Goal: Feedback & Contribution: Submit feedback/report problem

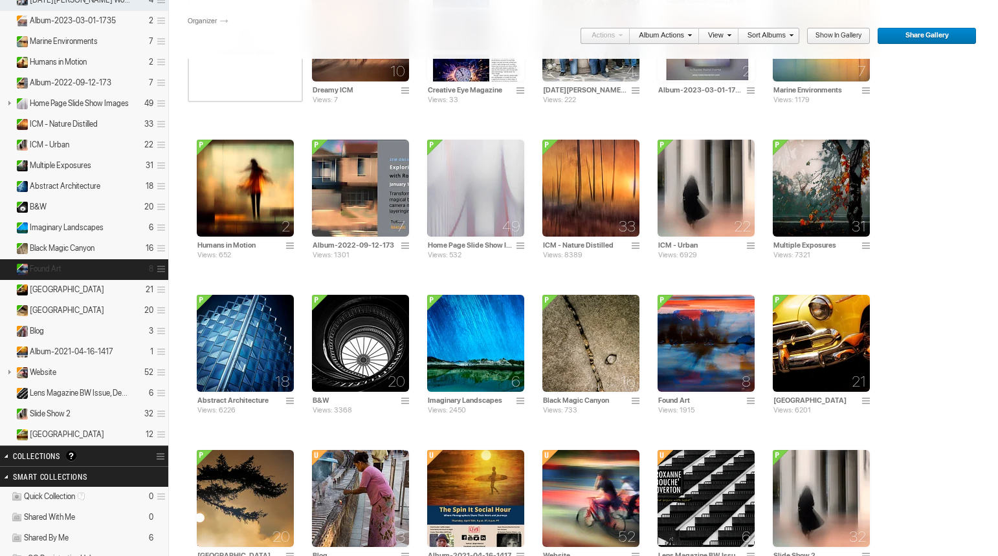
scroll to position [194, 0]
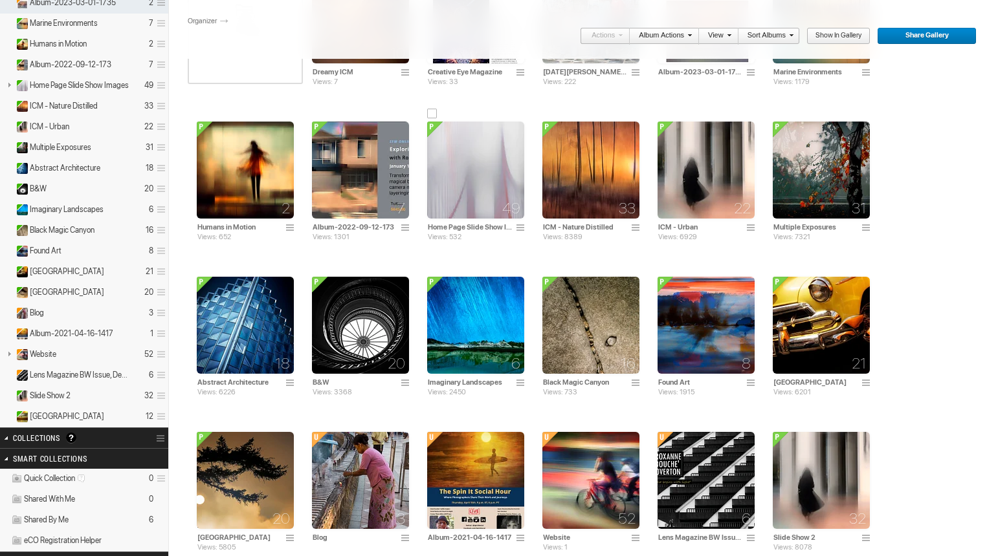
click at [427, 202] on img at bounding box center [475, 170] width 97 height 97
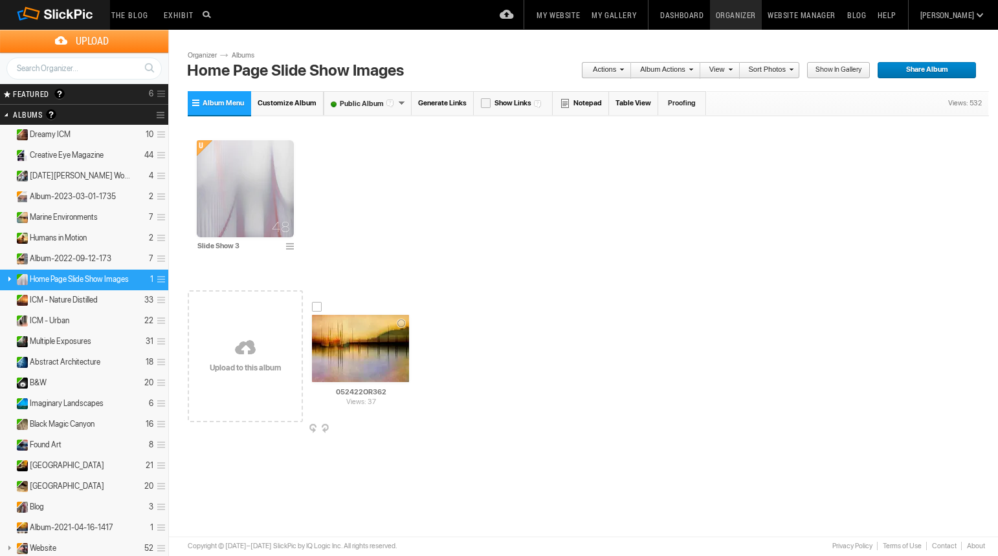
click at [404, 428] on span at bounding box center [407, 429] width 13 height 10
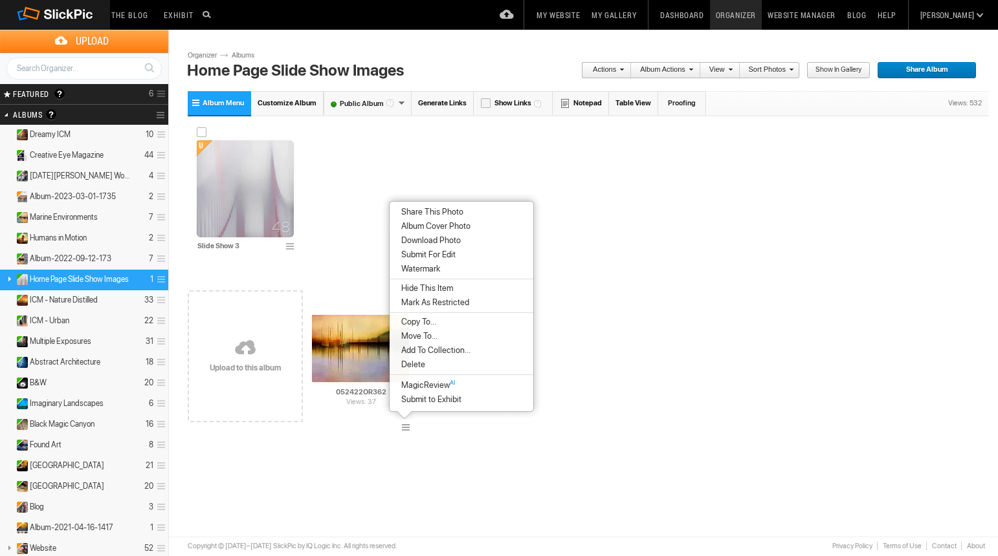
click at [252, 187] on img at bounding box center [245, 188] width 97 height 97
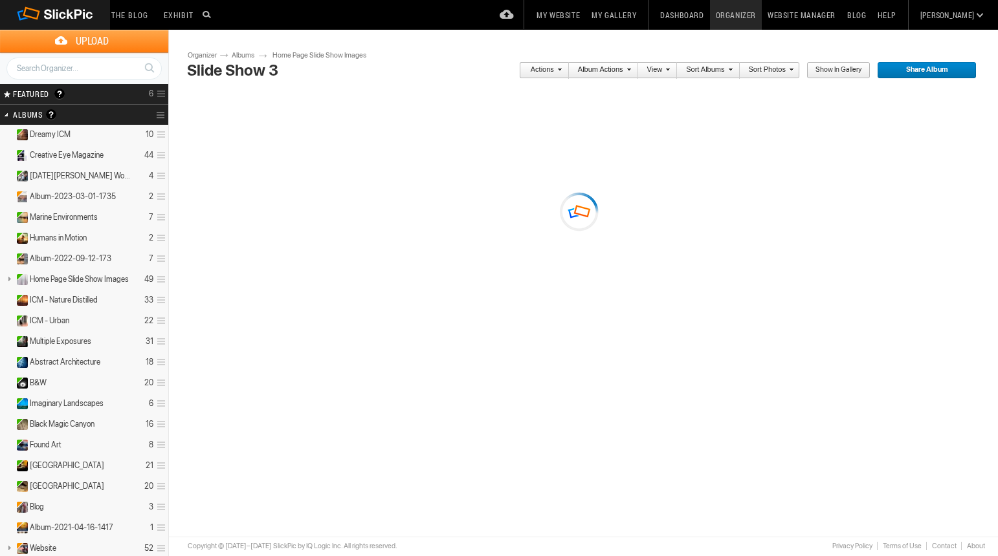
click at [289, 247] on div "Please do not navigate away from this pages while images and videos are uploadi…" at bounding box center [588, 258] width 801 height 331
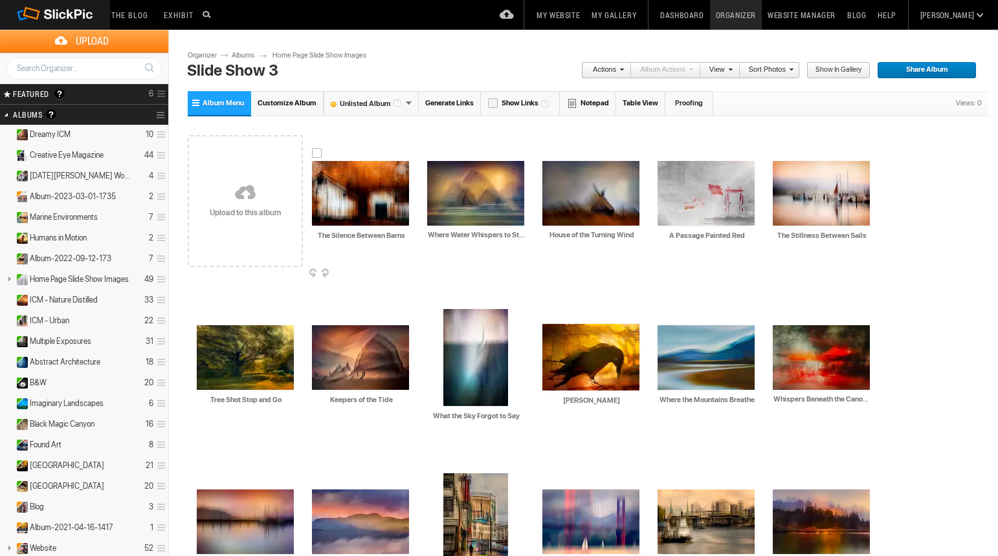
click at [379, 239] on input "The Silence Between Barns" at bounding box center [361, 236] width 98 height 12
click at [408, 270] on span at bounding box center [407, 274] width 13 height 10
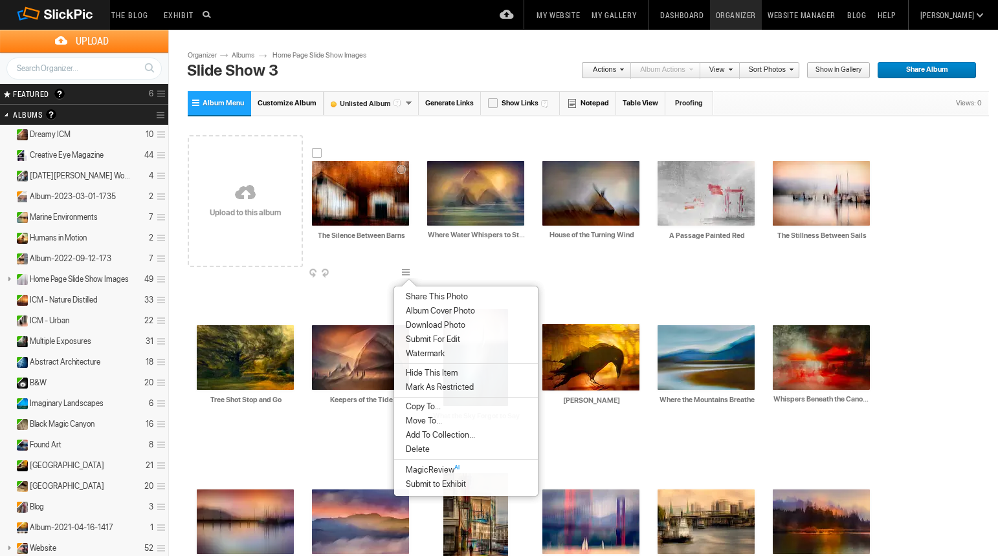
click at [408, 270] on span at bounding box center [407, 274] width 13 height 10
click at [407, 237] on input "The Silence Between Barns" at bounding box center [361, 236] width 98 height 12
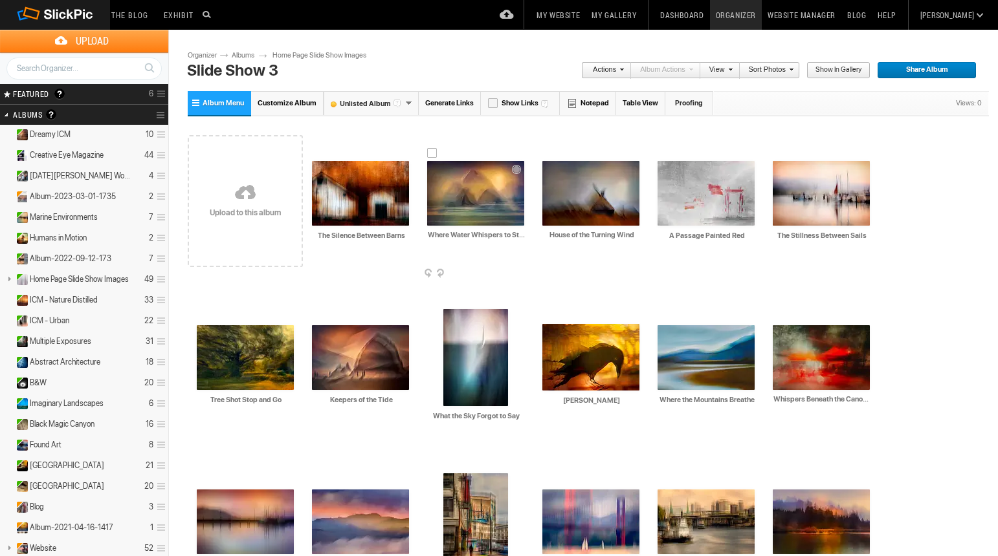
scroll to position [0, 6]
drag, startPoint x: 427, startPoint y: 232, endPoint x: 532, endPoint y: 238, distance: 105.0
click at [532, 238] on div "AI Where Water Whispers to Stone HTML: Direct: Forum: Photo ID: 22679035 More..…" at bounding box center [475, 201] width 115 height 164
click at [523, 239] on input "Where Water Whispers to Stone" at bounding box center [476, 236] width 98 height 12
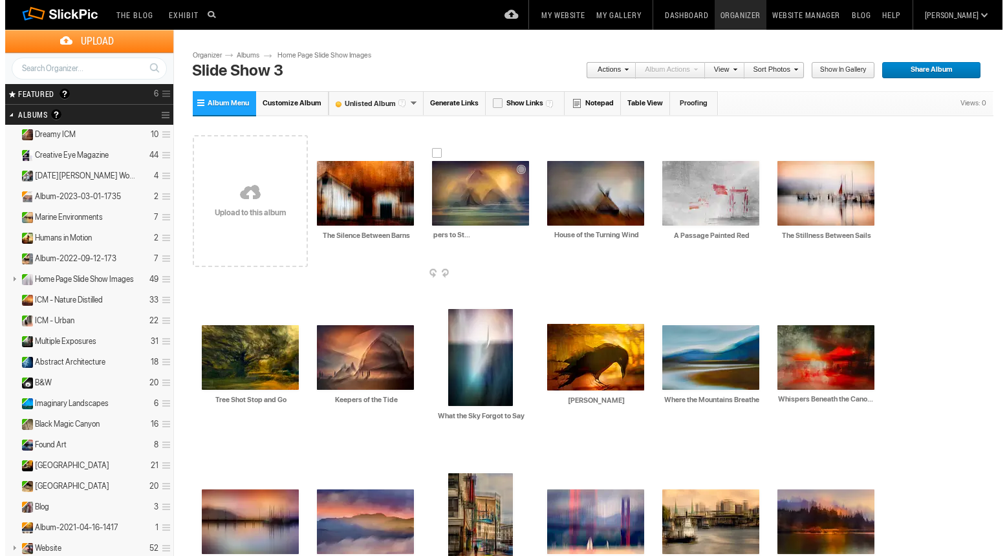
scroll to position [0, 63]
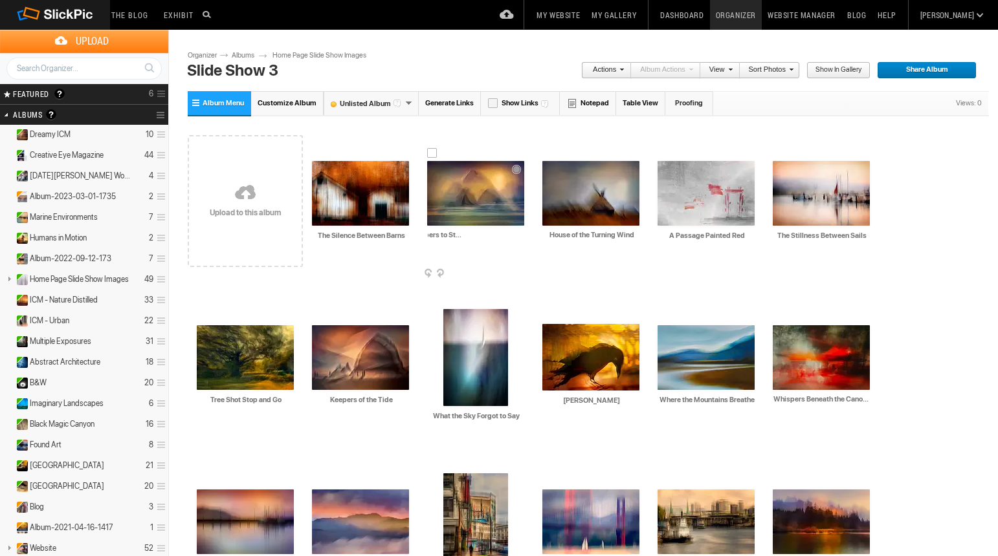
click at [496, 207] on img at bounding box center [475, 193] width 97 height 65
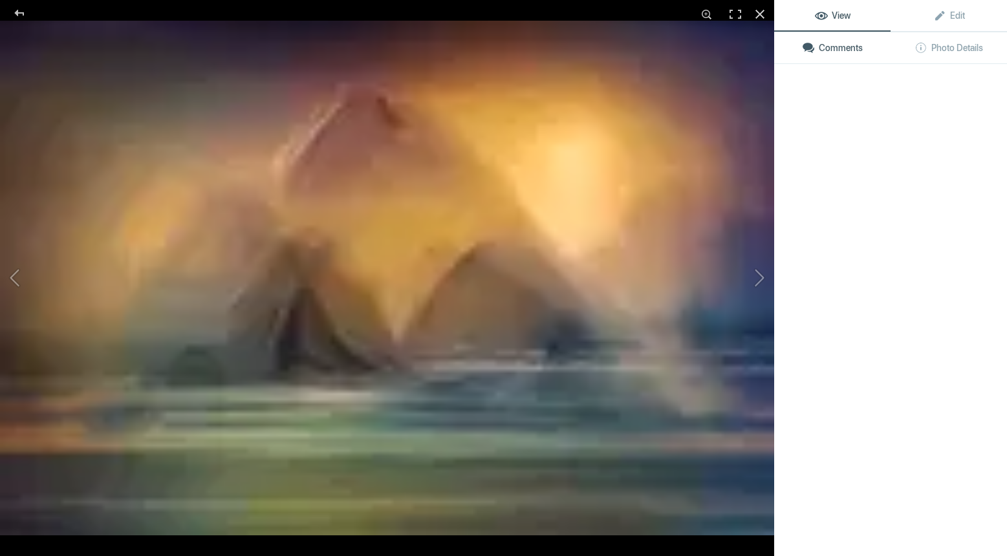
type input "Where Water Whispers to Stone ICM photography"
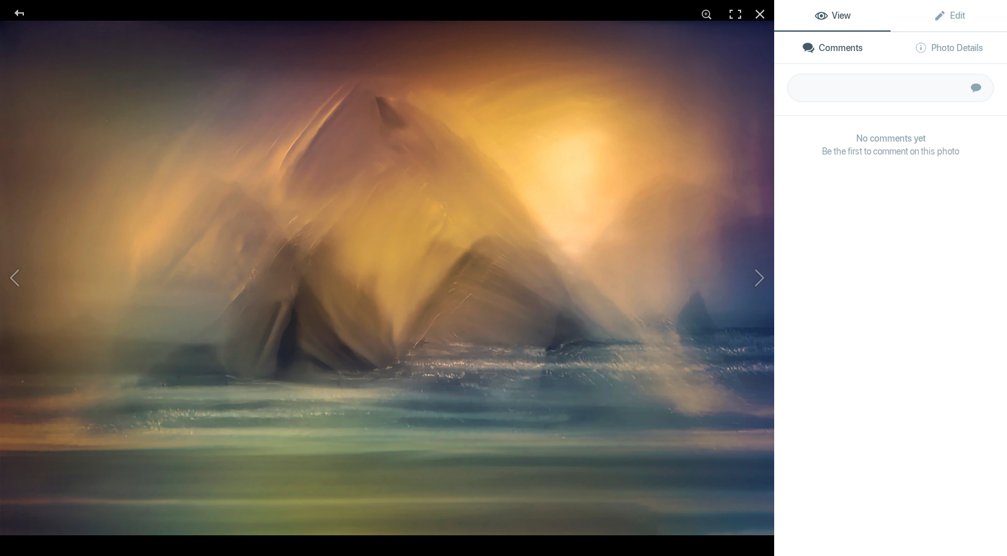
scroll to position [0, 0]
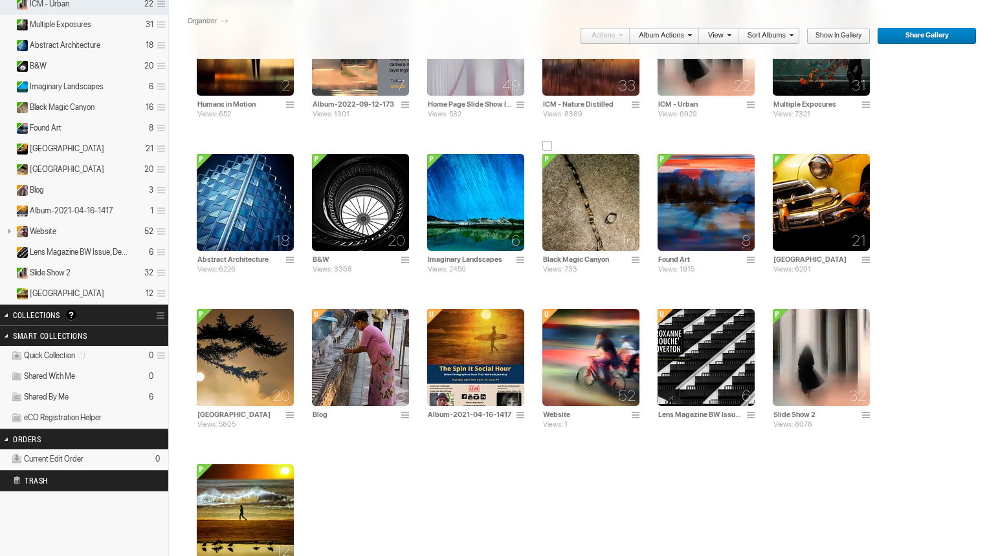
scroll to position [194, 0]
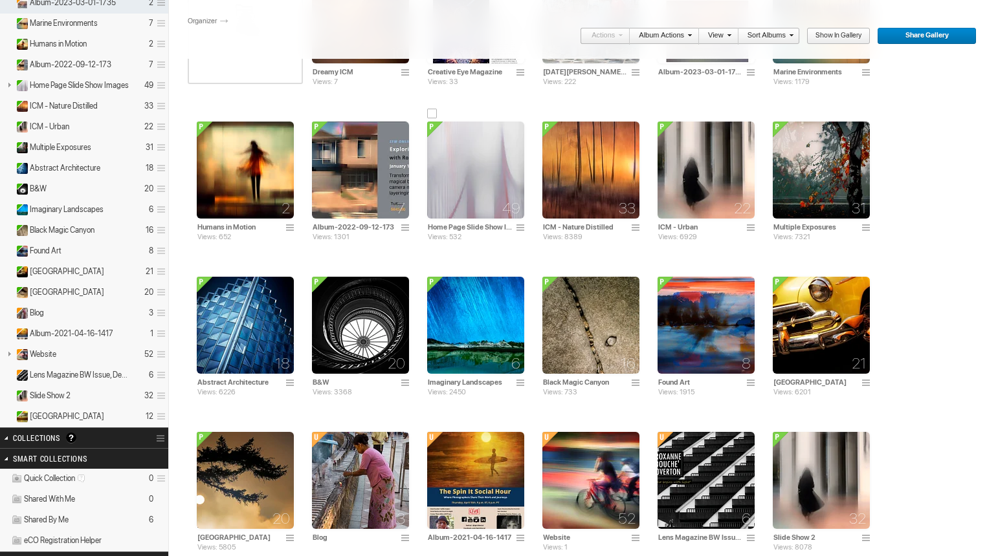
click at [427, 162] on img at bounding box center [475, 170] width 97 height 97
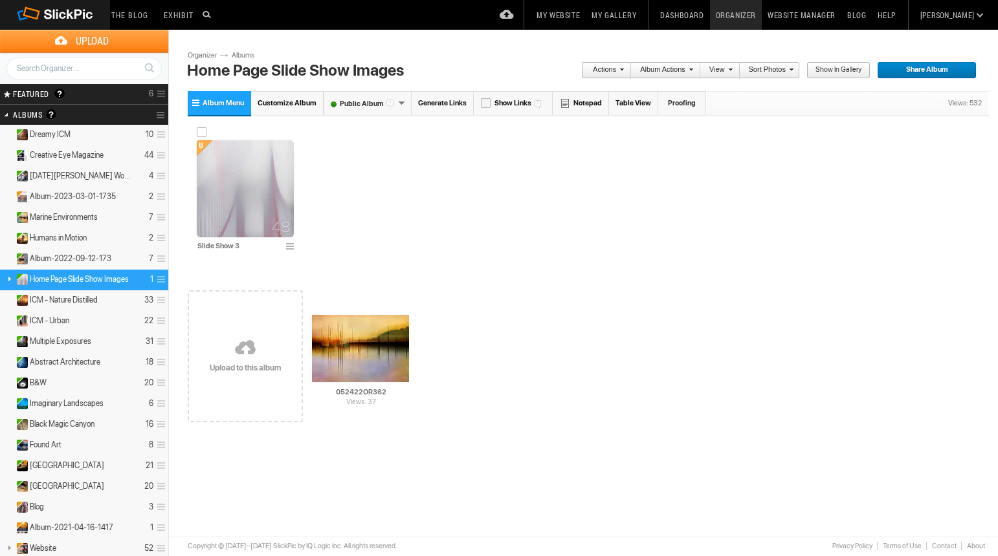
click at [275, 163] on img at bounding box center [245, 188] width 97 height 97
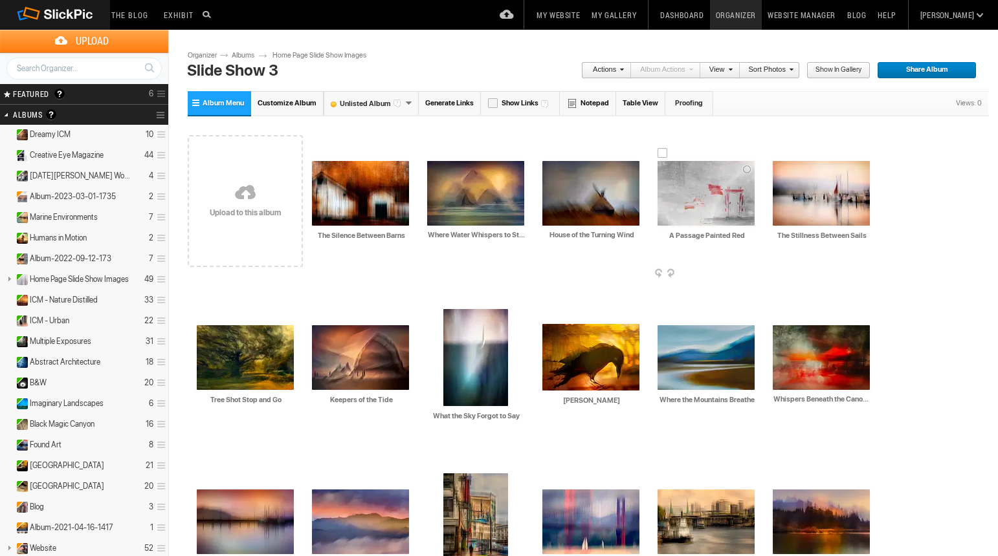
drag, startPoint x: 547, startPoint y: 232, endPoint x: 655, endPoint y: 238, distance: 107.6
paste input "oxanne-overton-icm-photography-house-of-the-turning-wind.jpg"
click at [572, 234] on input "oxanne-overton-icm-photography-house-of-the-turning-wind.jpg" at bounding box center [591, 236] width 98 height 12
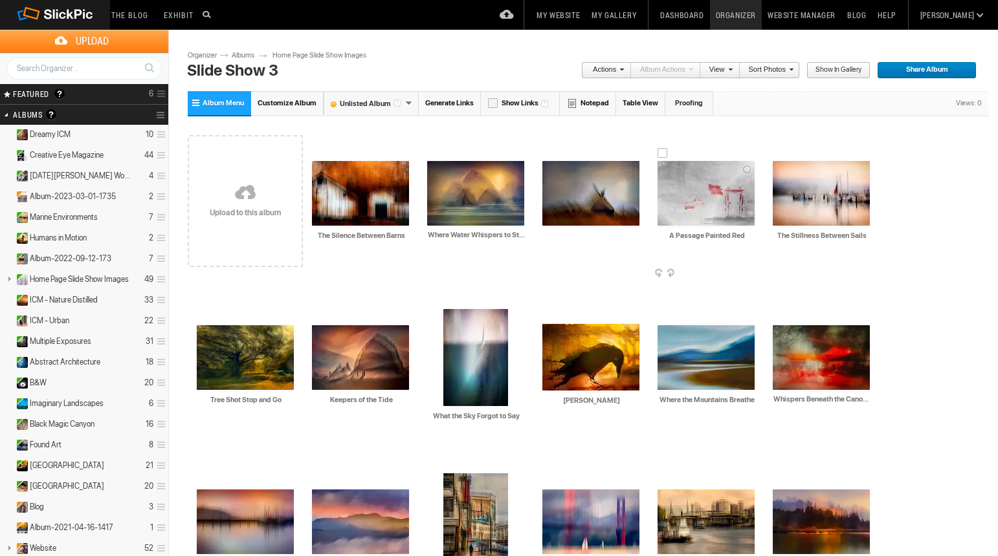
drag, startPoint x: 542, startPoint y: 235, endPoint x: 672, endPoint y: 236, distance: 130.1
paste input "r"
type input "[PERSON_NAME]-icm-photography-house-of-the-turning-wind.jpg"
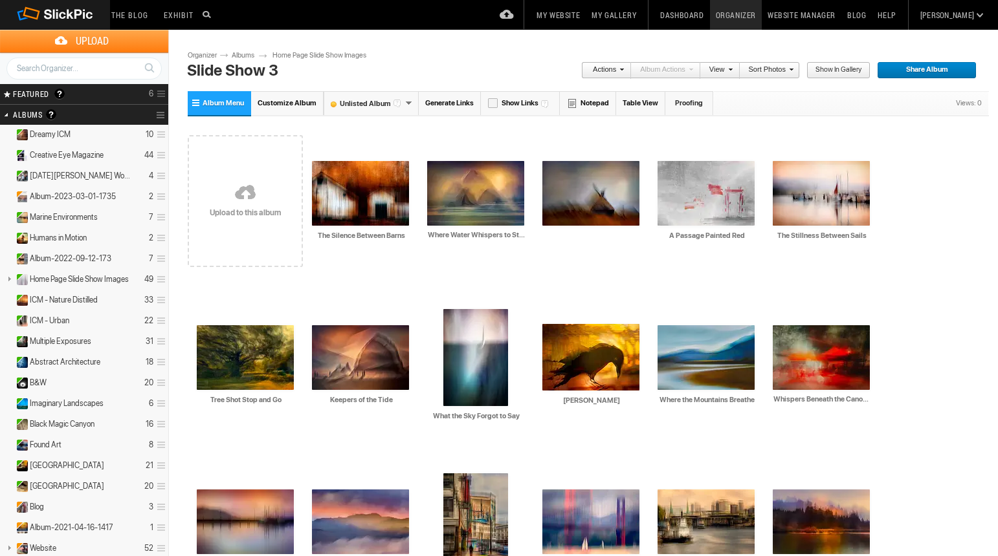
scroll to position [0, 0]
click at [669, 234] on input "A Passage Painted Red" at bounding box center [706, 236] width 98 height 12
paste input "roxanne-overton-icm-photography-"
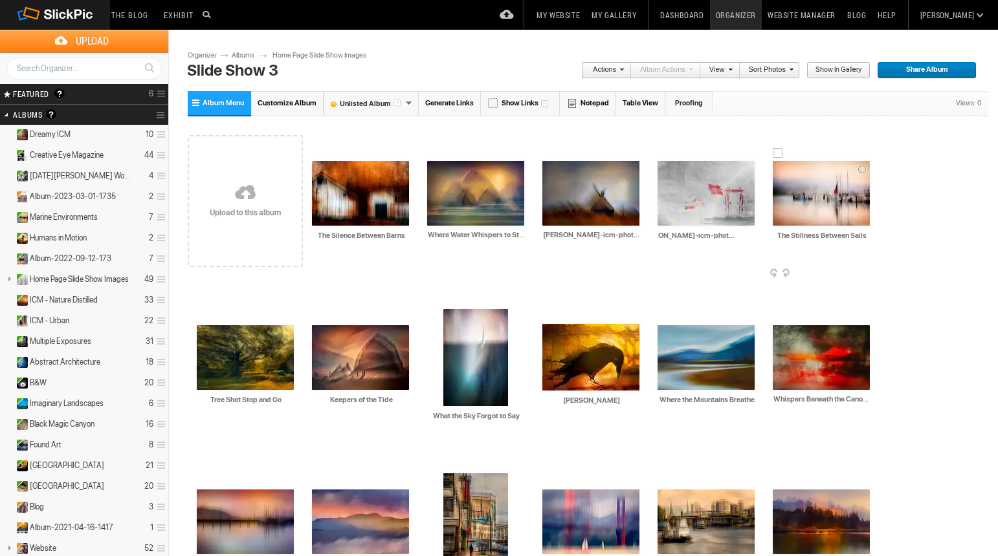
type input "roxanne-overton-icm-photography-A Passage Painted Red"
click at [775, 233] on input "The Stillness Between Sails" at bounding box center [822, 236] width 98 height 12
paste input "roxanne-overton-icm-photography-"
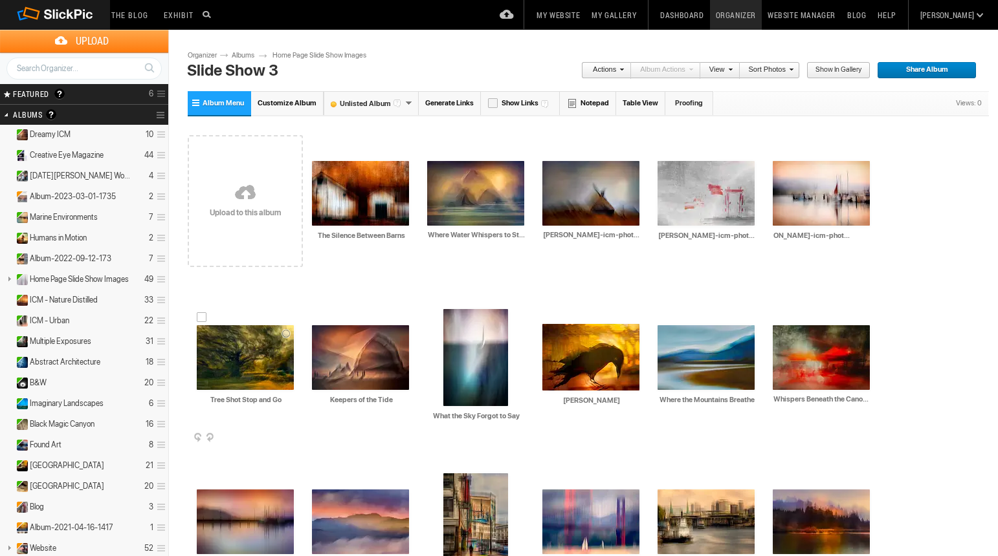
type input "roxanne-overton-icm-photography-The Stillness Between Sails"
click at [295, 394] on input "Tree Shot Stop and Go" at bounding box center [246, 400] width 98 height 12
paste input "roxanne-overton-icm-photography-"
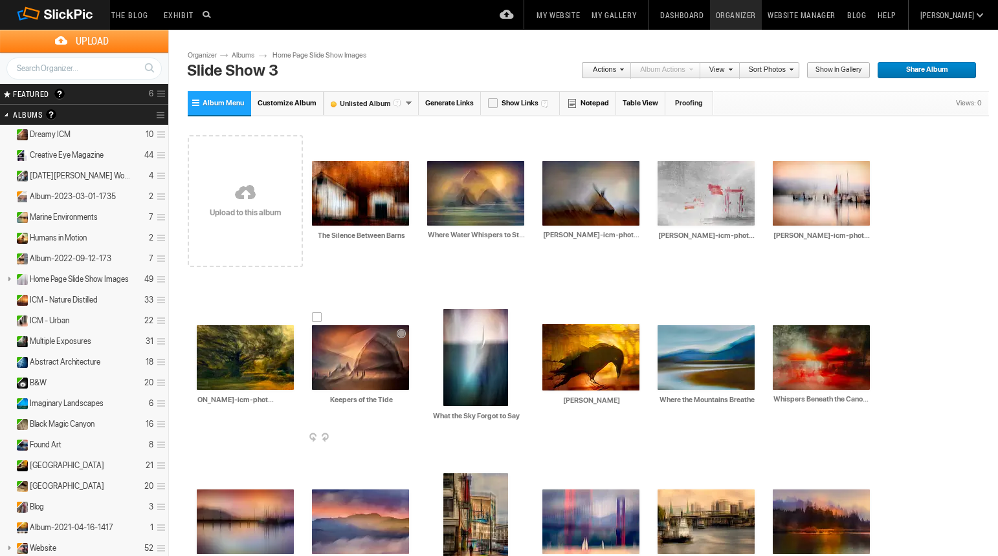
type input "roxanne-overton-icm-photography-Tree Shot Stop and Go"
click at [312, 397] on input "Keepers of the Tide" at bounding box center [361, 400] width 98 height 12
paste input "roxanne-overton-icm-photography-"
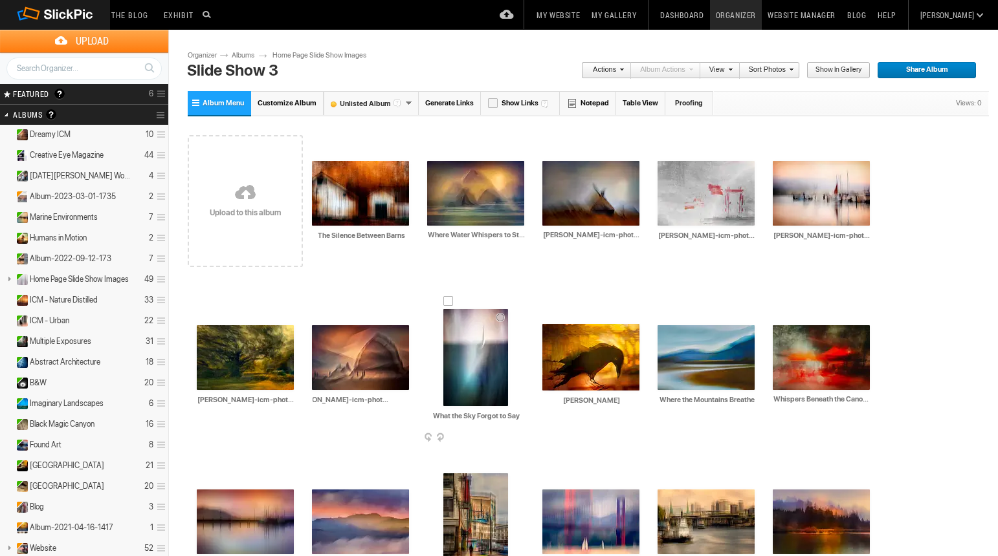
type input "roxanne-overton-icm-photography-Keepers of the Tide"
click at [427, 415] on input "What the Sky Forgot to Say" at bounding box center [476, 416] width 98 height 12
paste input "roxanne-overton-icm-photography-"
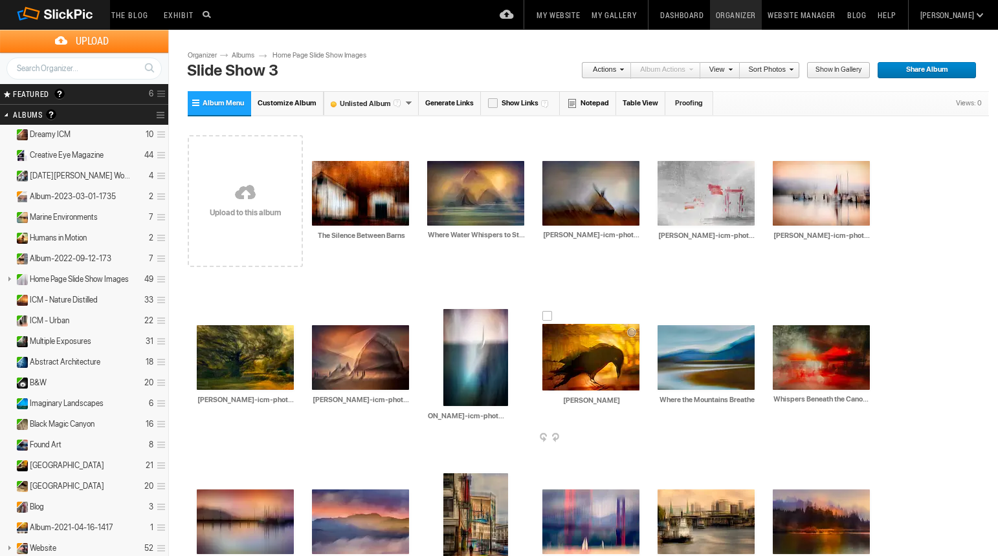
type input "roxanne-overton-icm-photography-What the Sky Forgot to Say"
click at [542, 399] on input "Alfred" at bounding box center [591, 401] width 98 height 12
paste input "roxanne-overton-icm-photography-"
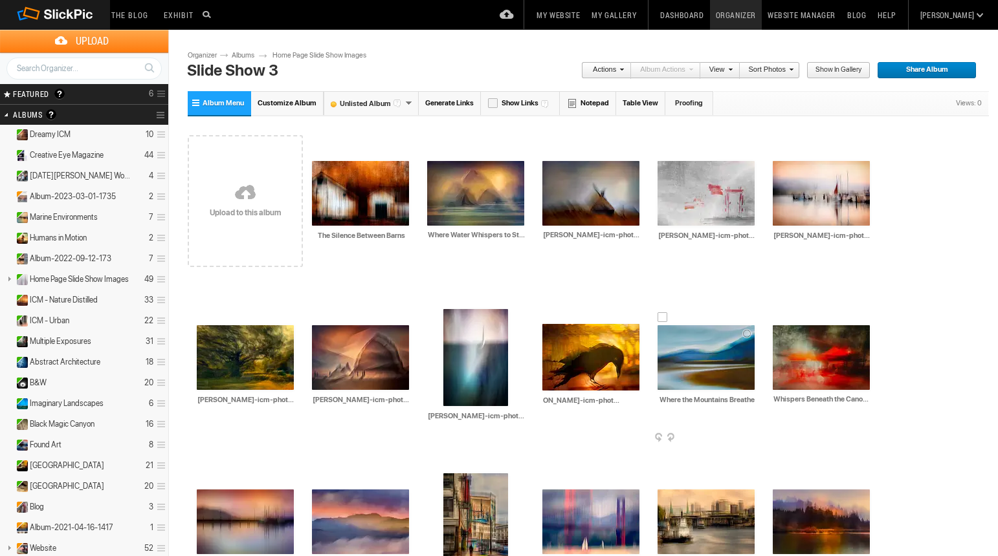
type input "roxanne-overton-icm-photography-Alfred"
click at [657, 402] on input "Where the Mountains Breathe" at bounding box center [706, 400] width 98 height 12
paste input "roxanne-overton-icm-photography-"
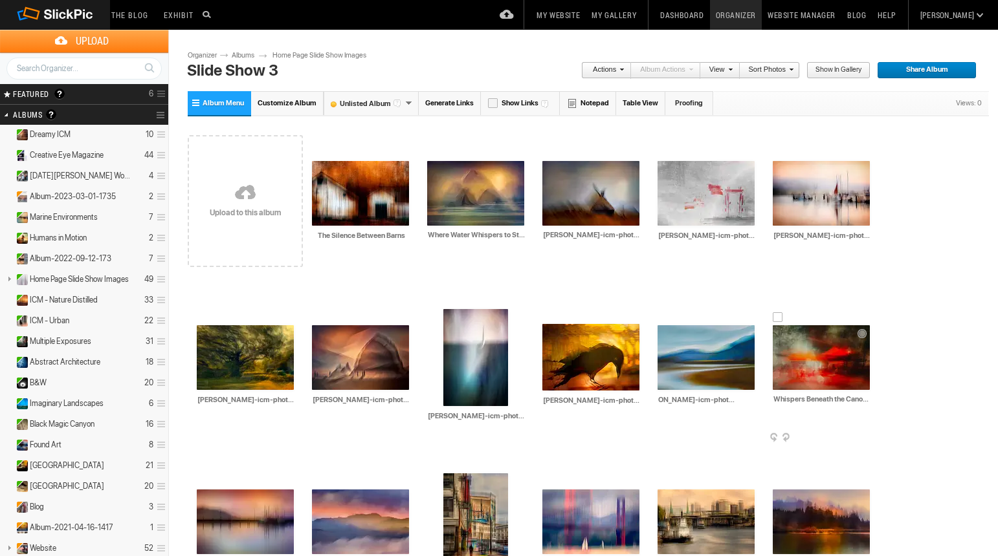
type input "roxanne-overton-icm-photography-Where the Mountains Breathe"
click at [773, 402] on input "Whispers Beneath the Canopy" at bounding box center [822, 400] width 98 height 12
paste input "roxanne-overton-icm-photography-"
type input "roxanne-overton-icm-photography-Whispers Beneath the Canopy"
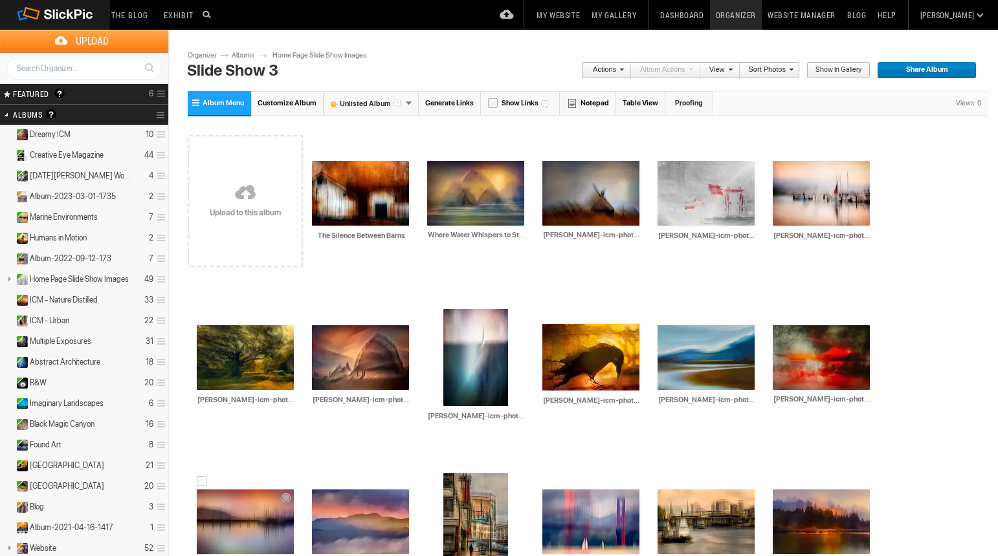
click at [295, 556] on input "Harbor of Quiet" at bounding box center [246, 564] width 98 height 12
paste input "roxanne-overton-icm-photography-"
type input "roxanne-overton-icm-photography-Harbor of Quiet"
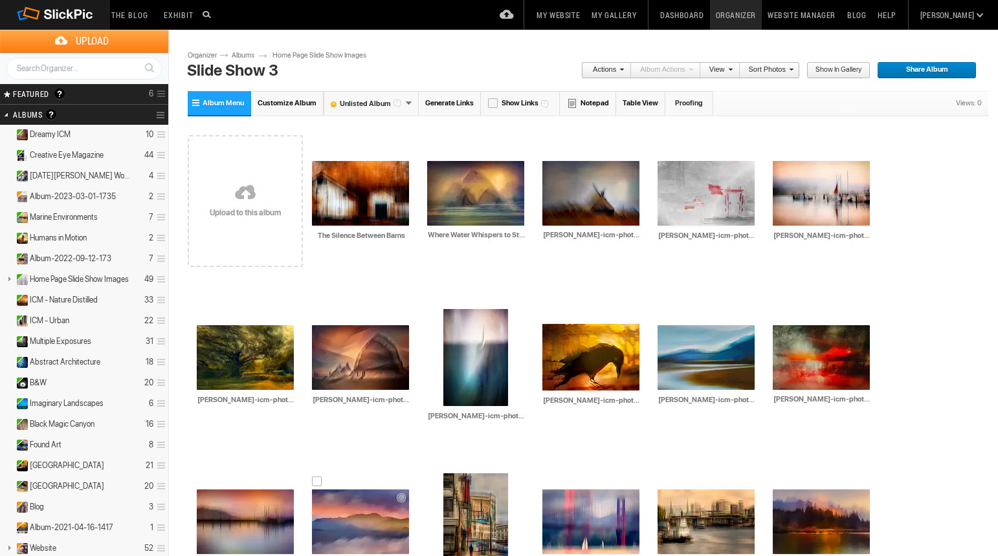
click at [410, 556] on input "_F0A3318-Enhanced-NR" at bounding box center [361, 564] width 98 height 12
paste input "roxanne-overton-icm-photography-"
click at [303, 448] on div "AI roxanne-overton-icm-photography-Harbor of Quiet HTML: Direct: Forum: Photo I…" at bounding box center [245, 530] width 115 height 164
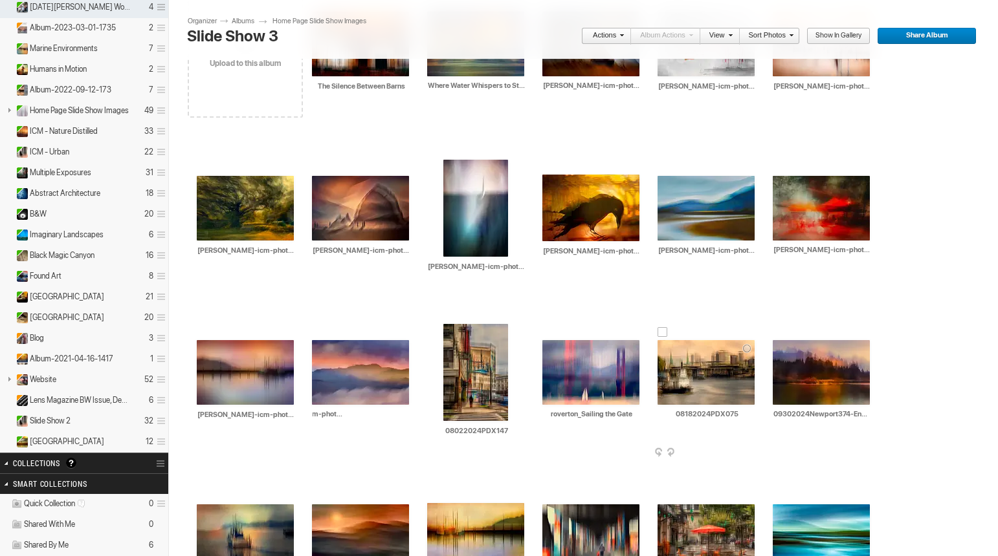
scroll to position [194, 0]
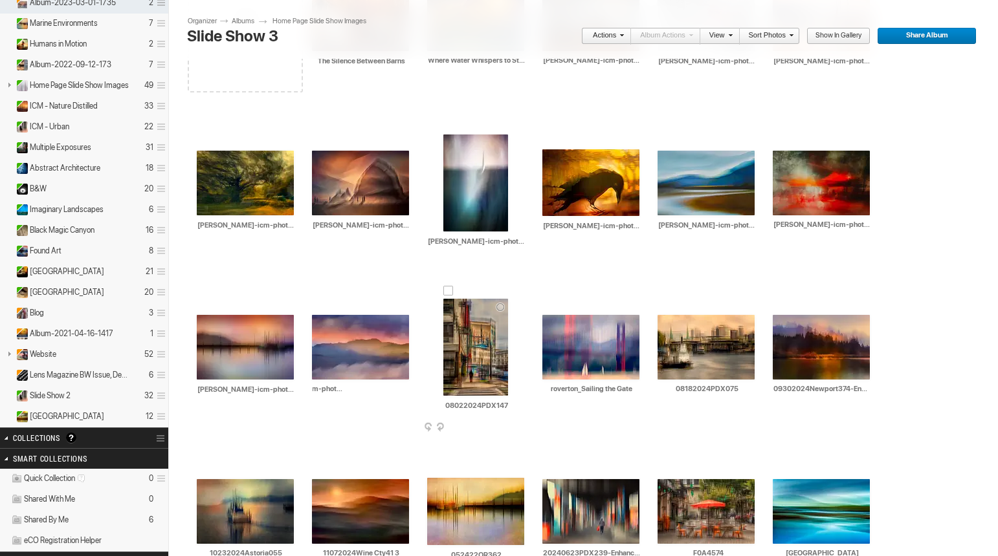
type input "roxanne-overton-icm-photography-sky-dance.jpg"
click at [427, 405] on input "08022024PDX147" at bounding box center [476, 406] width 98 height 12
drag, startPoint x: 282, startPoint y: 407, endPoint x: 184, endPoint y: 399, distance: 98.7
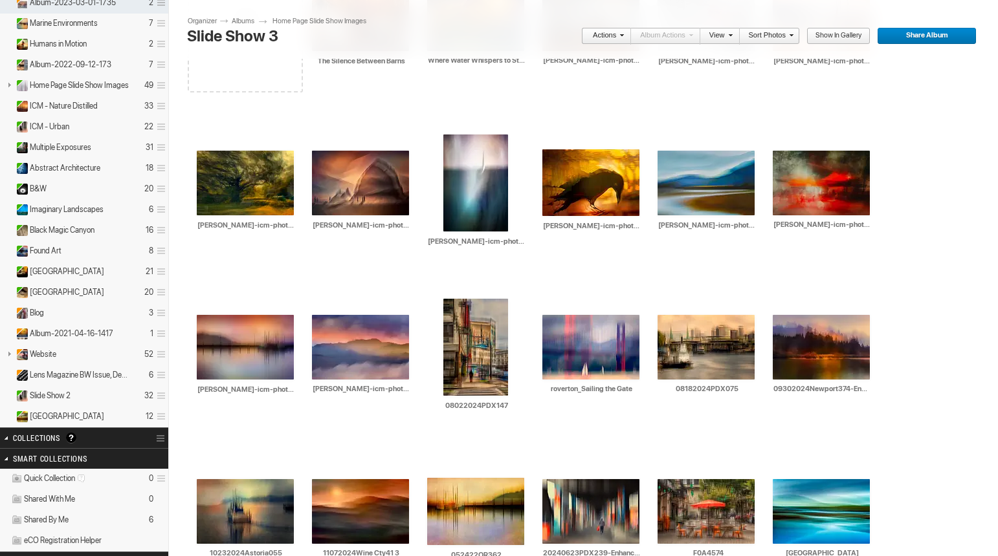
paste input "roxanne-overton-icm-photography-"
type input "roxanne-overton-icm-photography--city-dream-walk.jpg"
drag, startPoint x: 351, startPoint y: 393, endPoint x: 296, endPoint y: 389, distance: 55.8
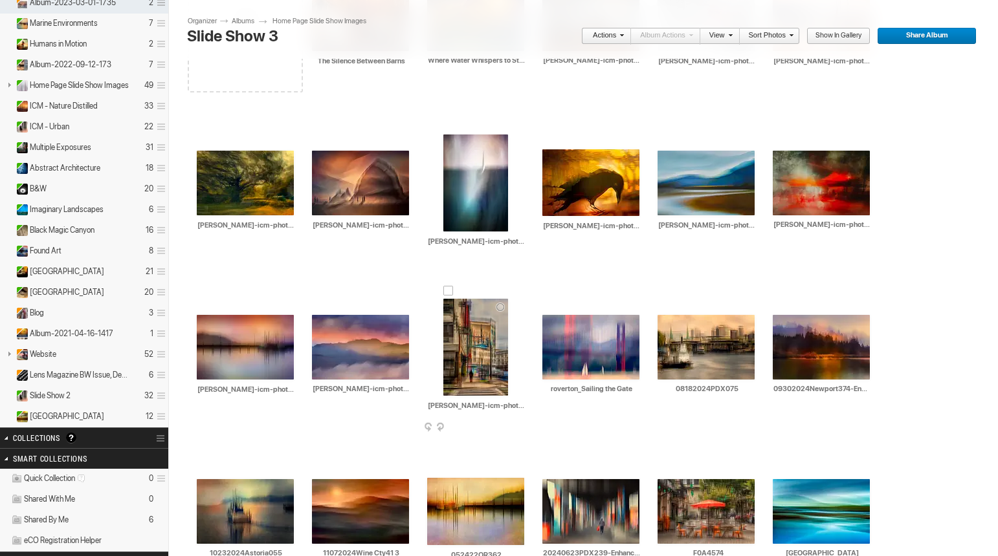
paste input "xanne-overton-icm-photography-"
type input "roxanne-overton-icm-photography-Sailing the Gate"
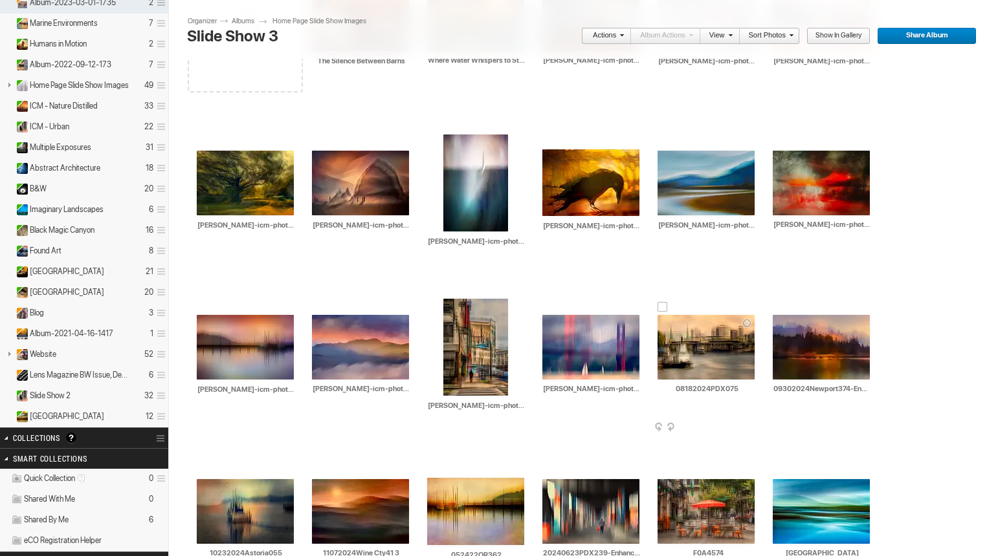
drag, startPoint x: 511, startPoint y: 387, endPoint x: 422, endPoint y: 387, distance: 89.3
click at [648, 387] on div "AI 08182024PDX075 HTML: Direct: Forum: Photo ID: 22555880 More... Order Print S…" at bounding box center [705, 355] width 115 height 164
paste input "roxanne-overton-icm-photography-"
type input "roxanne-overton-icm-photography-the-museum.jpg"
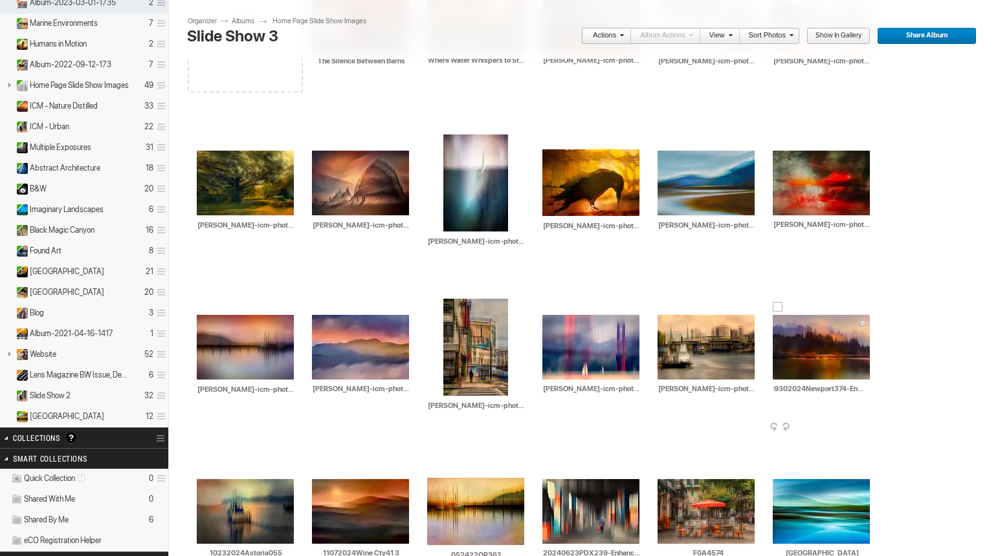
scroll to position [0, 0]
drag, startPoint x: 637, startPoint y: 388, endPoint x: 542, endPoint y: 389, distance: 94.5
click at [773, 389] on input "09302024Newport374-Enhanced-NR" at bounding box center [822, 390] width 98 height 12
type input "R"
paste input "roxanne-overton-icm-photography-"
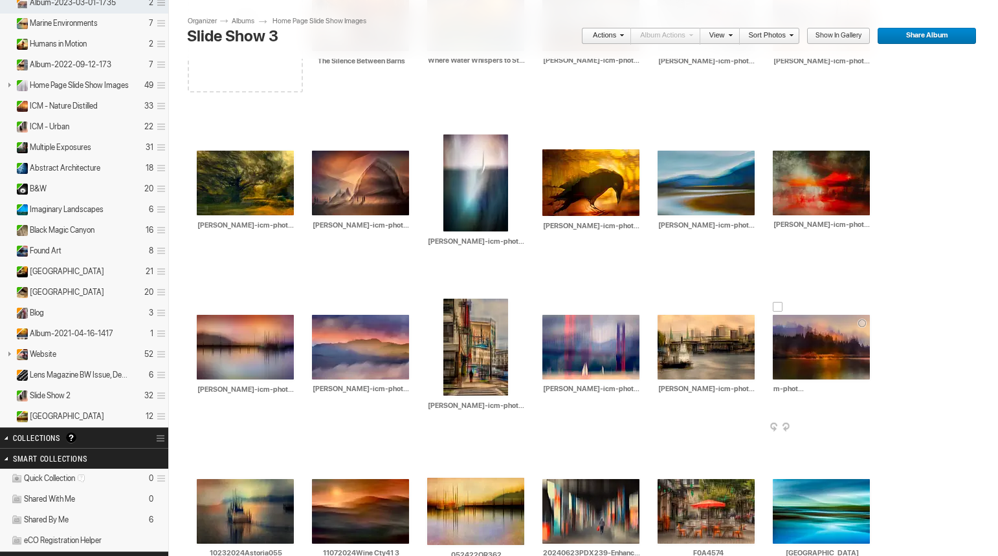
scroll to position [0, 70]
type input "roxanne-overton-icm-photography-waterscape.jpg"
drag, startPoint x: 747, startPoint y: 386, endPoint x: 630, endPoint y: 386, distance: 117.1
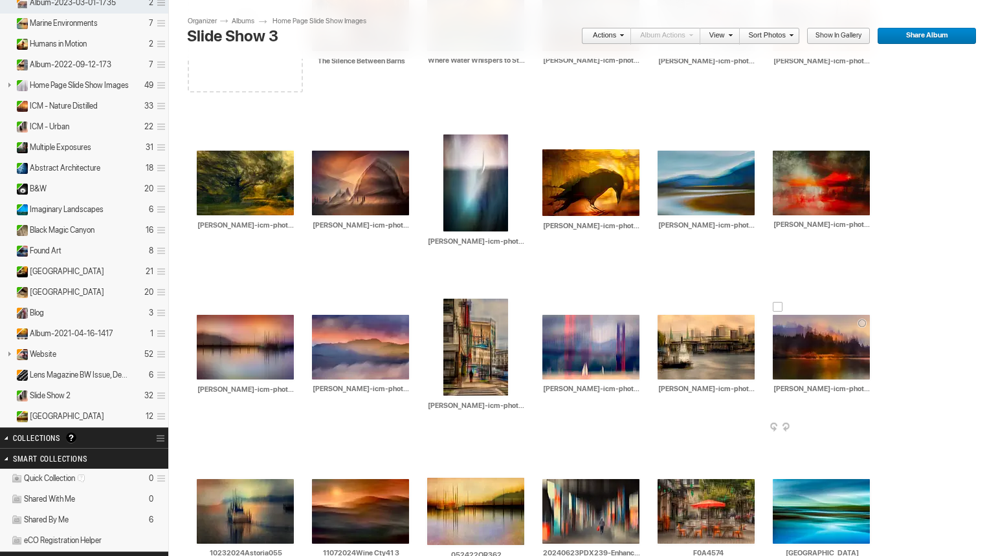
paste input "roxanne-overton-icm-photography-"
type input "roxanne-overton-icm-photography--heading-out.jpg"
drag, startPoint x: 778, startPoint y: 391, endPoint x: 892, endPoint y: 392, distance: 113.9
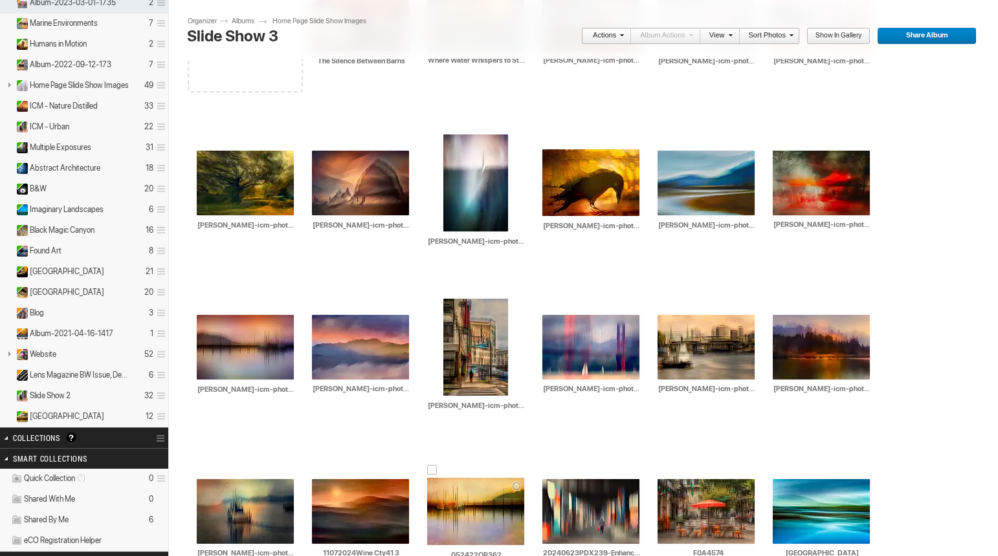
paste input "roxanne-overton-icm-photography-"
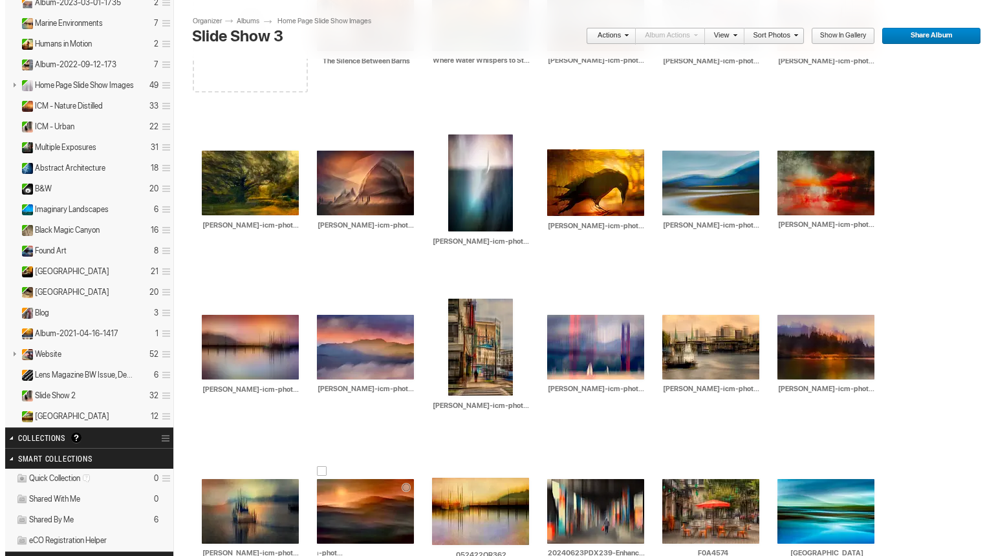
scroll to position [0, 75]
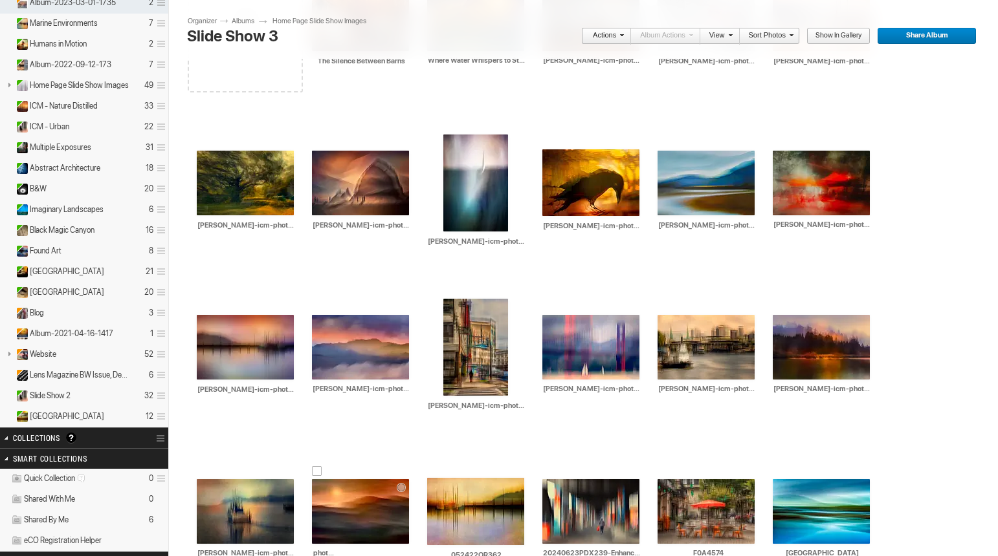
click at [409, 479] on img at bounding box center [360, 511] width 97 height 65
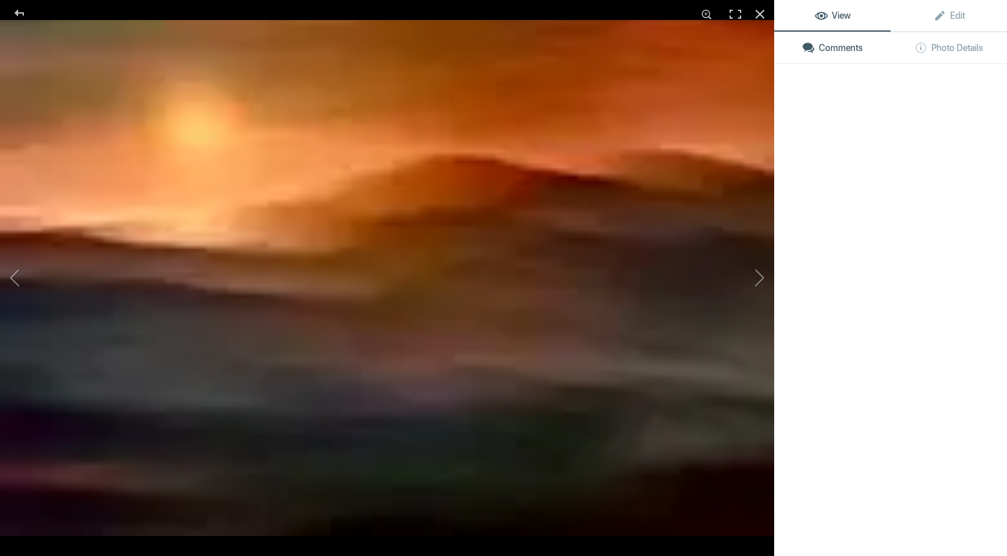
type input "roxanne-overton-icm-photography-wine-country.jpg"
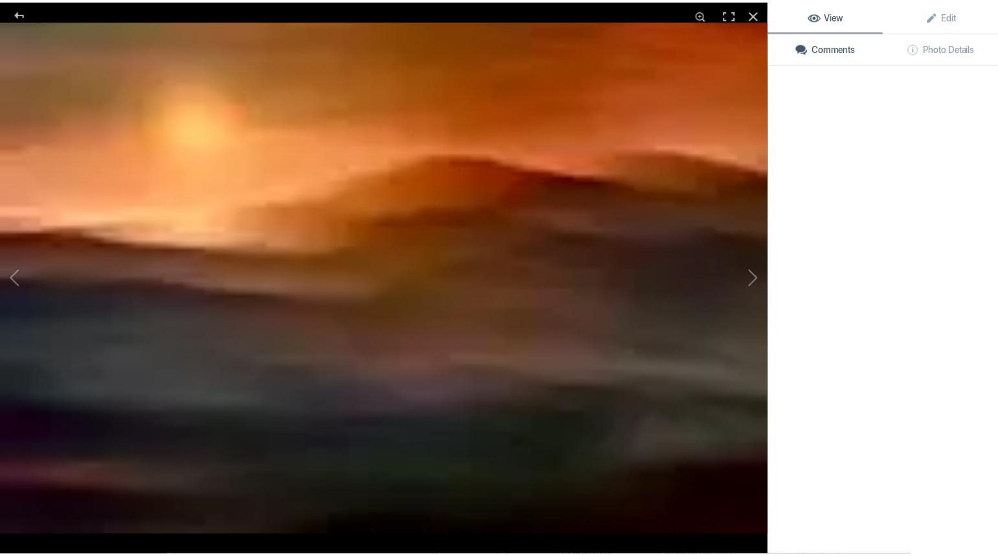
scroll to position [0, 0]
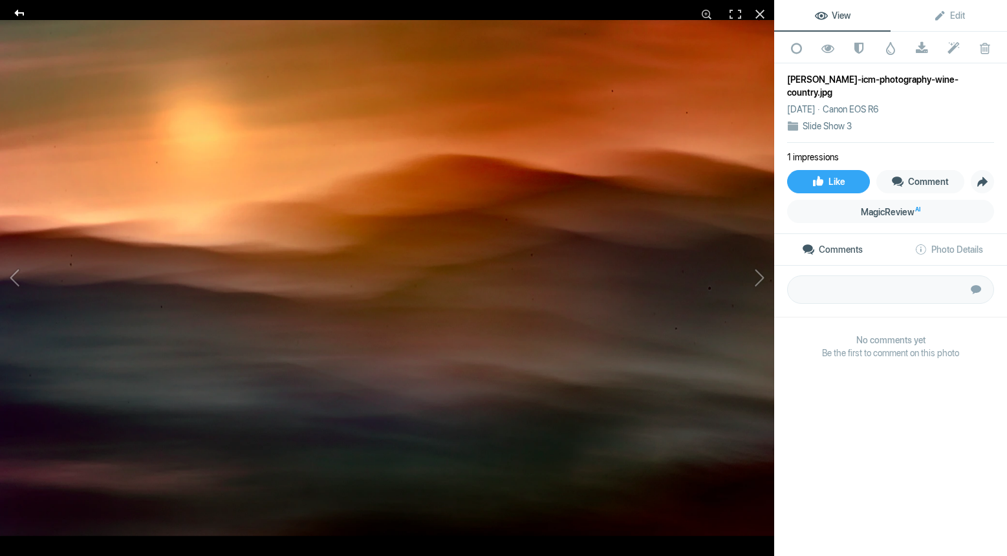
click at [21, 13] on div at bounding box center [19, 13] width 47 height 26
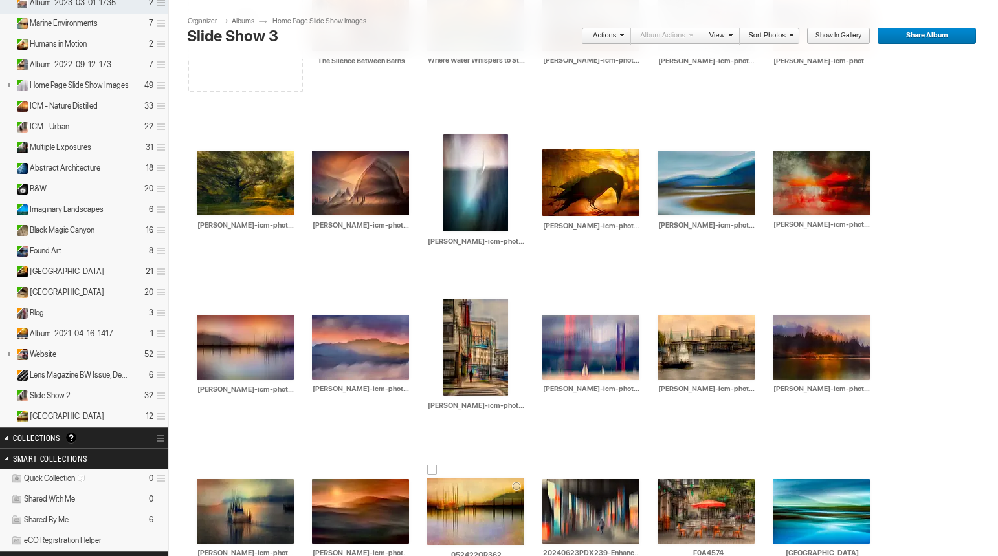
click at [525, 549] on input "052422OR362" at bounding box center [476, 555] width 98 height 12
drag, startPoint x: 969, startPoint y: 391, endPoint x: 878, endPoint y: 391, distance: 90.6
paste input "roxanne-overton-icm-photography-"
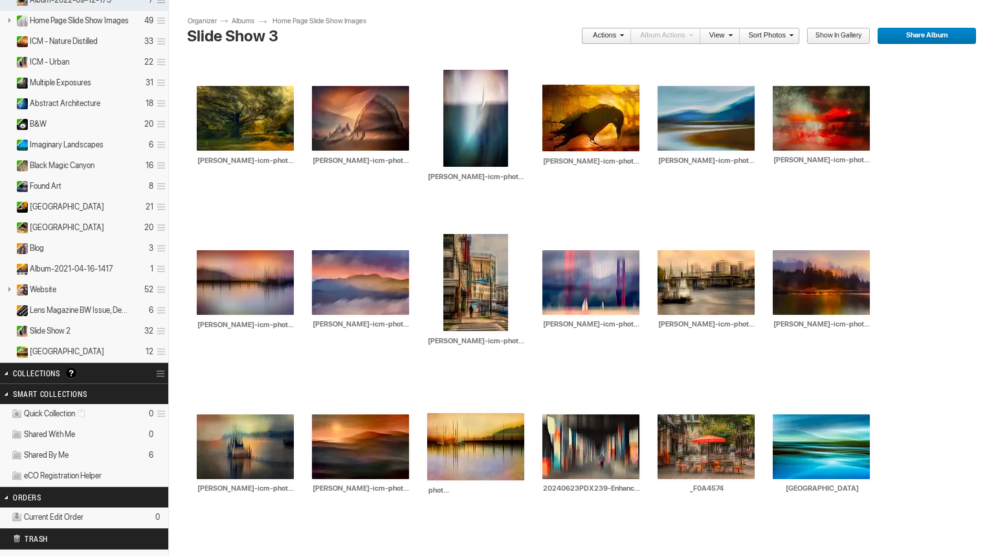
scroll to position [324, 0]
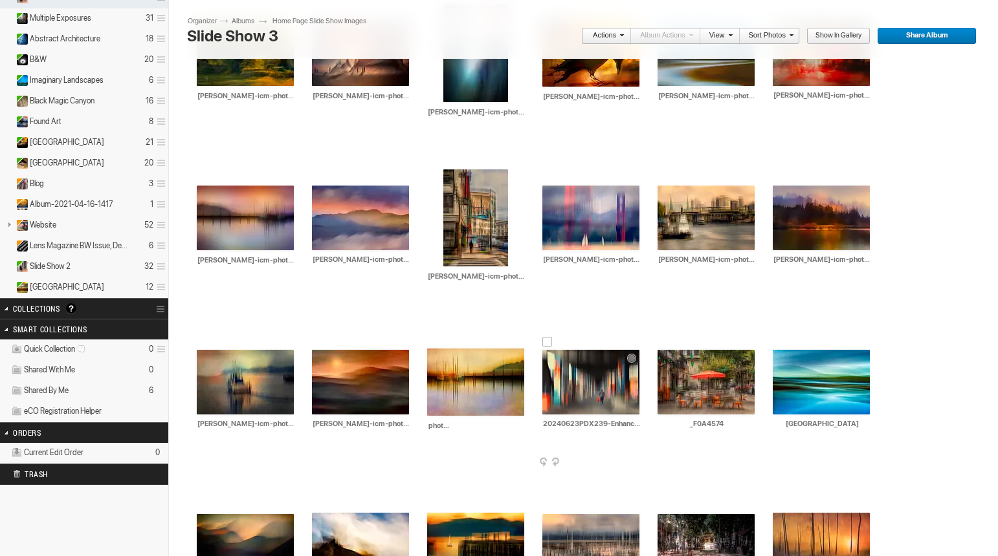
click at [542, 434] on td "AI 20240623PDX239-Enhanced-NR HTML: Direct: Forum: Photo ID: 22555890 More..." at bounding box center [590, 382] width 97 height 149
type input "roxanne-overton-icm-photography-astoria-dawn.jpg"
drag, startPoint x: 292, startPoint y: 422, endPoint x: 149, endPoint y: 414, distance: 142.6
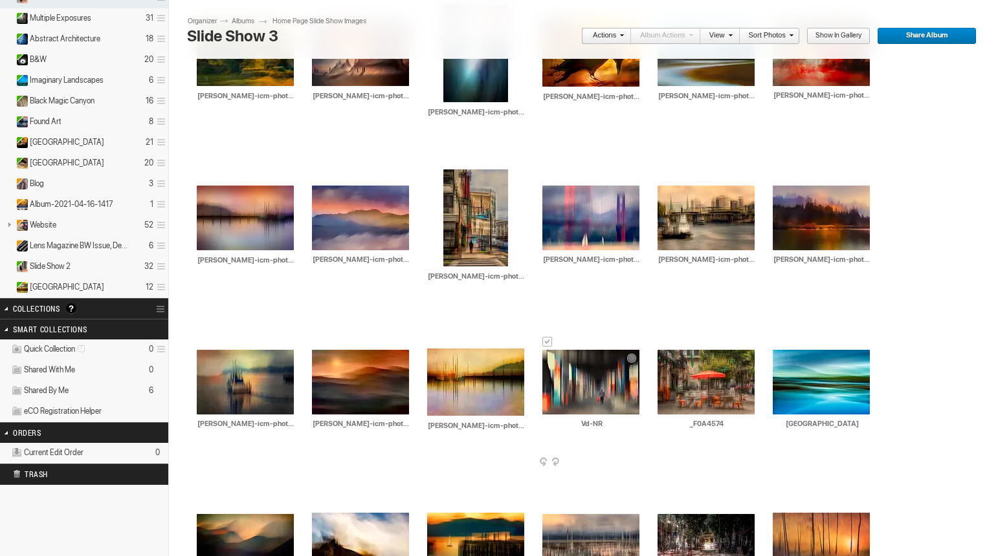
drag, startPoint x: 266, startPoint y: 425, endPoint x: 183, endPoint y: 422, distance: 82.9
click at [533, 424] on div "AI Vd-NR HTML: Direct: Forum: Photo ID: 22555890 More... Order Print Submit For…" at bounding box center [590, 390] width 115 height 164
paste input "roxanne-overton-icm-photography-"
type input "roxanne-overton-icm-photography-grafitti-alley.jpg"
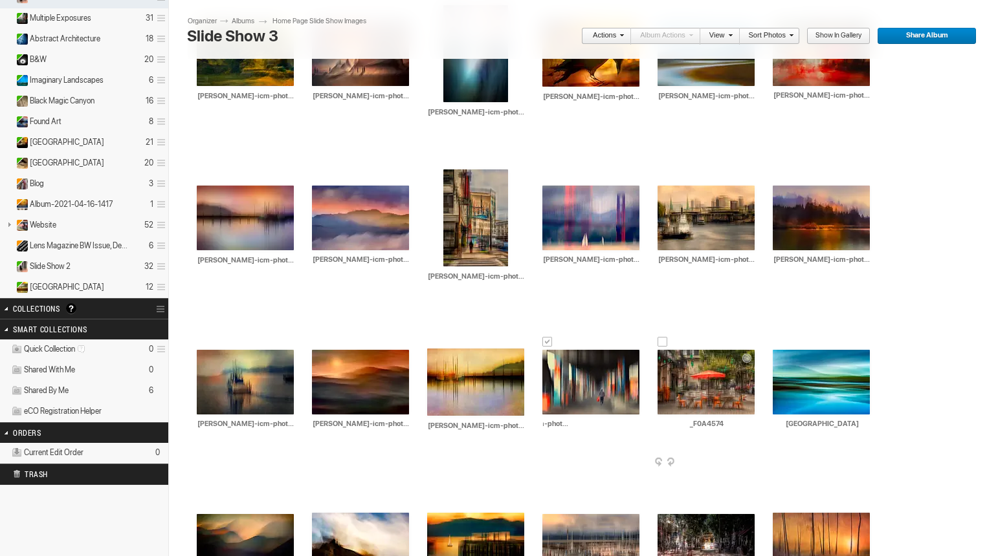
scroll to position [0, 0]
drag, startPoint x: 384, startPoint y: 422, endPoint x: 314, endPoint y: 424, distance: 69.3
click at [657, 424] on input "_F0A4574" at bounding box center [706, 425] width 98 height 12
drag, startPoint x: 335, startPoint y: 424, endPoint x: 321, endPoint y: 424, distance: 13.6
click at [657, 424] on input "Vred-umbrella.jpg" at bounding box center [706, 425] width 98 height 12
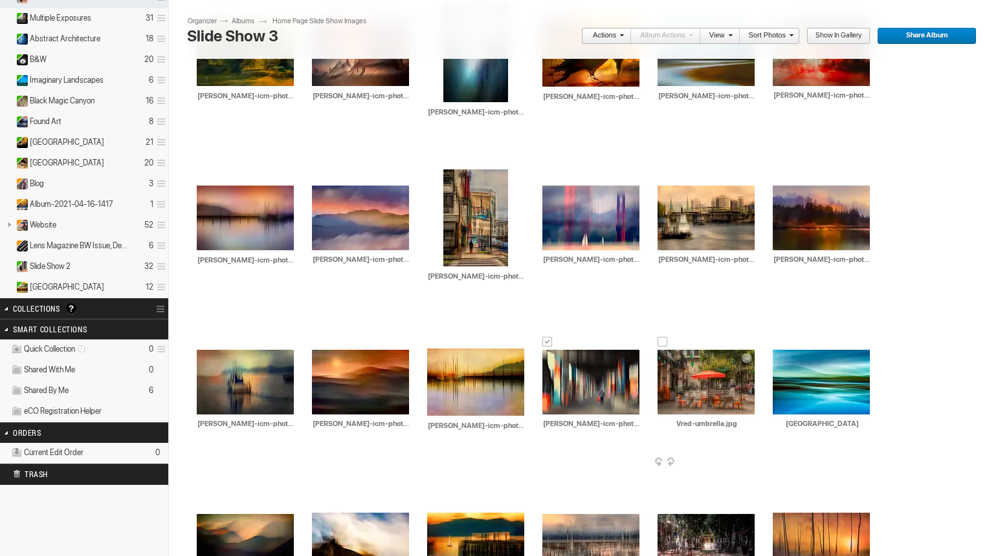
paste input "roxanne-overton-icm-photography-"
type input "roxanne-overton-icm-photography-red-umbrella.jpg"
drag, startPoint x: 520, startPoint y: 422, endPoint x: 432, endPoint y: 428, distance: 88.2
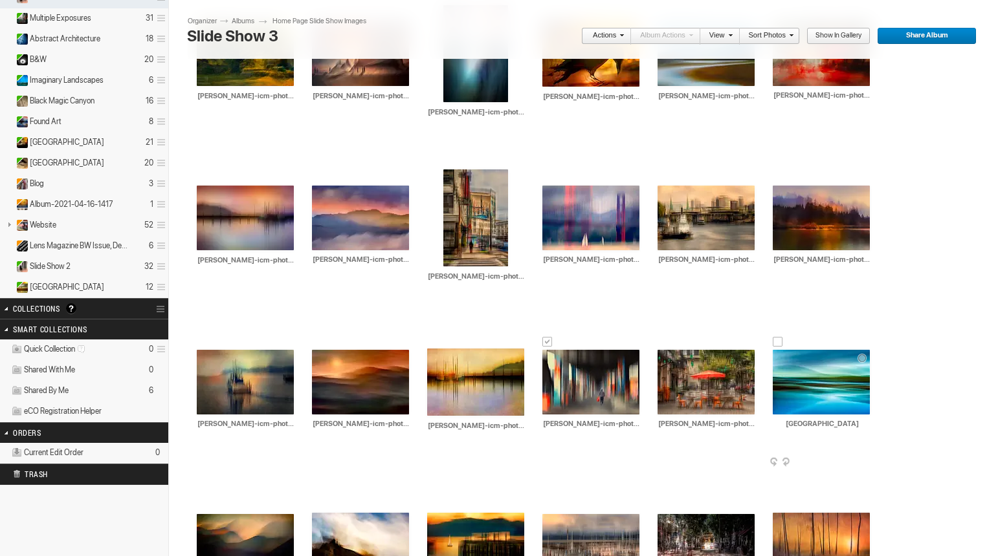
click at [773, 428] on input "roverton_Drakes Estero" at bounding box center [822, 425] width 98 height 12
paste input "xanne-overton-icm-photography-"
click at [294, 472] on td "AI 110521SF1160a HTML: Direct: Forum: Photo ID: 18379405 More..." at bounding box center [245, 546] width 97 height 149
type input "roxanne-overton-icm-photography-drakes-estero.jpg"
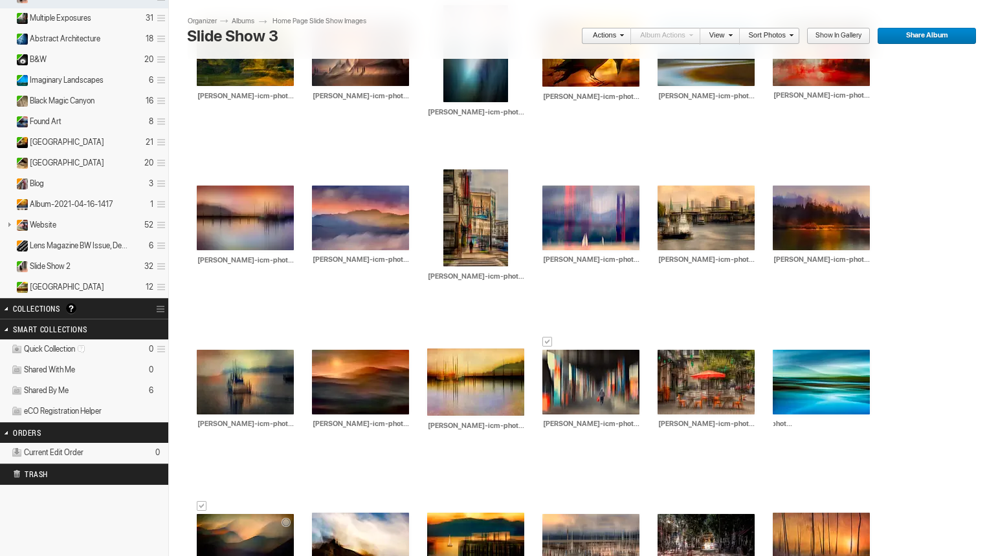
scroll to position [0, 0]
drag, startPoint x: 620, startPoint y: 424, endPoint x: 544, endPoint y: 426, distance: 75.7
paste input "roxanne-overton-icm-photography-"
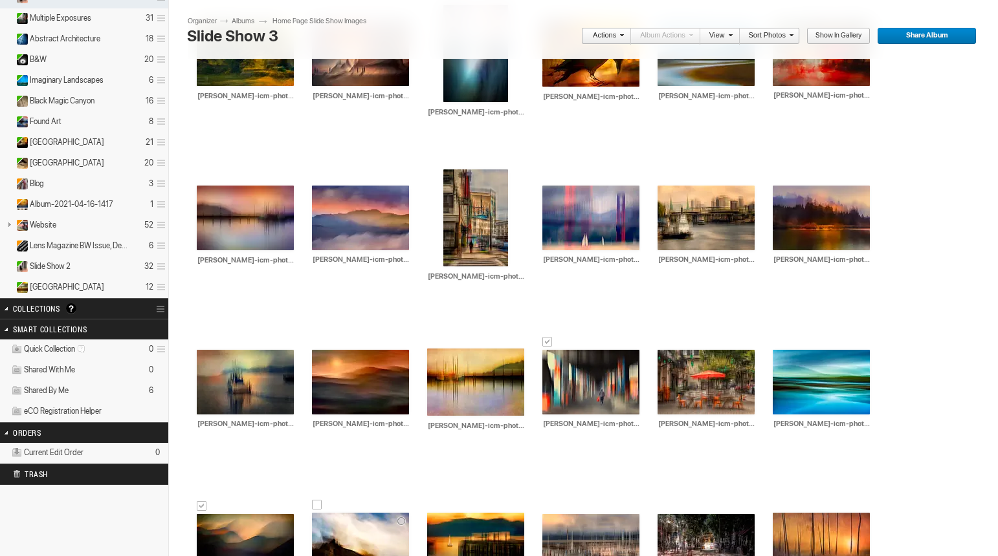
type input "roxanne-overton-icm-photography-marin-hills.jpg"
drag, startPoint x: 743, startPoint y: 424, endPoint x: 666, endPoint y: 425, distance: 77.0
paste input "roxanne-overton-icm-photography-"
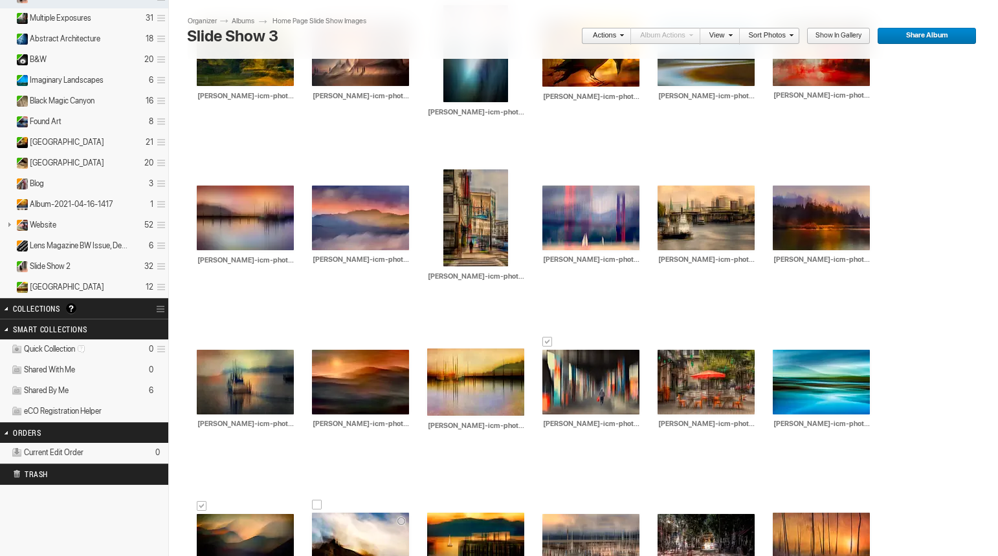
scroll to position [0, 92]
click at [524, 472] on td "AI 052422OR195s HTML: Direct: Forum: Photo ID: 18847583 More..." at bounding box center [475, 546] width 97 height 149
type input "roxanne-overton-icm-photography-bodega-hill-house.jpg"
drag, startPoint x: 856, startPoint y: 426, endPoint x: 773, endPoint y: 426, distance: 83.5
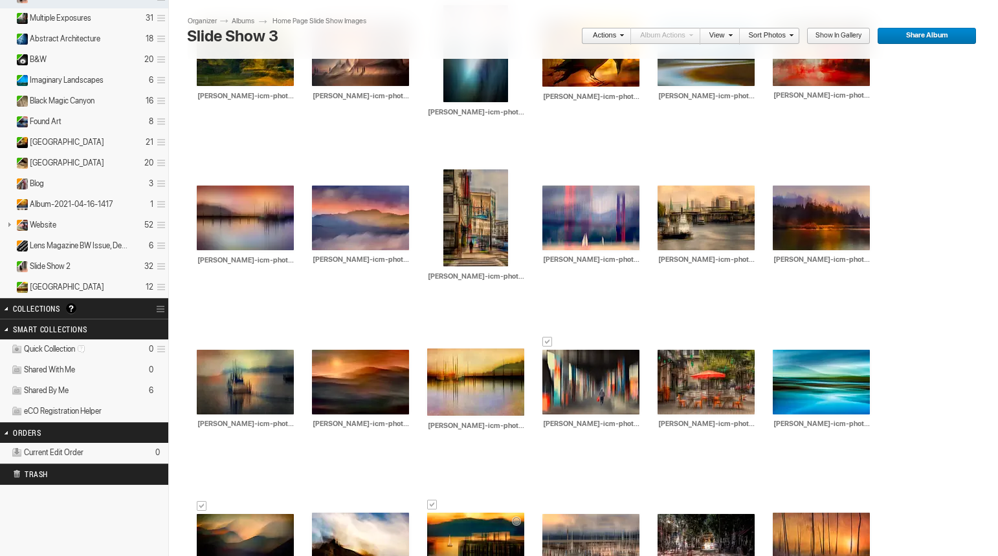
paste input "roxanne-overton-icm-photography-"
type input "roxanne-overton-icm-photography-dawn-rising.jpg"
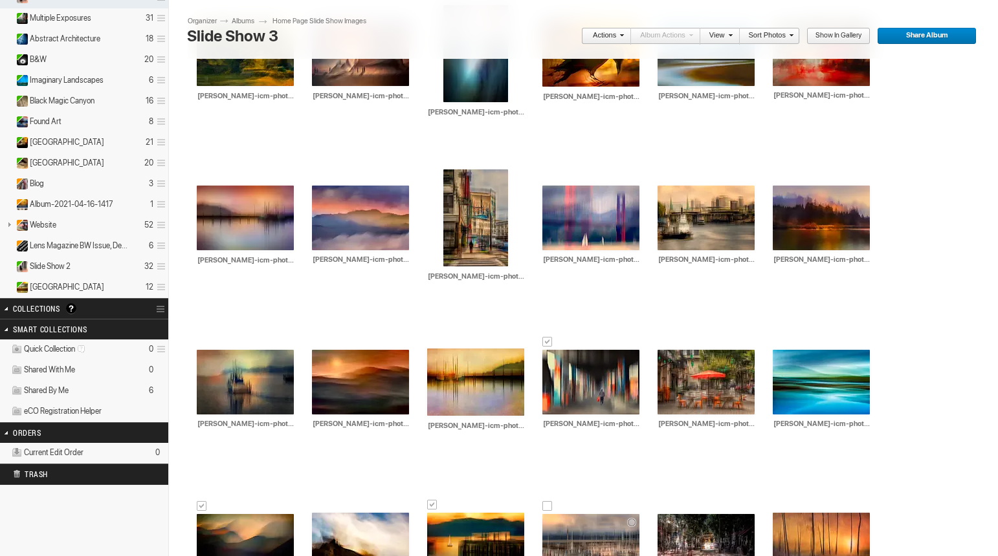
drag, startPoint x: 956, startPoint y: 423, endPoint x: 893, endPoint y: 417, distance: 63.7
click at [639, 472] on td "Views: 1 AI Marina HTML: Direct: Forum: Photo ID: 18789137 More..." at bounding box center [590, 546] width 97 height 149
paste input "roxanne-overton-icm-photography-"
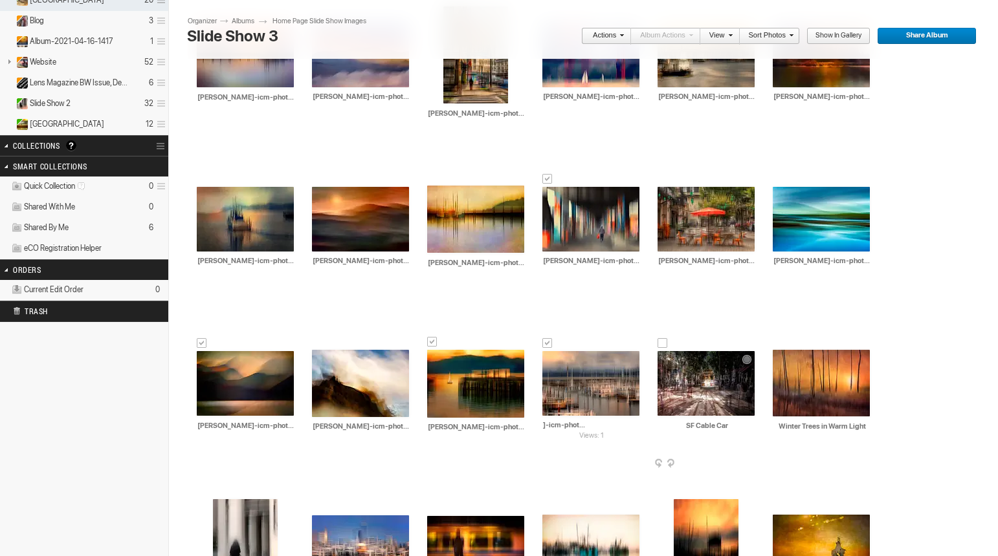
scroll to position [518, 0]
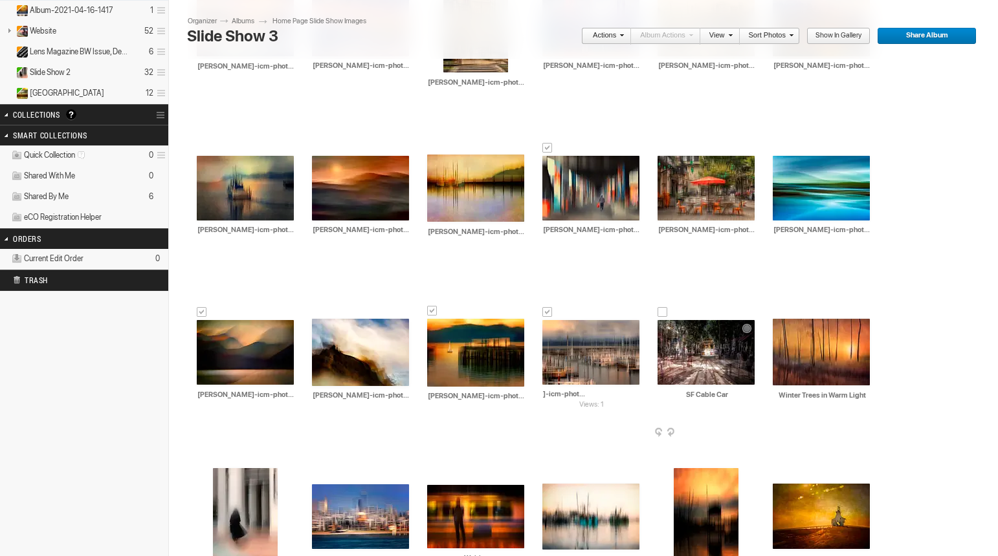
type input "roxanne-overton-icm-photography-marina.jpg"
click at [657, 399] on input "SF Cable Car" at bounding box center [706, 395] width 98 height 12
drag, startPoint x: 275, startPoint y: 397, endPoint x: 208, endPoint y: 391, distance: 66.8
click at [657, 391] on input "SF Cable Car" at bounding box center [706, 395] width 98 height 12
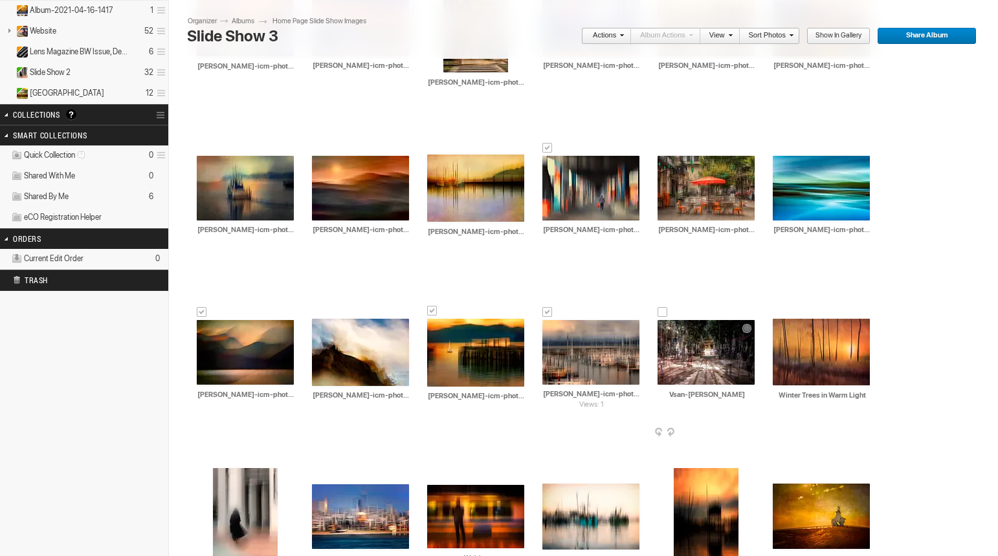
click at [657, 394] on input "Vsan-francisco-cable-carjpg" at bounding box center [706, 395] width 98 height 12
type input "Vsan-francisco-cable-car.jpg"
drag, startPoint x: 316, startPoint y: 397, endPoint x: 414, endPoint y: 401, distance: 98.4
click at [763, 401] on div "AI Winter Trees in Warm Light HTML: Direct: Forum: Photo ID: 18379430 More... O…" at bounding box center [820, 360] width 115 height 164
paste input "roxanne-overton-icm-photography-"
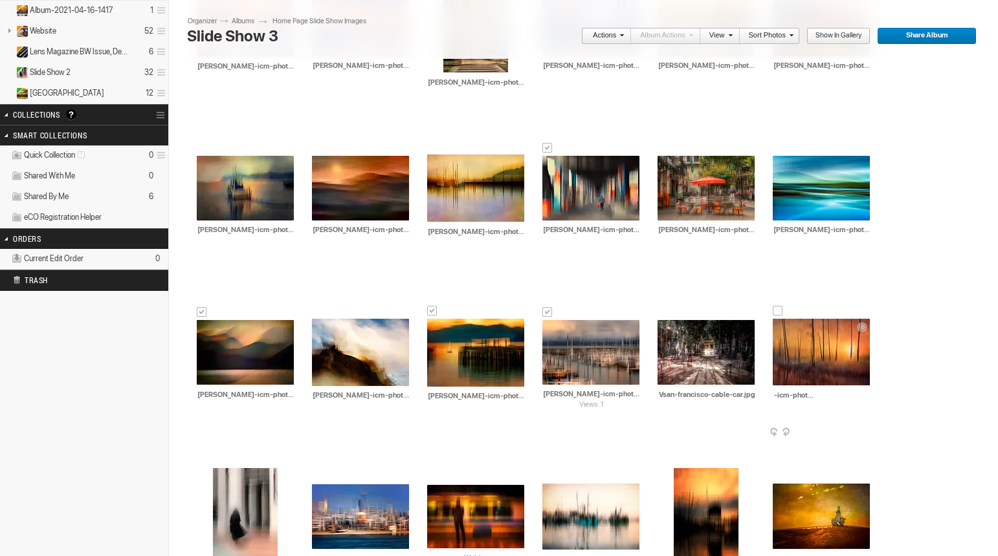
scroll to position [0, 61]
type input "roxanne-overton-icm-photography-the-burn.jpg"
drag, startPoint x: 503, startPoint y: 413, endPoint x: 442, endPoint y: 414, distance: 61.5
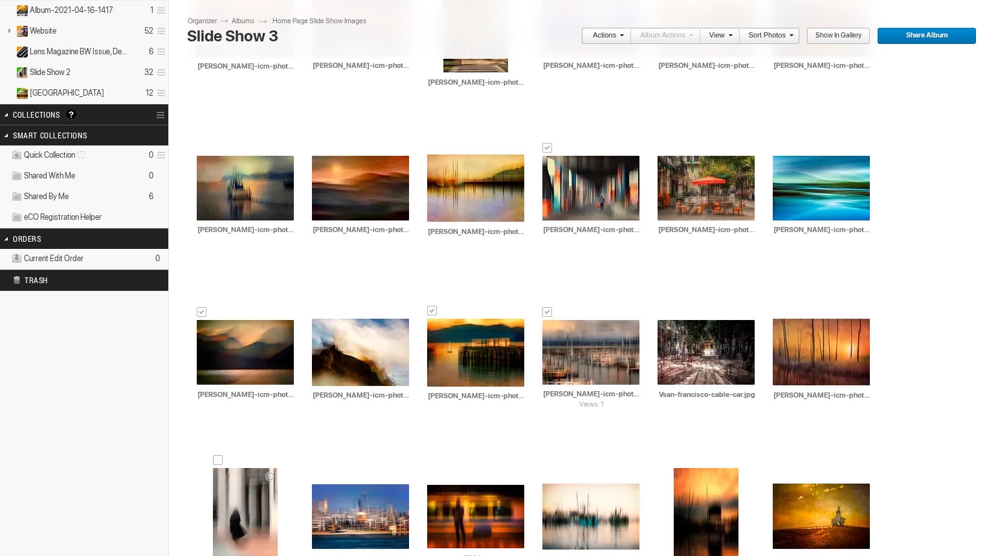
paste input "roxanne-overton-icm-photography-"
type input "roxanne-overton-icm-photography-sway.jpg"
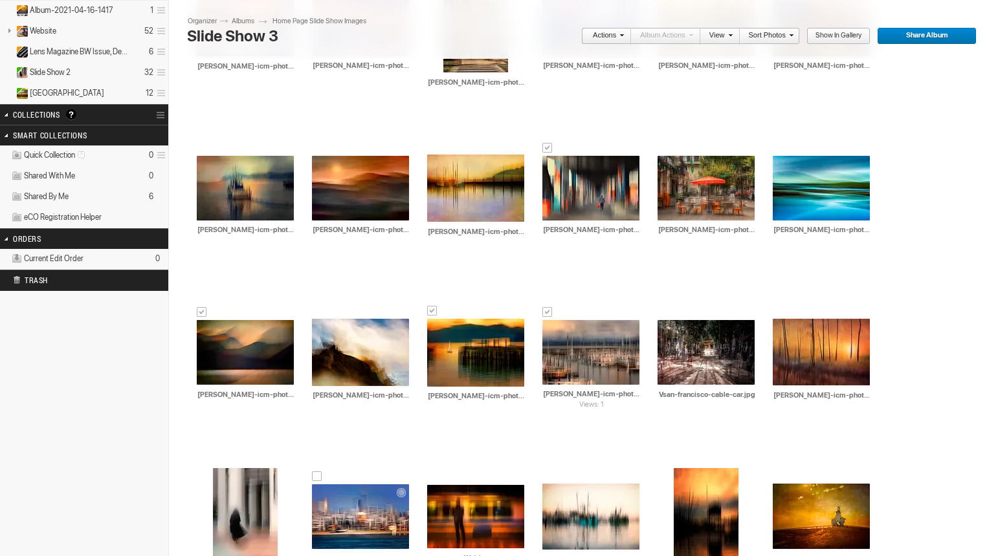
drag, startPoint x: 624, startPoint y: 395, endPoint x: 546, endPoint y: 390, distance: 77.9
click at [410, 553] on input "CityScape (1)" at bounding box center [361, 559] width 98 height 12
paste input "roxanne-overton-icm-photography-"
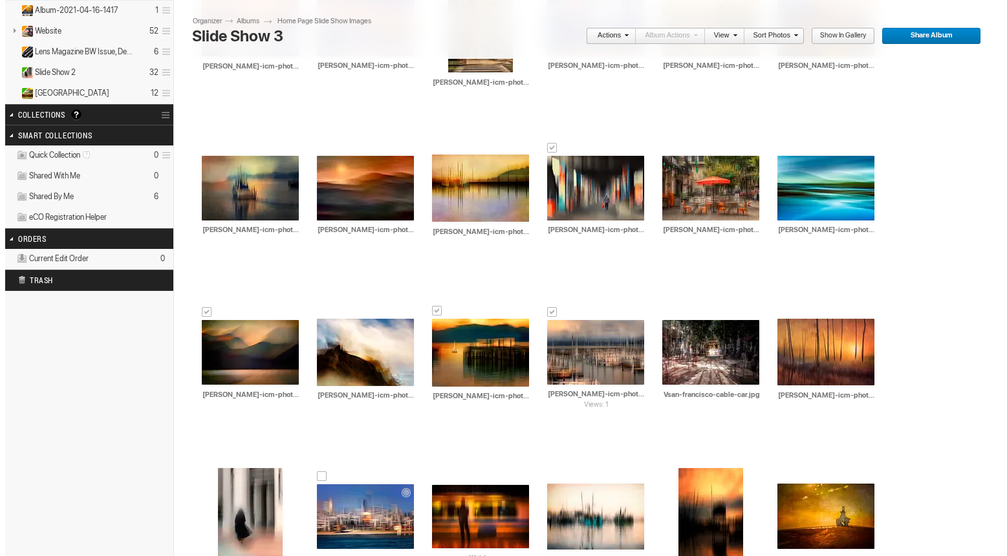
scroll to position [0, 63]
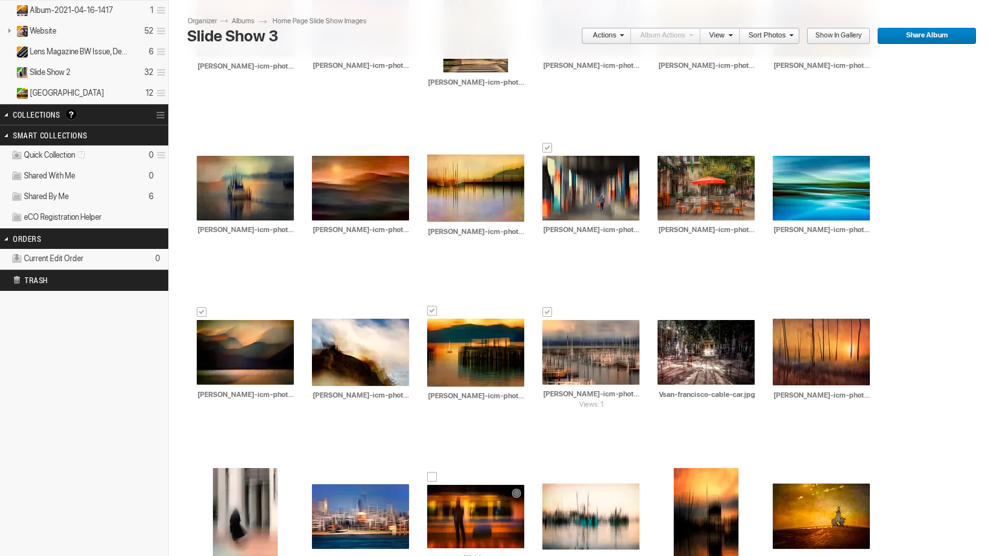
click at [524, 485] on img at bounding box center [475, 516] width 97 height 63
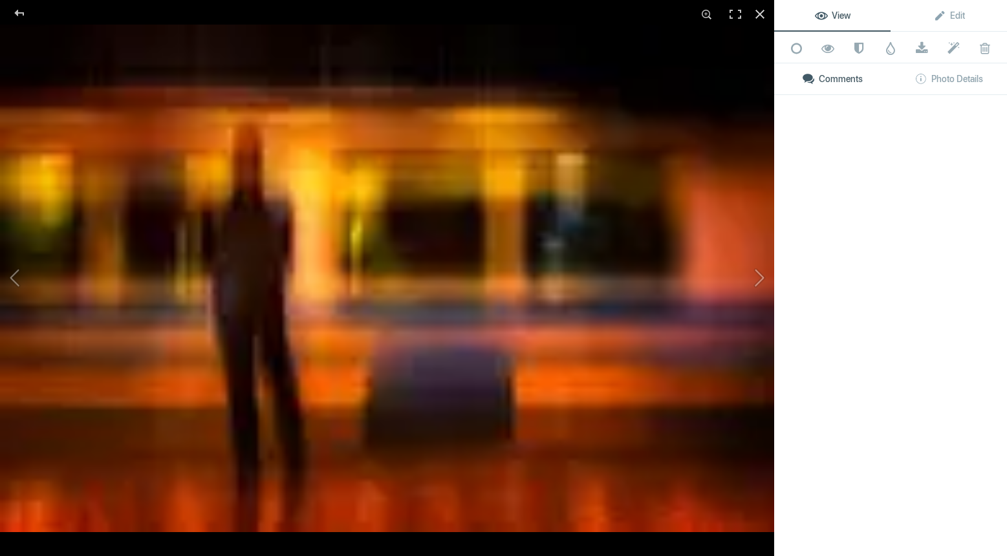
type input "roxanne-overton-icm-photography-cityscape.jpg"
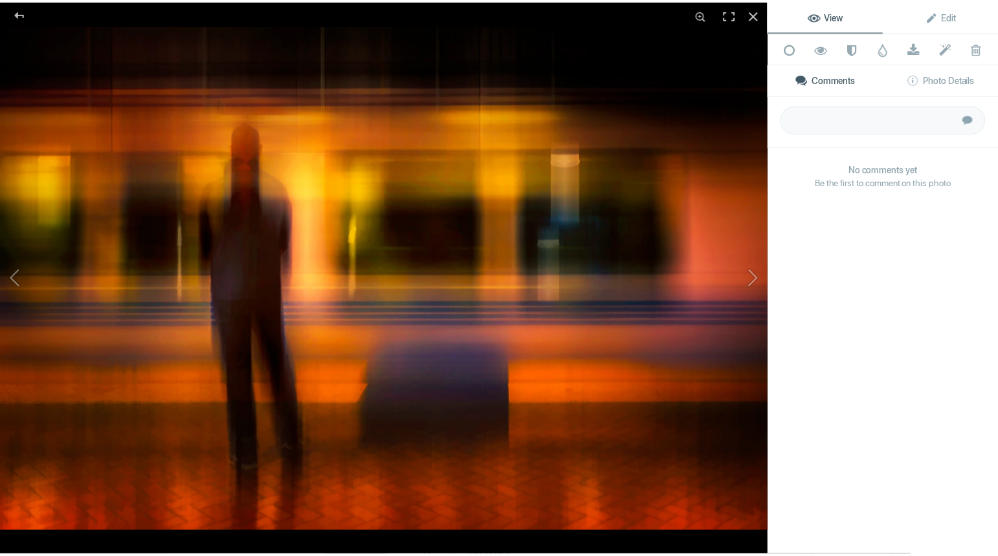
scroll to position [0, 0]
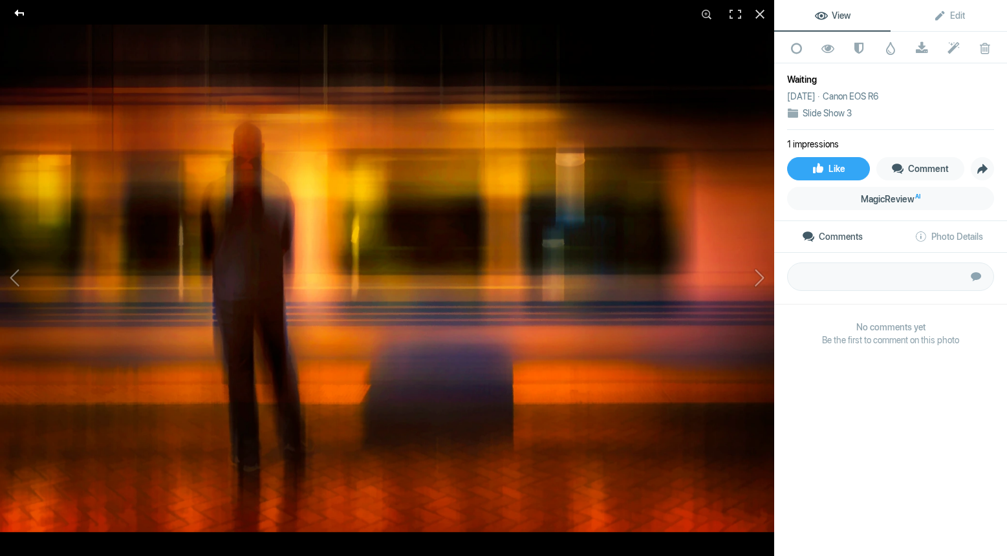
click at [20, 14] on div at bounding box center [19, 13] width 47 height 26
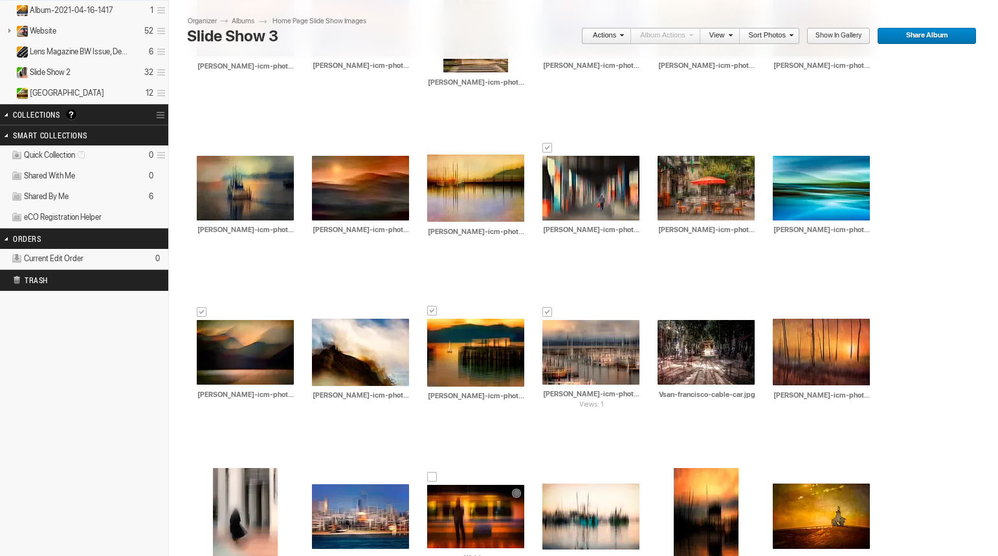
drag, startPoint x: 738, startPoint y: 392, endPoint x: 671, endPoint y: 392, distance: 66.6
click at [525, 553] on input "Waiting" at bounding box center [476, 559] width 98 height 12
paste input "roxanne-overton-icm-photography-"
type input "roxanne-overton-icm-photography-waiting.jpg"
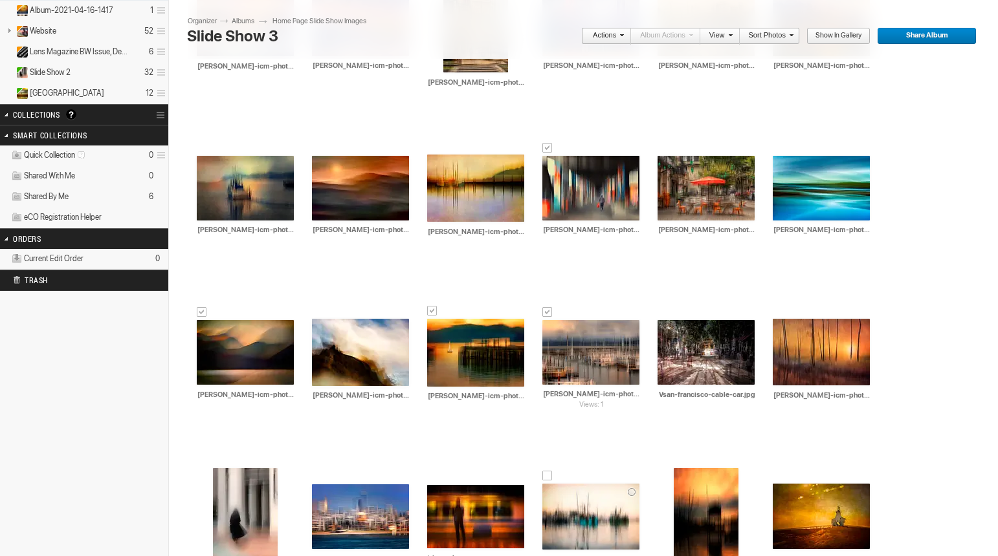
scroll to position [0, 0]
click at [641, 554] on input "Blue Boats" at bounding box center [591, 560] width 98 height 12
drag, startPoint x: 842, startPoint y: 393, endPoint x: 769, endPoint y: 391, distance: 72.5
click at [648, 443] on div "AI Blue Boats HTML: Direct: Forum: Photo ID: 18379463 More... Order Print Submi…" at bounding box center [590, 525] width 115 height 164
paste input "roxanne-overton-icm-photography-"
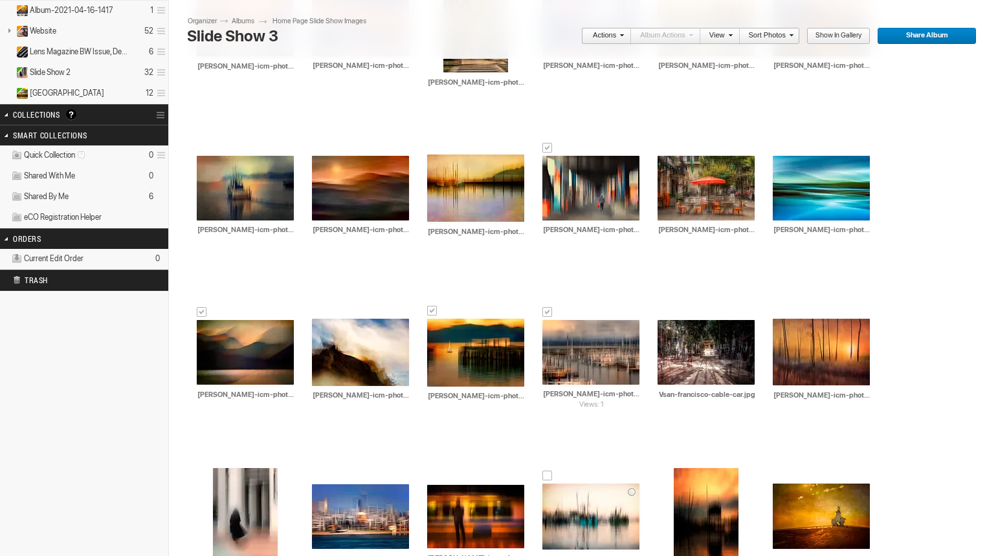
scroll to position [0, 71]
type input "roxanne-overton-icm-photography--blue-boats.jpg"
drag, startPoint x: 961, startPoint y: 411, endPoint x: 899, endPoint y: 410, distance: 62.1
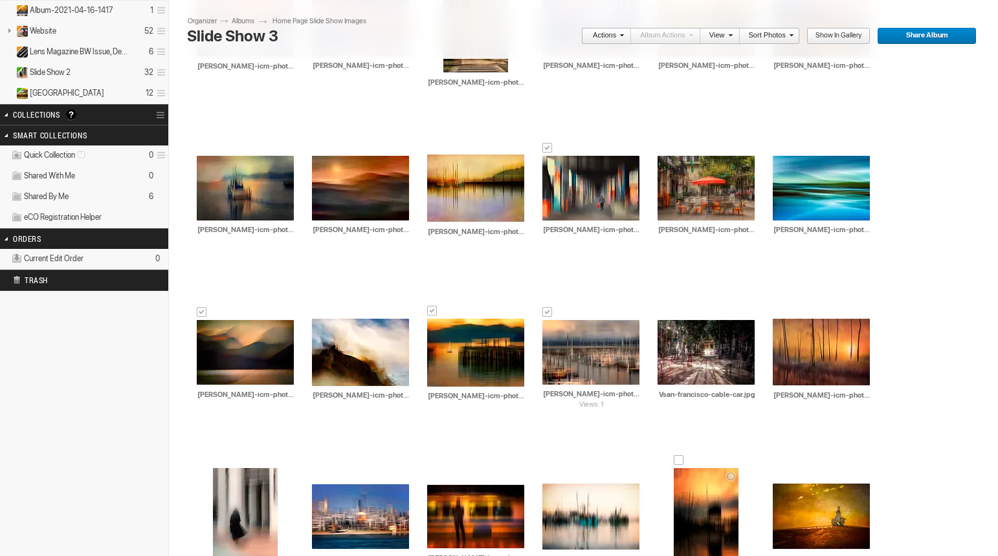
paste input "roxanne-overton-icm-photography-"
click at [639, 443] on td "AI roxanne-overton-icm-photography--blue-boats.jpg HTML: Direct: Forum: Photo I…" at bounding box center [590, 517] width 97 height 149
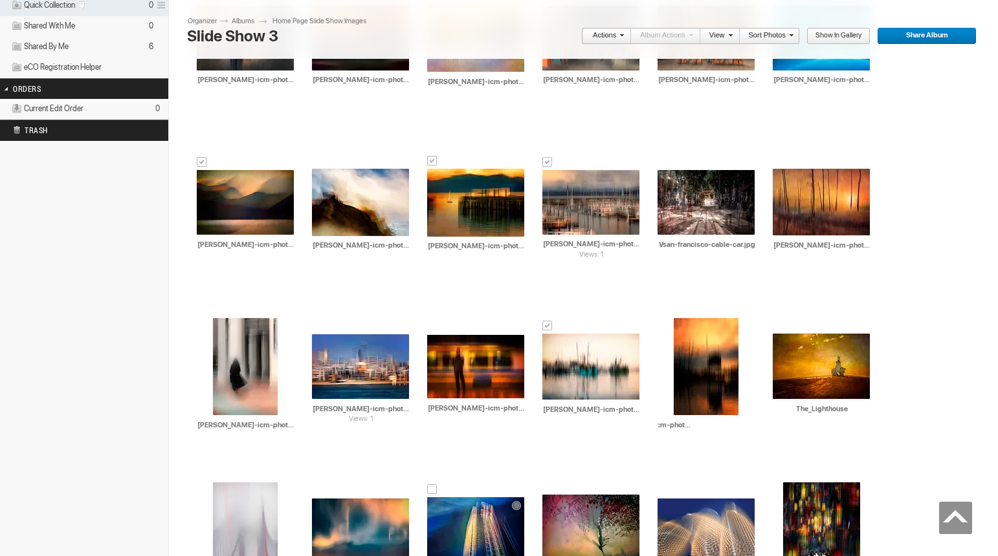
scroll to position [712, 0]
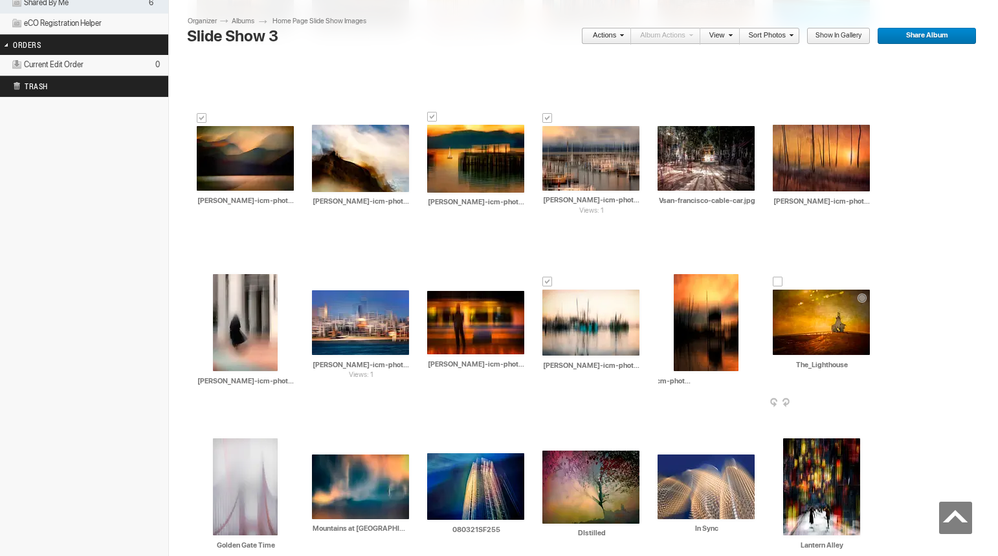
type input "roxanne-overton-icm-photography-water-hut.jpg"
drag, startPoint x: 274, startPoint y: 365, endPoint x: 171, endPoint y: 367, distance: 103.5
click at [171, 367] on section "Albums Home Page Slide Show Images Slide Show 3 ← Back Upload Page Slide Show 3…" at bounding box center [498, 133] width 959 height 1585
paste input "roxanne-overton-icm-photography-"
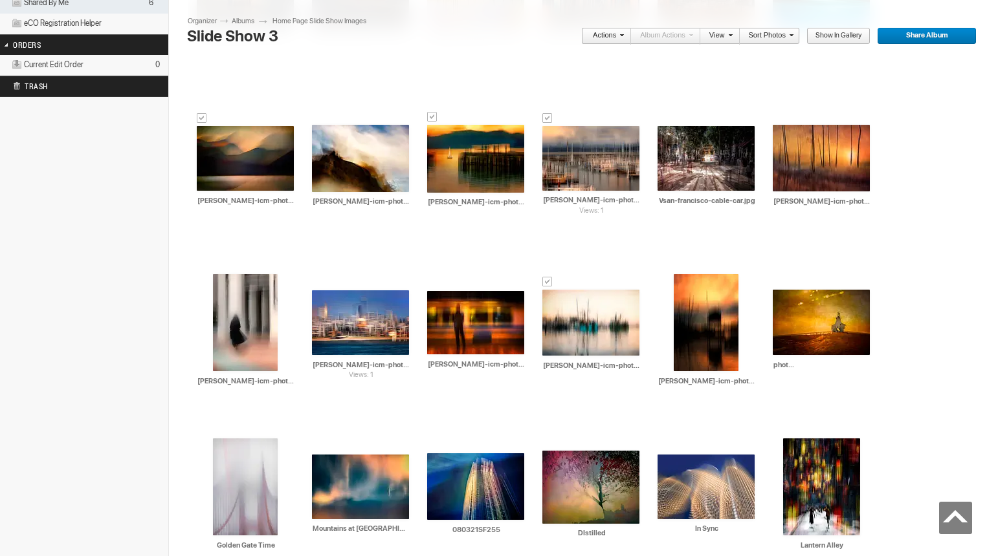
scroll to position [0, 80]
type input "roxanne-overton-icm-photography-the-lighthouse.jpg"
click at [295, 540] on input "Golden Gate Time" at bounding box center [246, 546] width 98 height 12
drag, startPoint x: 403, startPoint y: 381, endPoint x: 292, endPoint y: 382, distance: 111.3
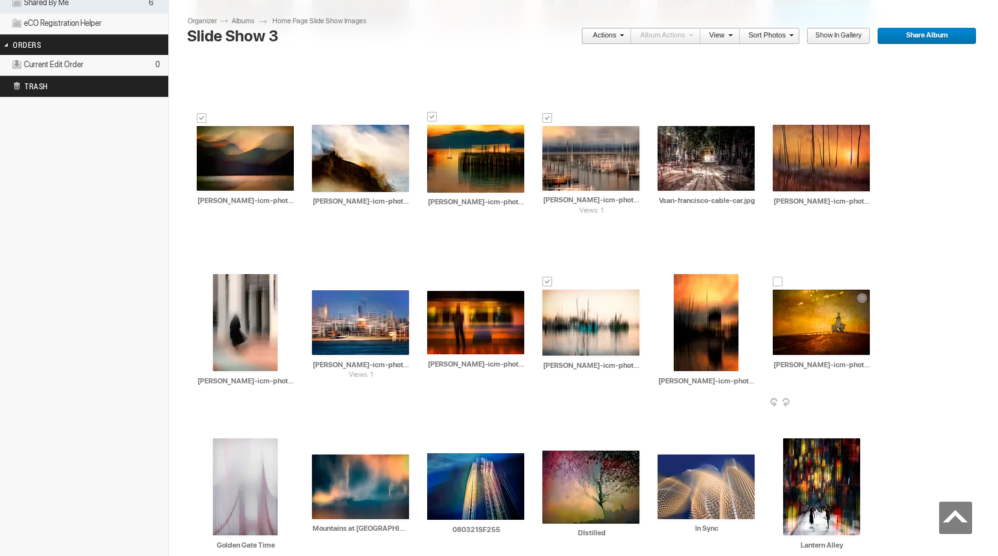
click at [292, 382] on div "Drop your photos here Upload to this album AI The Silence Between Barns HTML: D…" at bounding box center [588, 166] width 801 height 1479
paste input "roxanne-overton-icm-photography-"
type input "roxanne-overton-icm-photography-golden-gate-time.jpg"
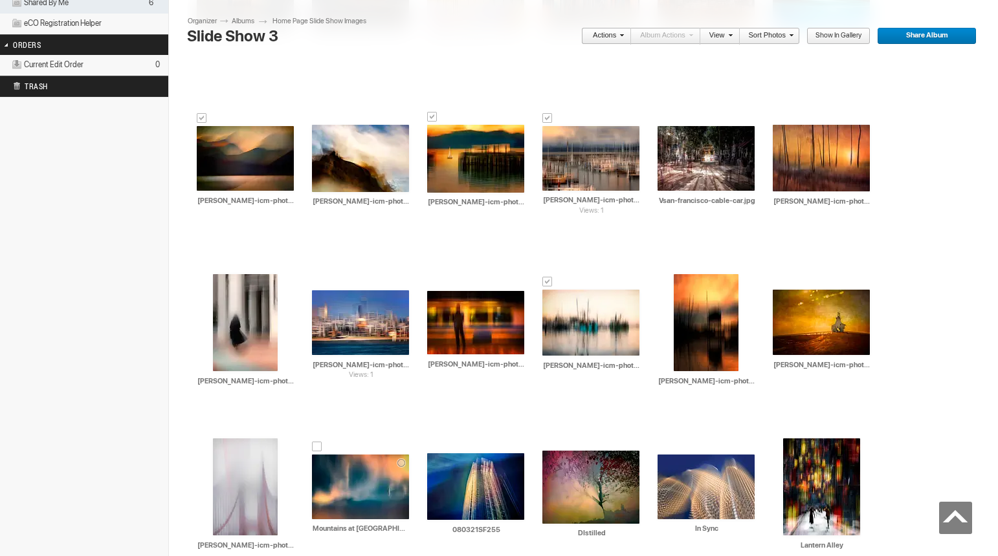
click at [410, 523] on input "Mountains at Sunset" at bounding box center [361, 529] width 98 height 12
drag, startPoint x: 516, startPoint y: 360, endPoint x: 414, endPoint y: 369, distance: 102.0
click at [414, 369] on div "Drop your photos here Upload to this album AI The Silence Between Barns HTML: D…" at bounding box center [588, 166] width 801 height 1479
paste input "roxanne-overton-icm-photography-"
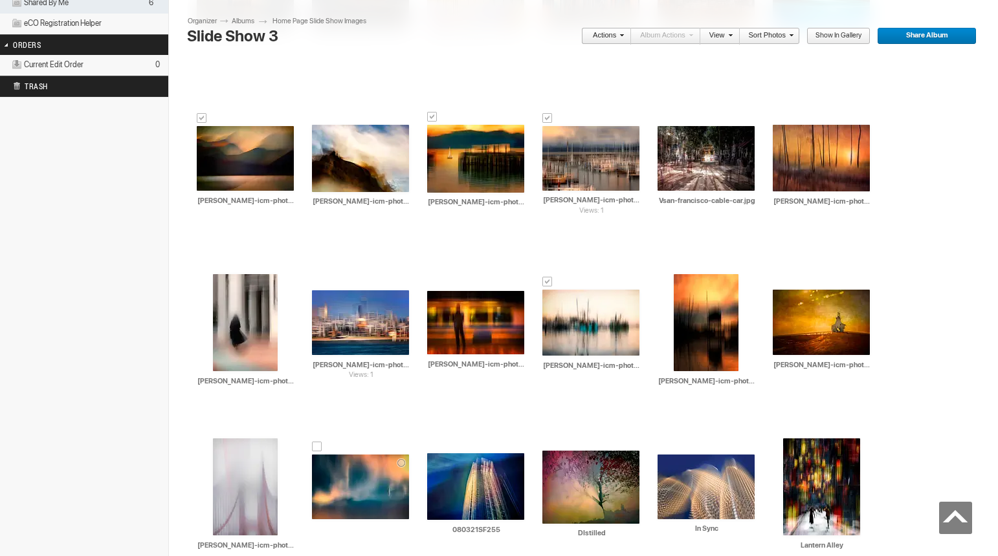
click at [409, 413] on td "AI roxanne-overton-icm-photography-mountains-at-sunset.jpg HTML: Direct: Forum:…" at bounding box center [360, 487] width 97 height 149
type input "roxanne-overton-icm-photography-mountains-at-sunset.jpg"
click at [525, 525] on input "080321SF255" at bounding box center [476, 531] width 98 height 12
drag, startPoint x: 620, startPoint y: 367, endPoint x: 522, endPoint y: 364, distance: 97.8
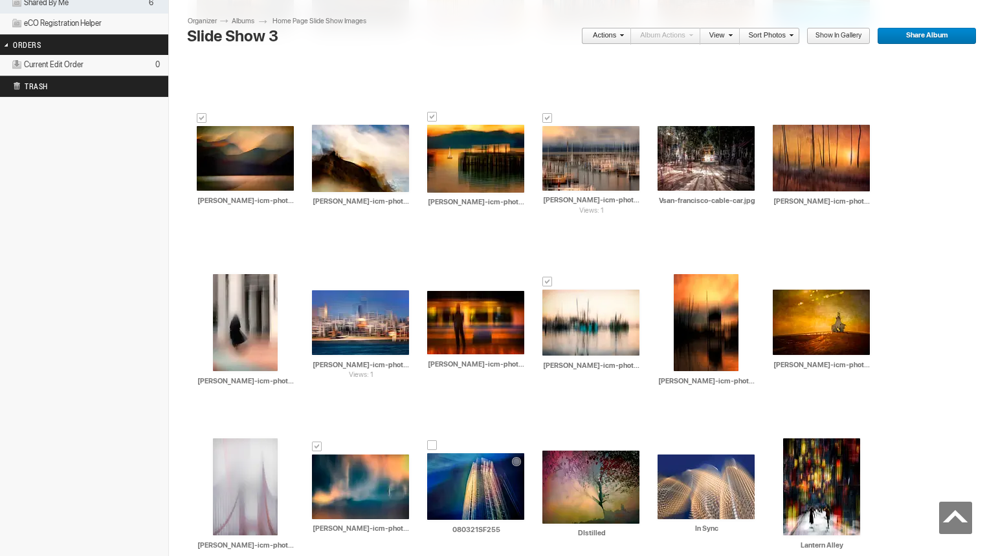
click at [522, 364] on div "Drop your photos here Upload to this album AI The Silence Between Barns HTML: D…" at bounding box center [588, 166] width 801 height 1479
paste input "roxanne-overton-icm-photography-"
type input "roxanne-overton-icm-photography-rising.jpg"
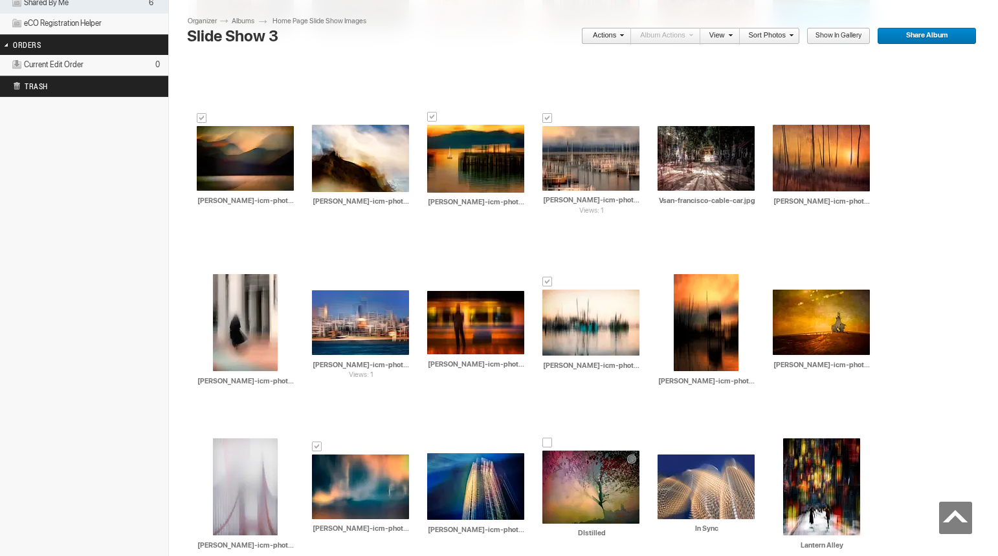
drag, startPoint x: 722, startPoint y: 371, endPoint x: 671, endPoint y: 370, distance: 51.1
click at [641, 527] on input "DIstilled" at bounding box center [591, 533] width 98 height 12
paste input "roxanne-overton-icm-photography-"
click at [754, 413] on td "AI In Sync HTML: Direct: Forum: Photo ID: 18379473 More..." at bounding box center [705, 487] width 97 height 149
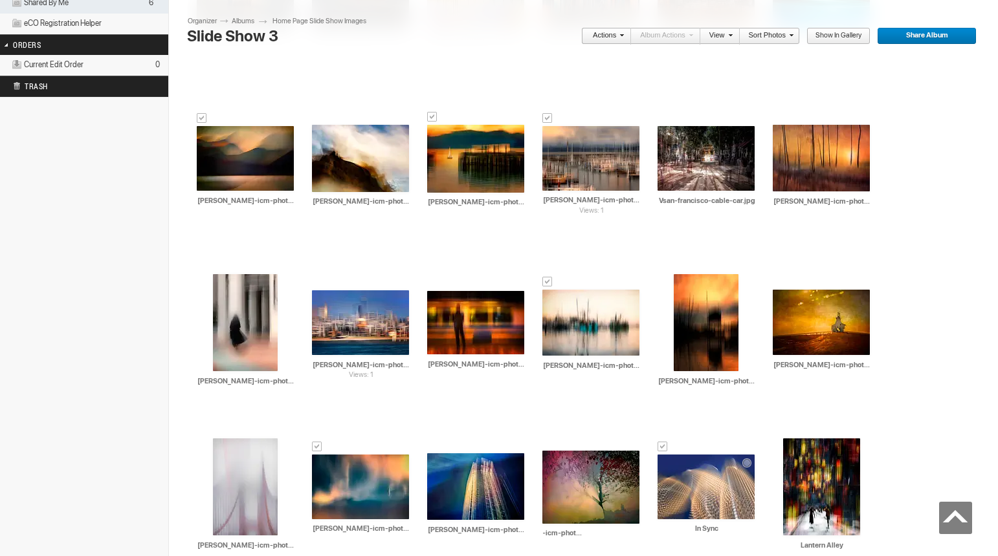
type input "roxanne-overton-icm-photography-distilled.jpg"
drag, startPoint x: 843, startPoint y: 365, endPoint x: 770, endPoint y: 360, distance: 73.3
click at [763, 413] on div "AI In Sync HTML: Direct: Forum: Photo ID: 18379473 More... Order Print Submit F…" at bounding box center [705, 495] width 115 height 164
paste input "roxanne-overton-icm-photography-"
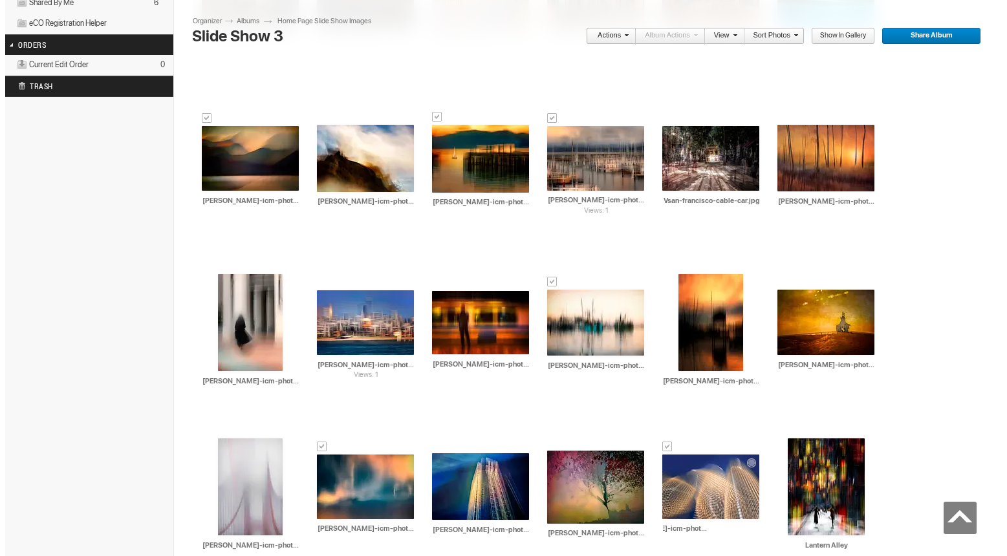
scroll to position [0, 56]
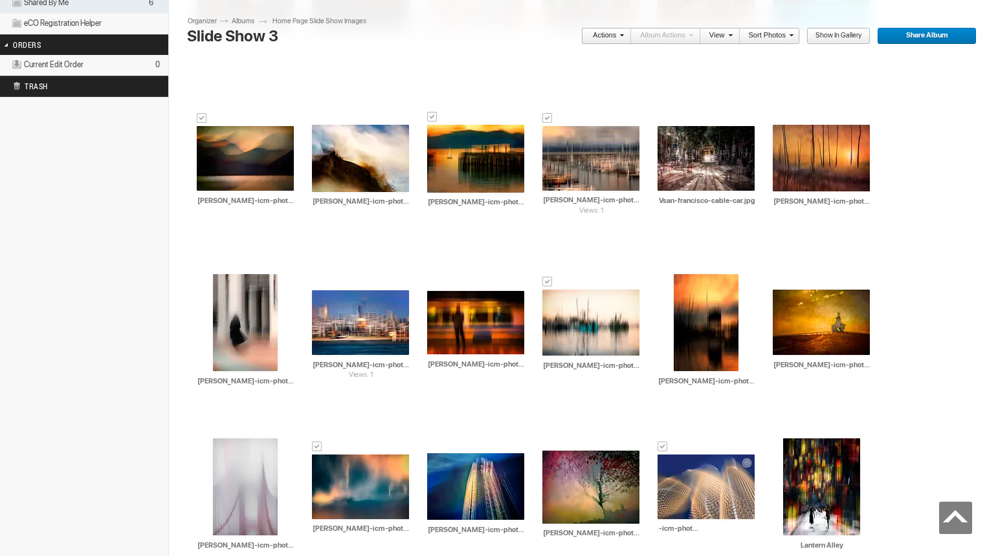
click at [754, 455] on img at bounding box center [705, 487] width 97 height 65
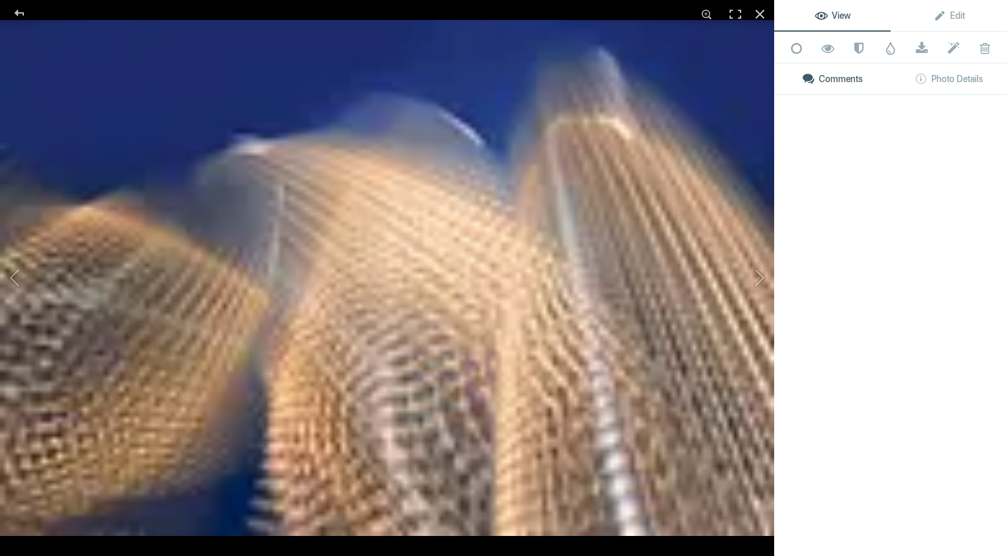
type input "roxanne-overton-icm-photography-in-sync.jpg"
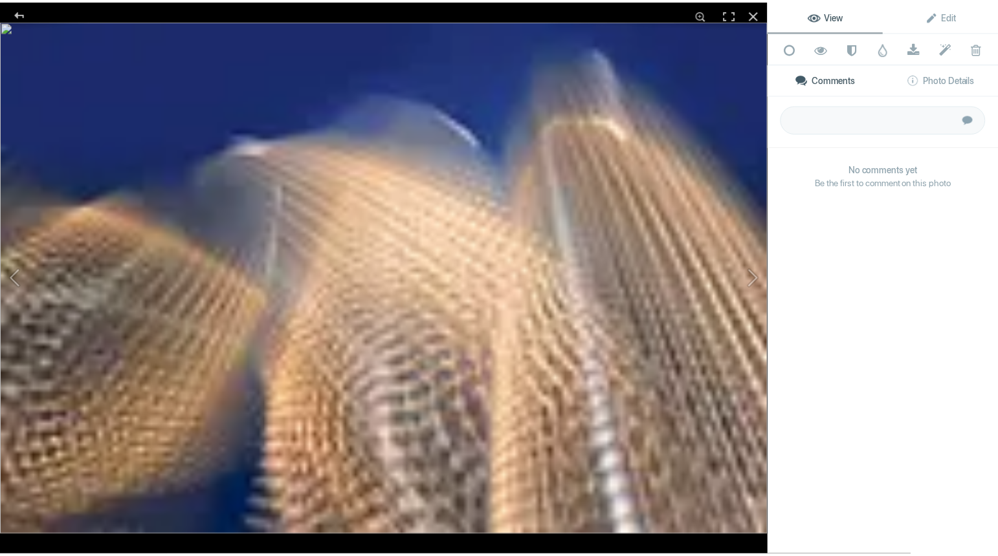
scroll to position [0, 0]
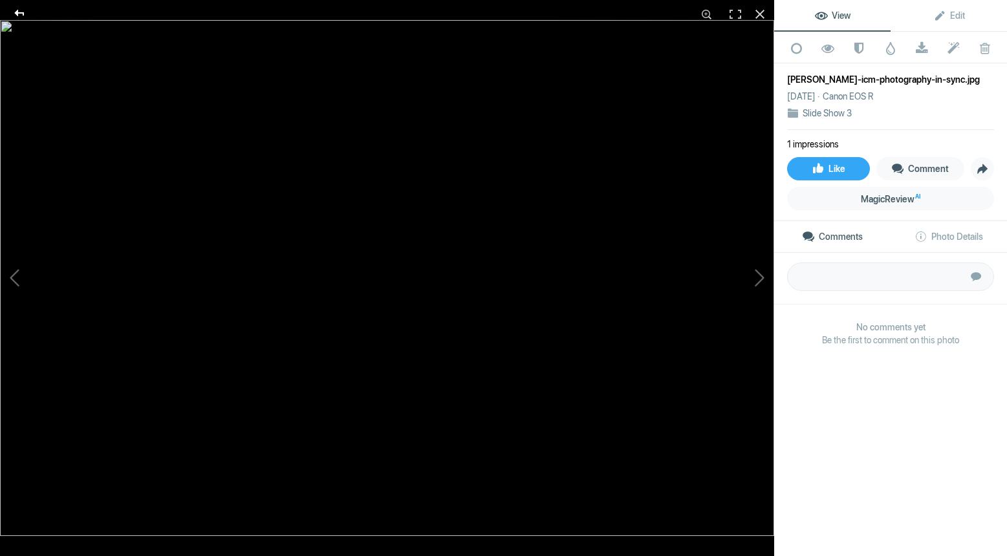
click at [21, 14] on div at bounding box center [19, 13] width 47 height 26
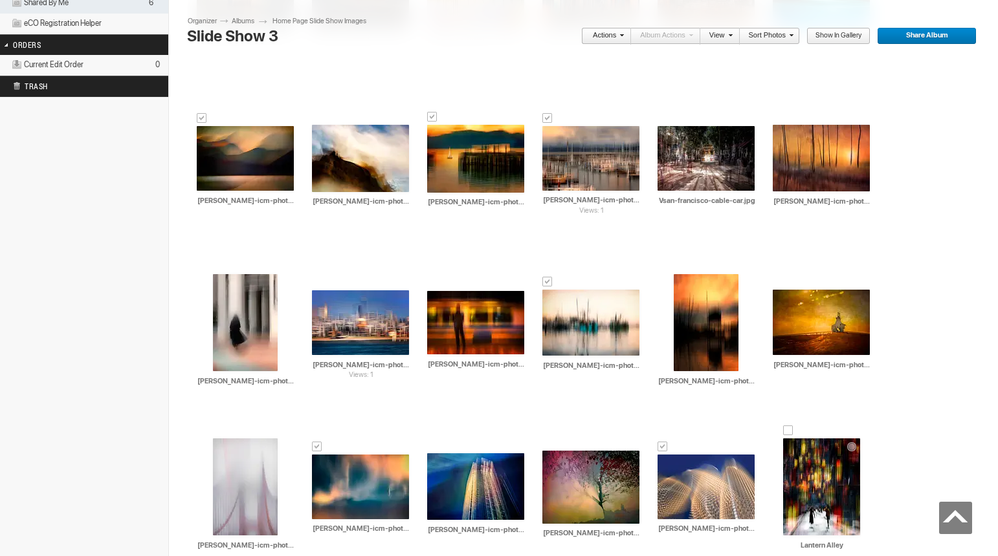
drag, startPoint x: 962, startPoint y: 379, endPoint x: 901, endPoint y: 380, distance: 61.5
click at [871, 540] on input "Lantern Alley" at bounding box center [822, 546] width 98 height 12
paste input "roxanne-overton-icm-photography-"
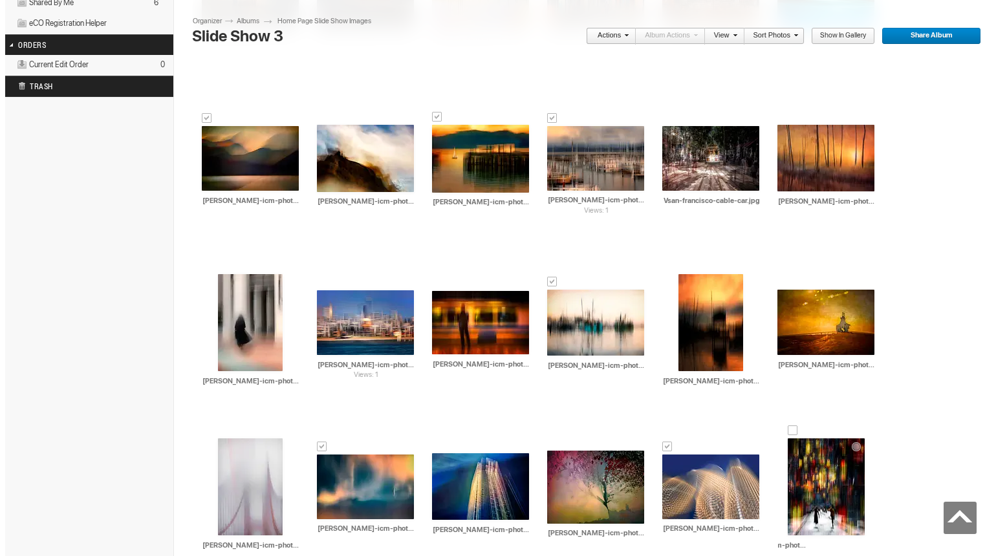
scroll to position [0, 72]
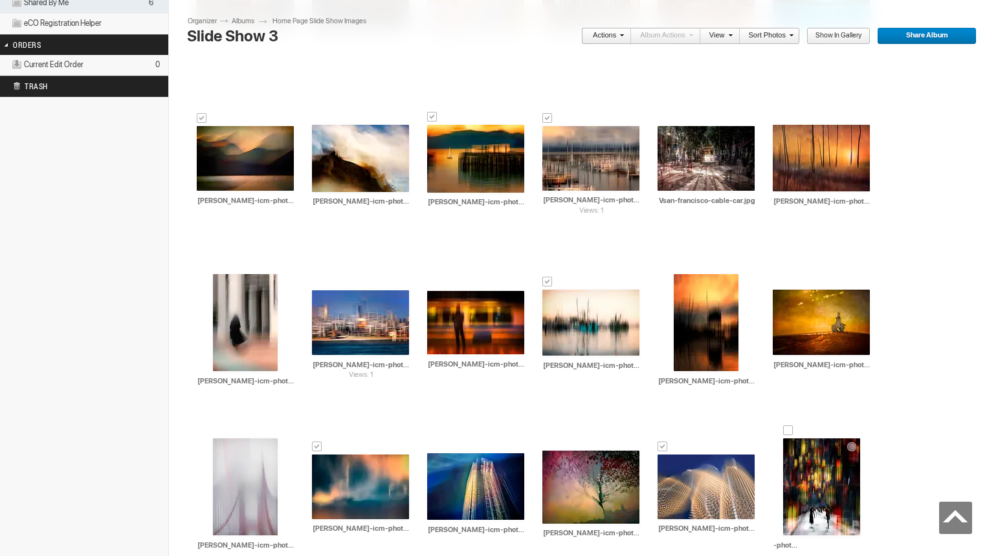
click at [860, 439] on img at bounding box center [821, 487] width 77 height 97
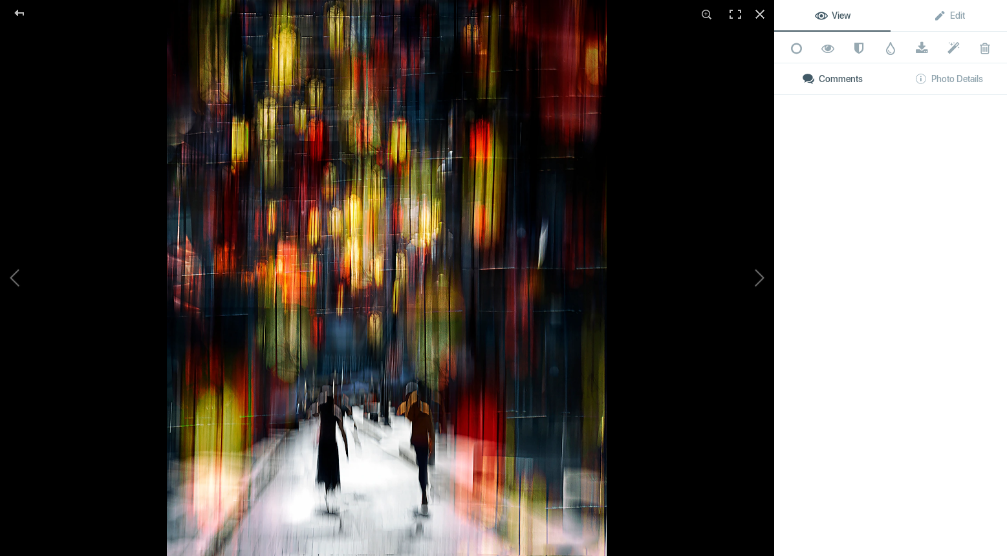
type input "roxanne-overton-icm-photography-lantern-alley.jpg"
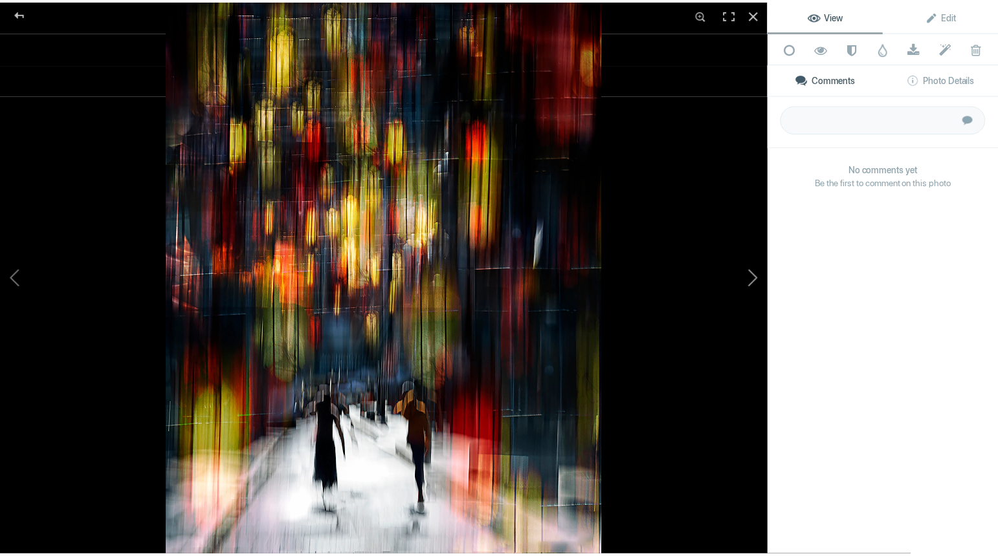
scroll to position [0, 0]
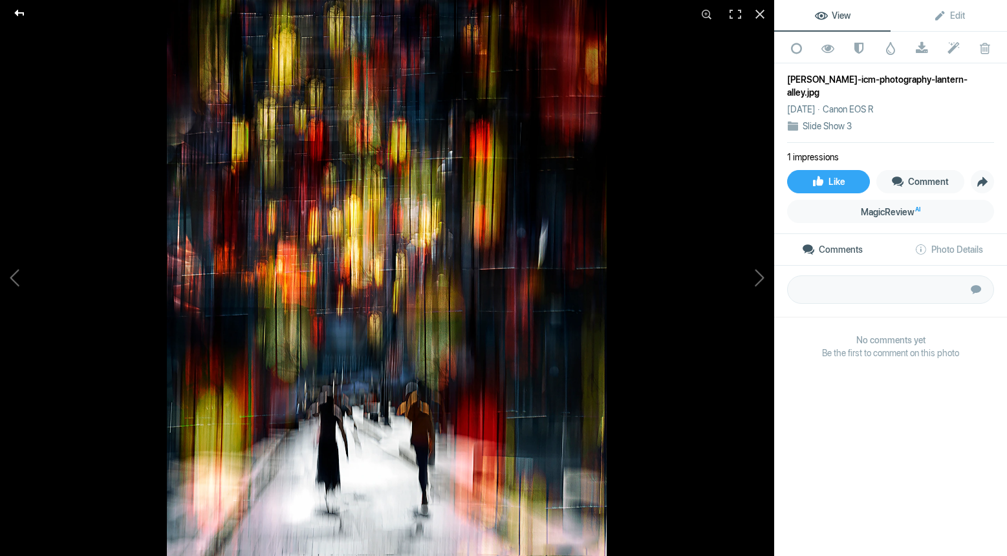
click at [16, 9] on div at bounding box center [19, 13] width 47 height 26
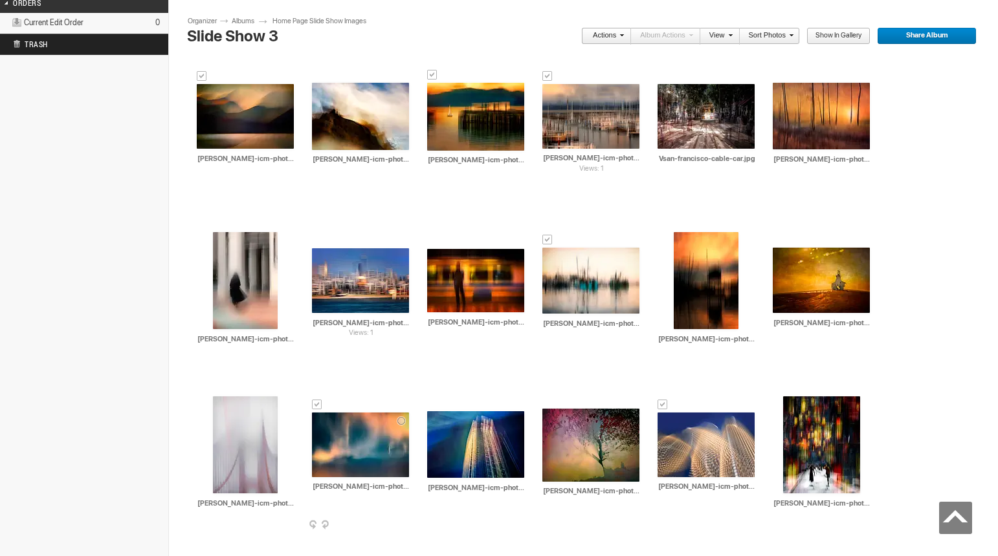
scroll to position [791, 0]
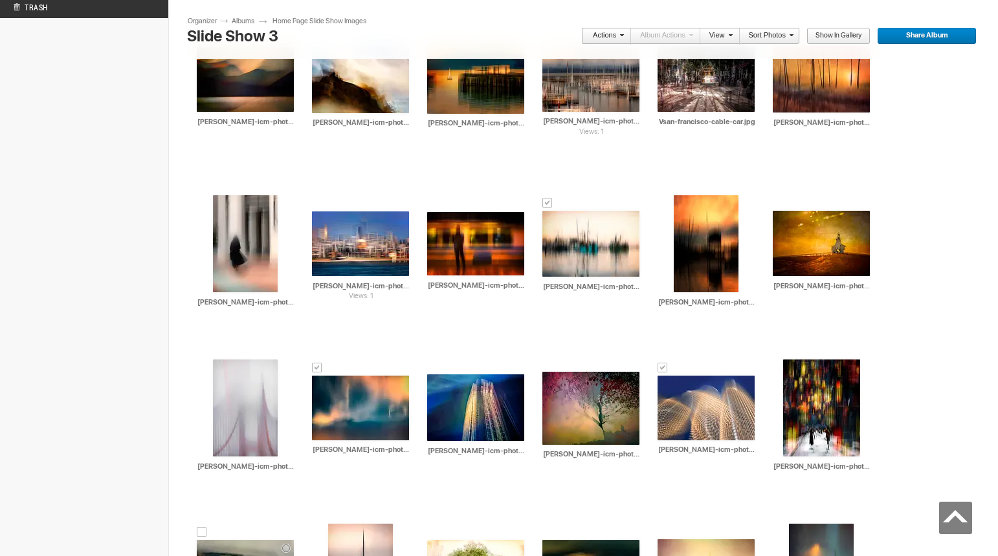
drag, startPoint x: 292, startPoint y: 454, endPoint x: 193, endPoint y: 450, distance: 99.1
paste input "roxanne-overton-icm-photography-"
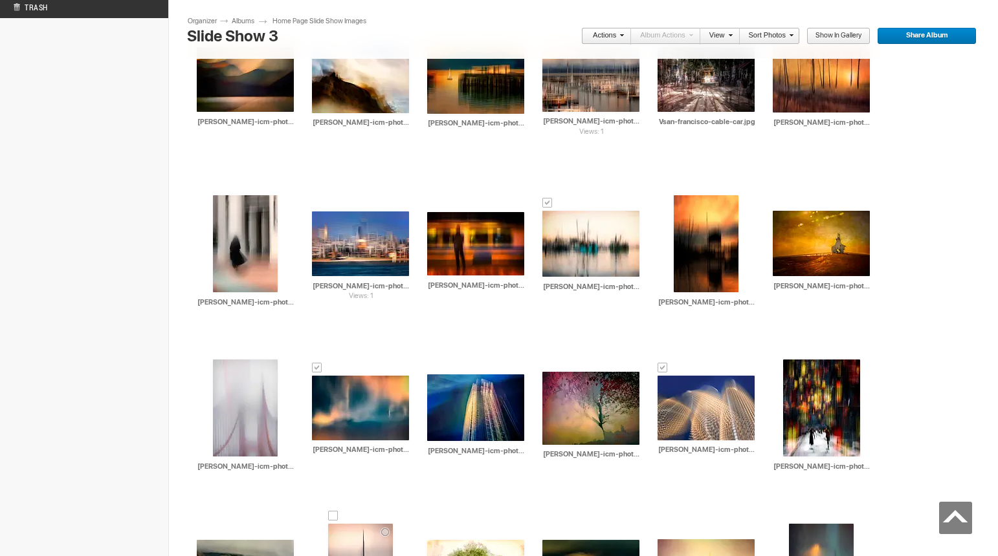
type input "roxanne-overton-icm-photography-pt.-Reyes.jpg"
drag, startPoint x: 399, startPoint y: 466, endPoint x: 321, endPoint y: 464, distance: 78.3
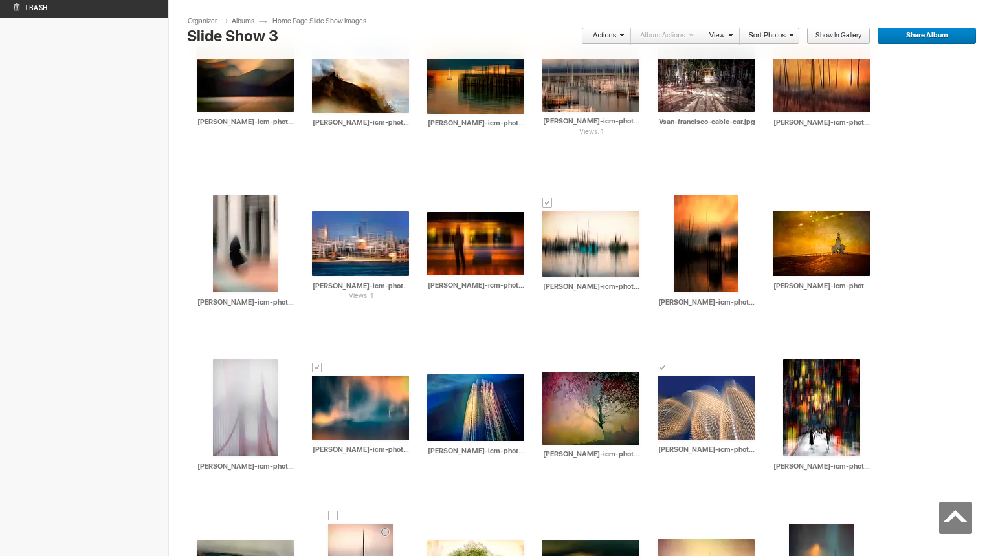
paste input "roxanne-overton-icm-photography-"
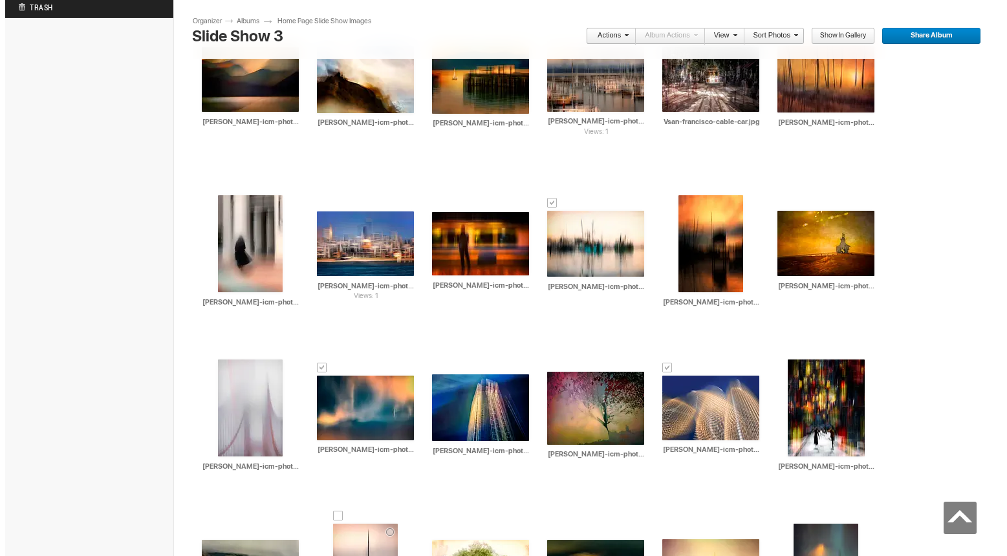
scroll to position [0, 65]
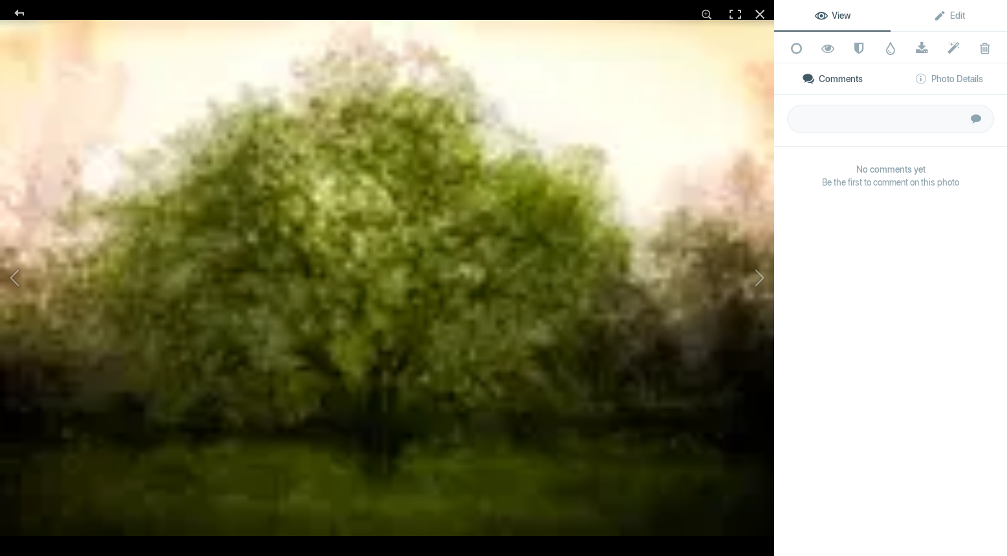
type input "roxanne-overton-icm-photography-lone-mast.jpg"
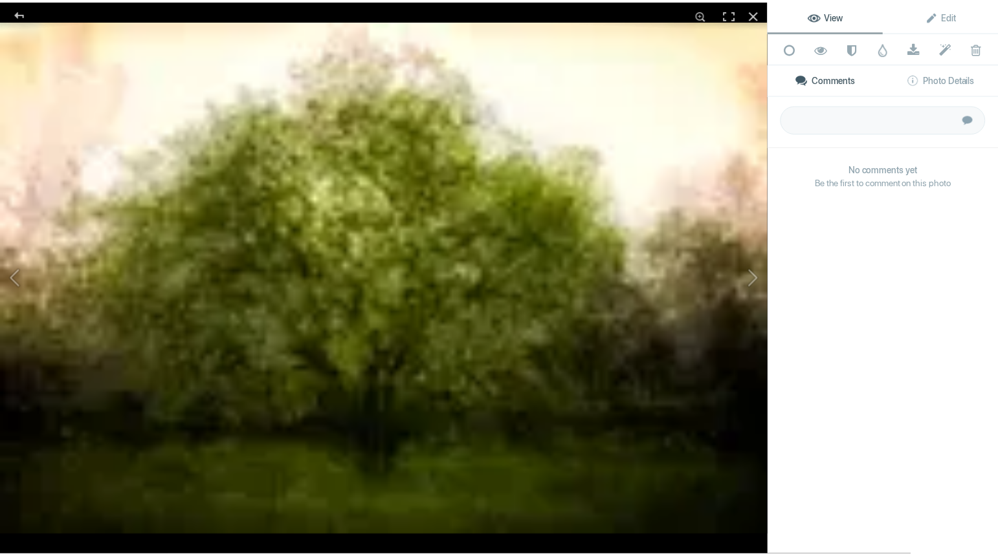
scroll to position [0, 0]
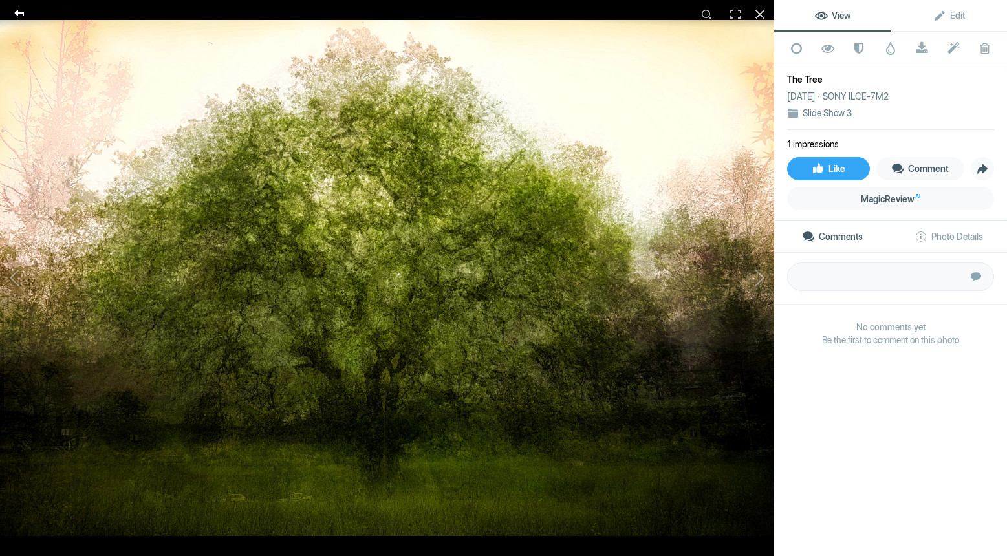
click at [17, 9] on div at bounding box center [19, 13] width 47 height 26
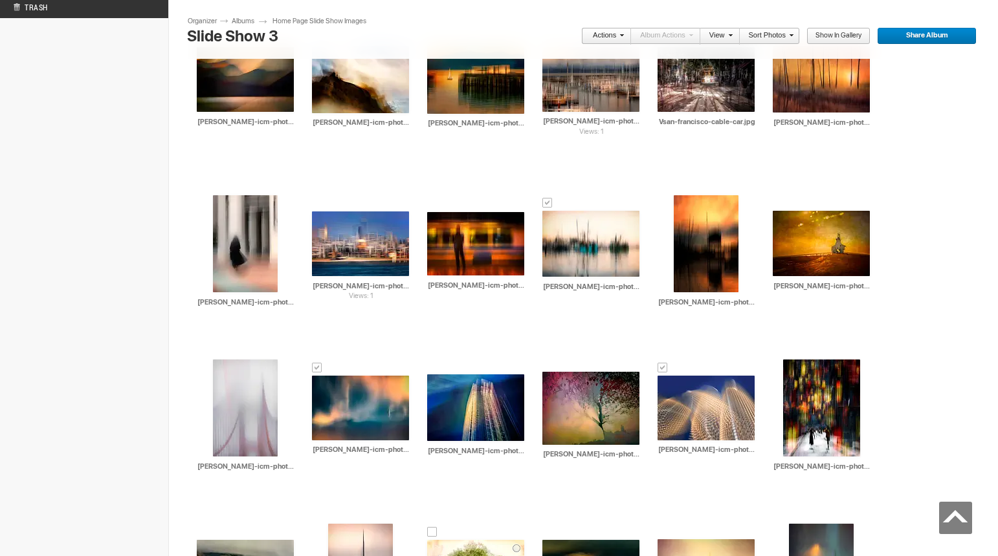
drag, startPoint x: 496, startPoint y: 450, endPoint x: 429, endPoint y: 459, distance: 68.0
paste input "roxanne-overton-icm-photography-"
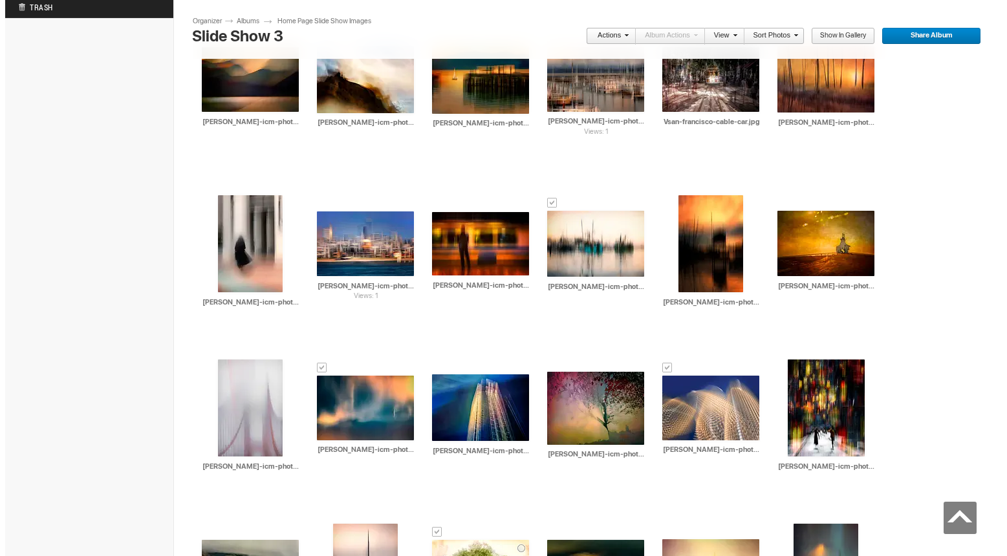
scroll to position [0, 59]
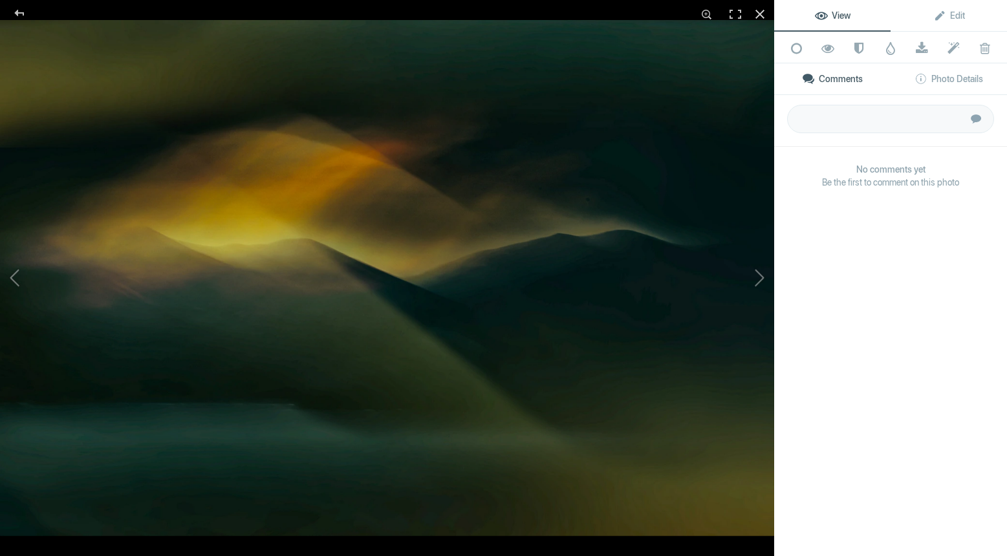
type input "roxanne-overton-icm-photography-the-tree.jpg"
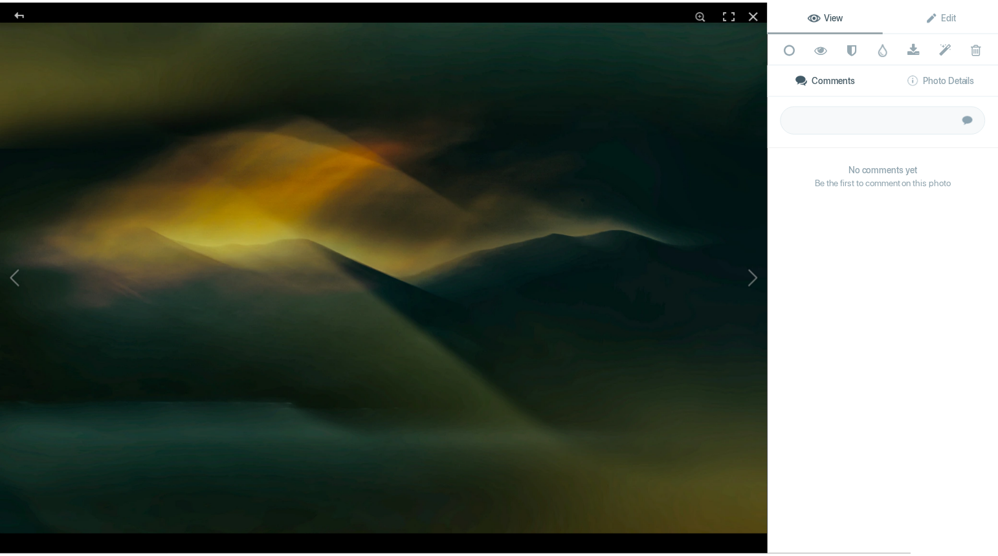
scroll to position [0, 0]
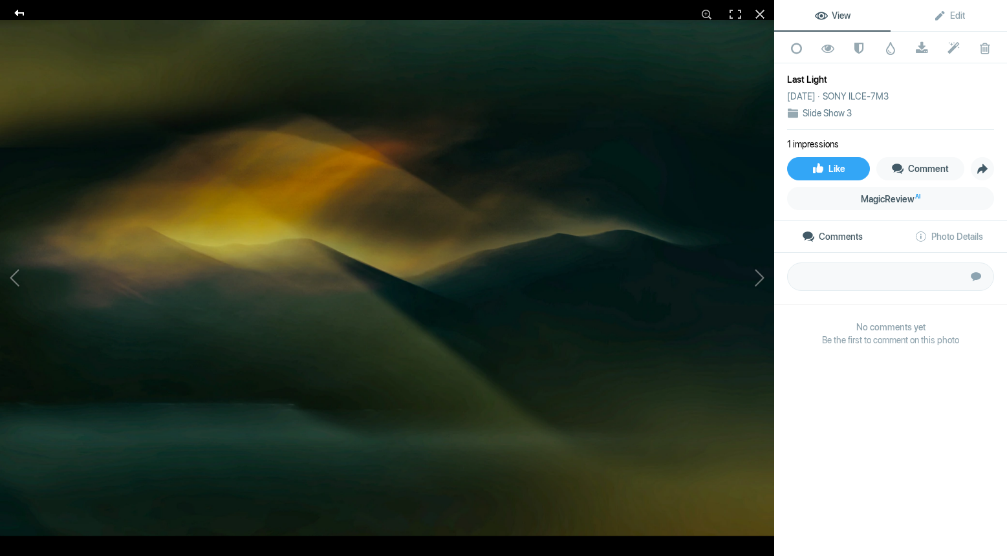
click at [14, 10] on div at bounding box center [19, 13] width 47 height 26
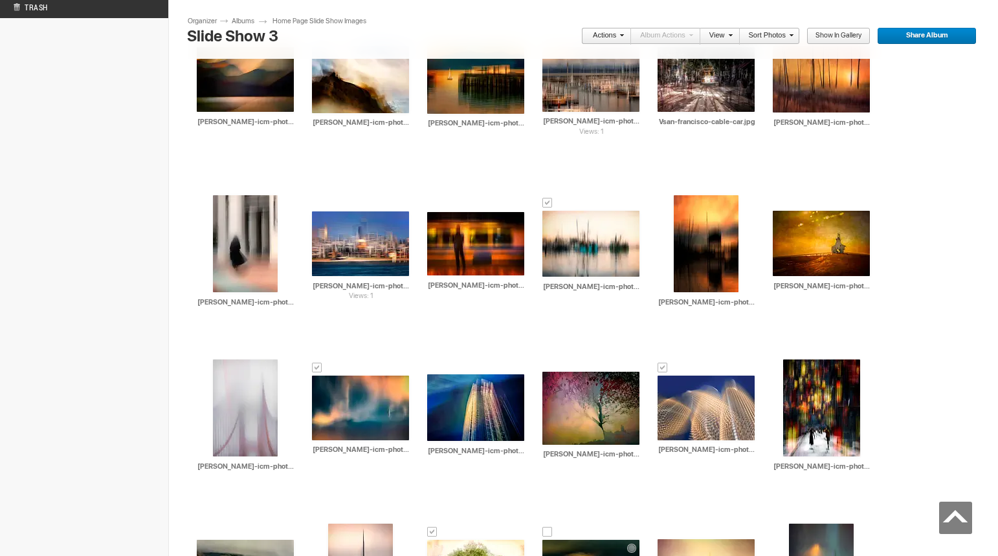
drag, startPoint x: 613, startPoint y: 454, endPoint x: 563, endPoint y: 450, distance: 50.0
paste input "roxanne-overton-icm-photography-"
type input "roxanne-overton-icm-photography-last-light.jpg"
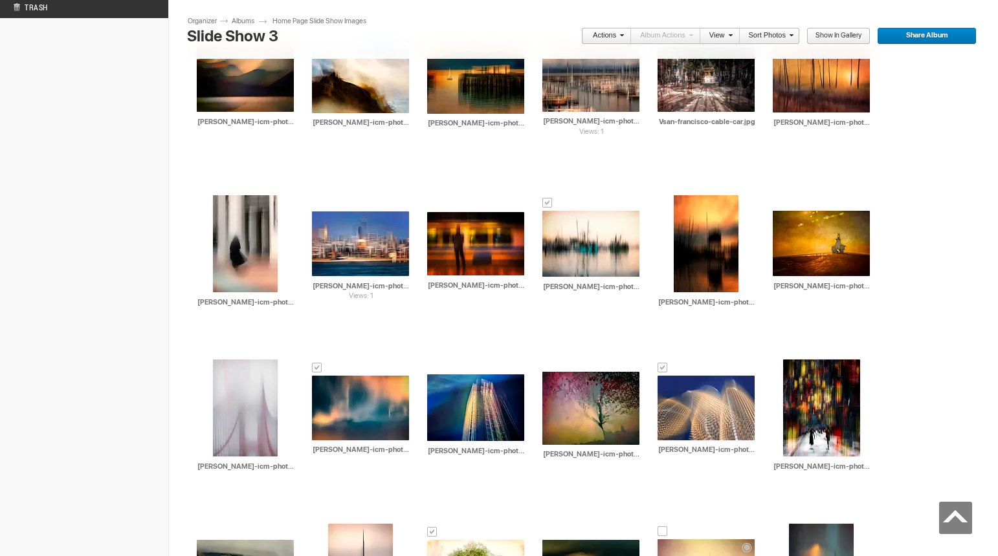
scroll to position [0, 0]
drag, startPoint x: 745, startPoint y: 454, endPoint x: 654, endPoint y: 453, distance: 91.2
paste input "roxanne-overton-icm-photography-"
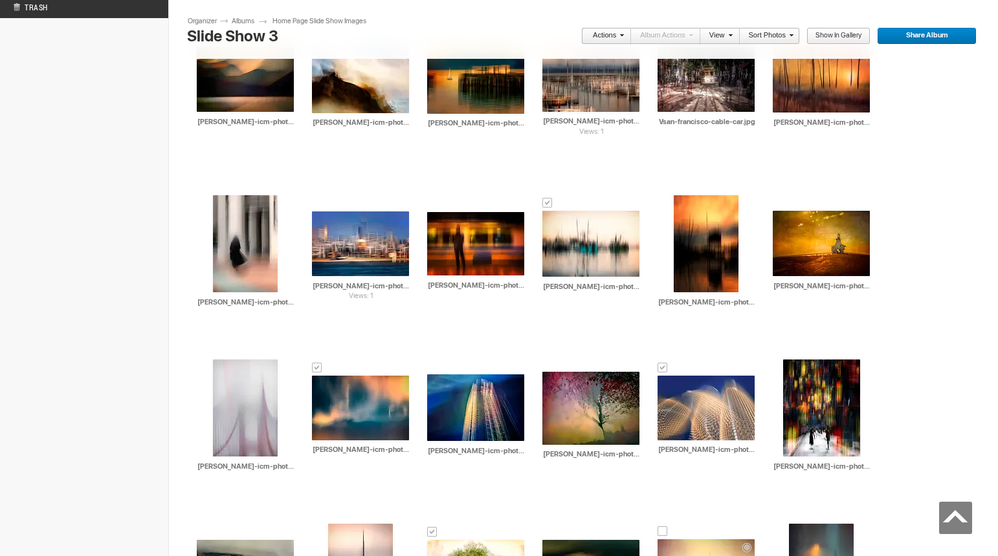
scroll to position [0, 47]
type input "roxanne-overton-icm-photography-NYC.jpg"
drag, startPoint x: 862, startPoint y: 465, endPoint x: 727, endPoint y: 465, distance: 134.6
click at [727, 465] on div "Drop your photos here Upload to this album AI The Silence Between Barns HTML: D…" at bounding box center [588, 87] width 801 height 1479
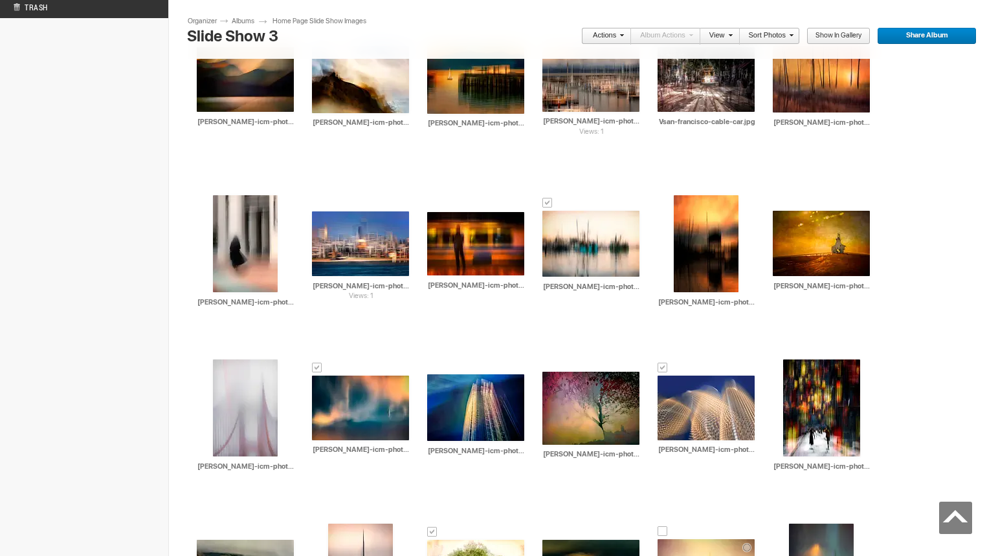
paste input "roxanne-overton-icm-photography-"
type input "roxanne-overton-icm-photography-streetlights.jpg"
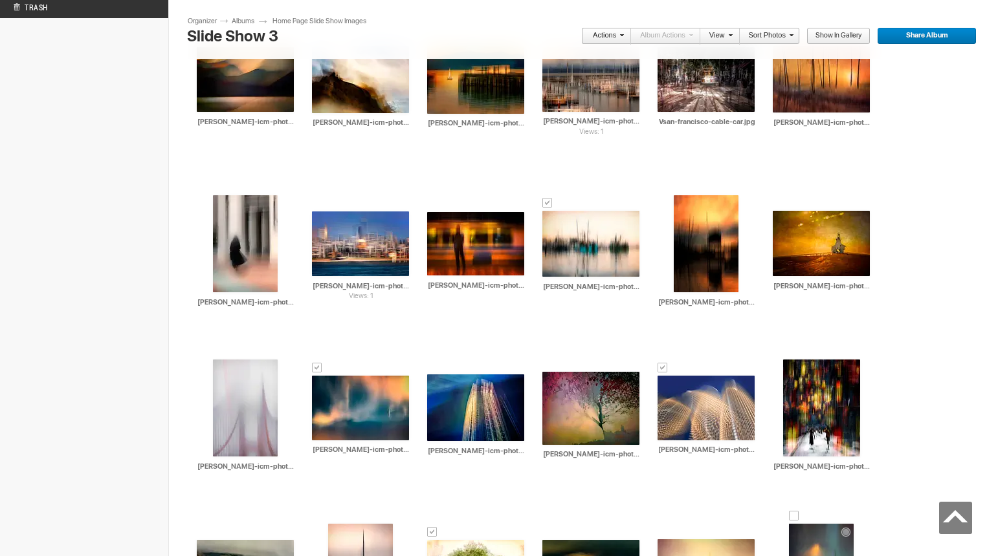
drag, startPoint x: 974, startPoint y: 449, endPoint x: 877, endPoint y: 442, distance: 96.7
click at [877, 442] on div "Drop your photos here Upload to this album AI The Silence Between Barns HTML: D…" at bounding box center [588, 87] width 801 height 1479
paste input "roxanne-overton-icm-photography-"
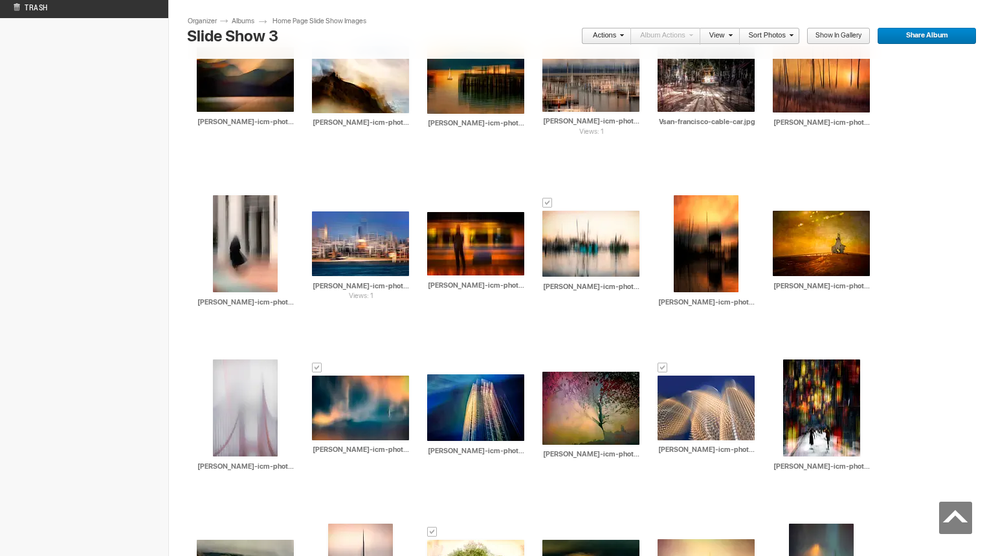
type input "roxanne-overton-icm-photography-water-dance.jpg"
click at [249, 19] on link "Albums" at bounding box center [247, 21] width 39 height 10
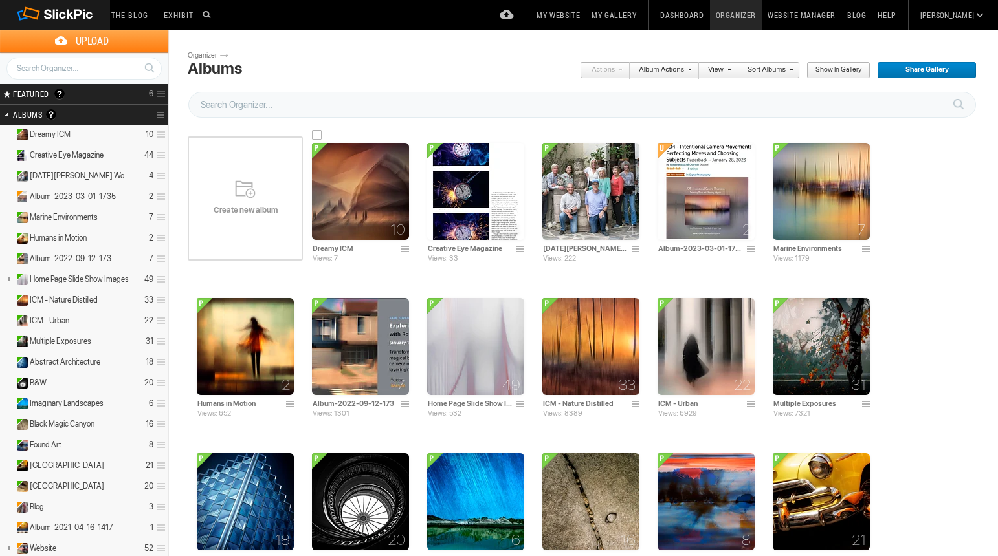
click at [376, 196] on img at bounding box center [360, 191] width 97 height 97
click at [427, 335] on img at bounding box center [475, 346] width 97 height 97
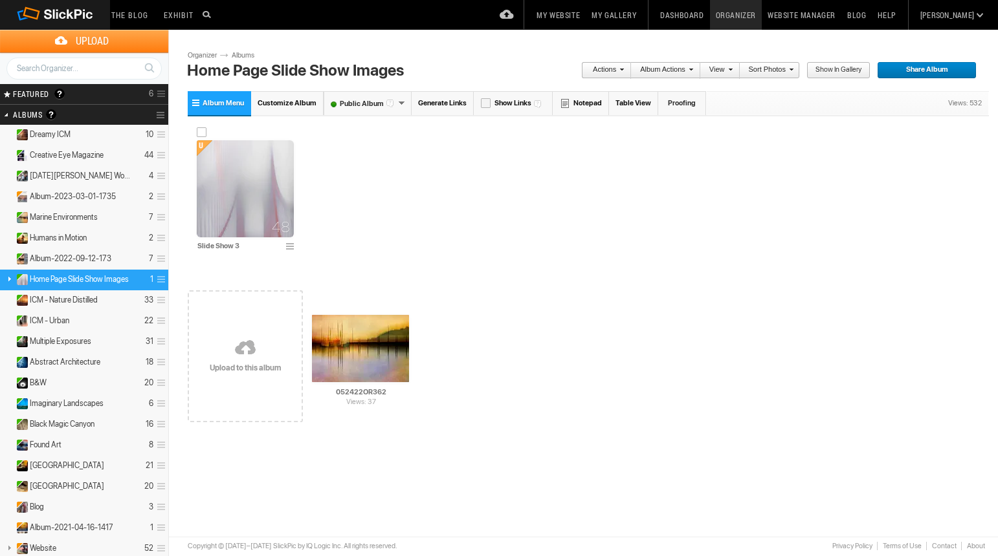
click at [289, 245] on span at bounding box center [291, 247] width 13 height 10
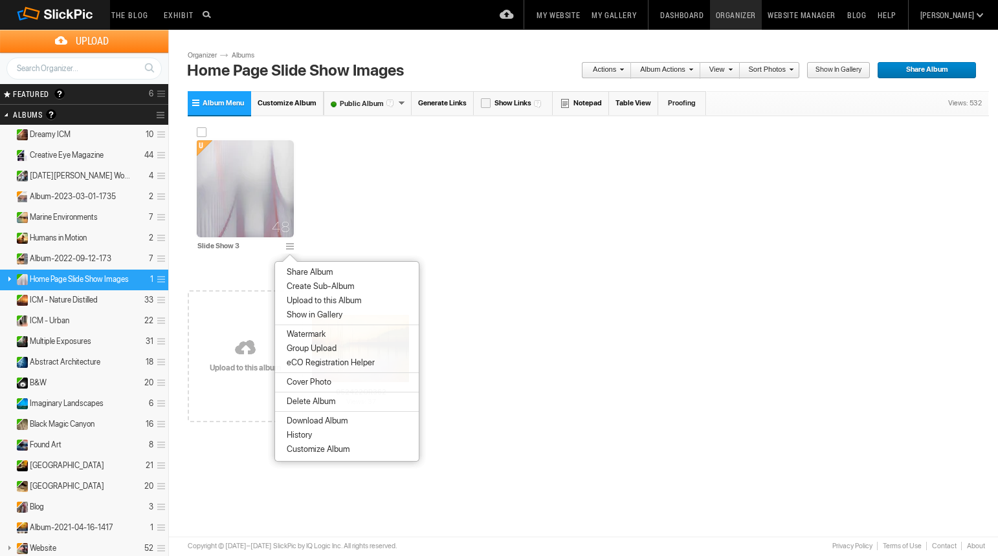
click at [269, 179] on img at bounding box center [245, 188] width 97 height 97
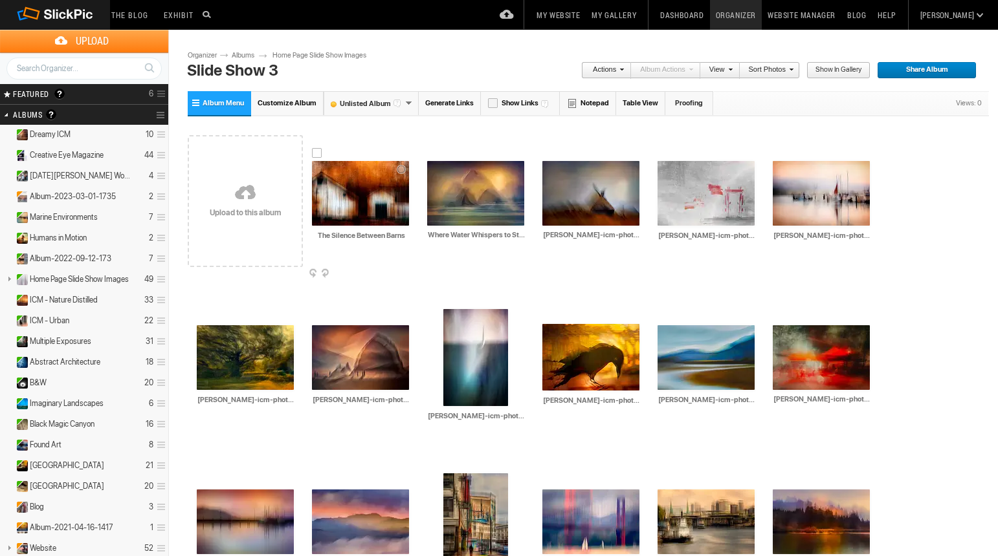
click at [395, 211] on img at bounding box center [360, 193] width 97 height 65
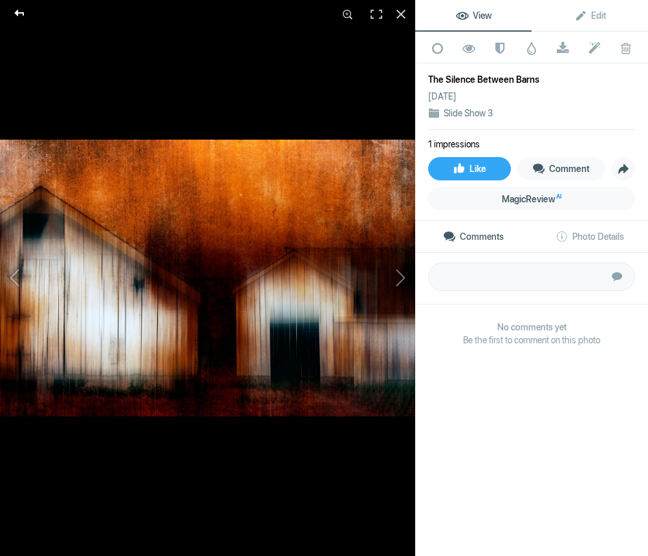
click at [27, 16] on div at bounding box center [19, 13] width 47 height 26
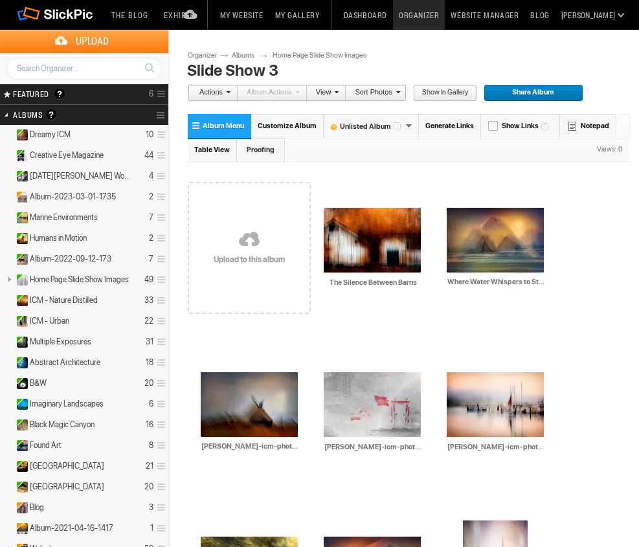
click at [245, 54] on link "Albums" at bounding box center [247, 55] width 39 height 10
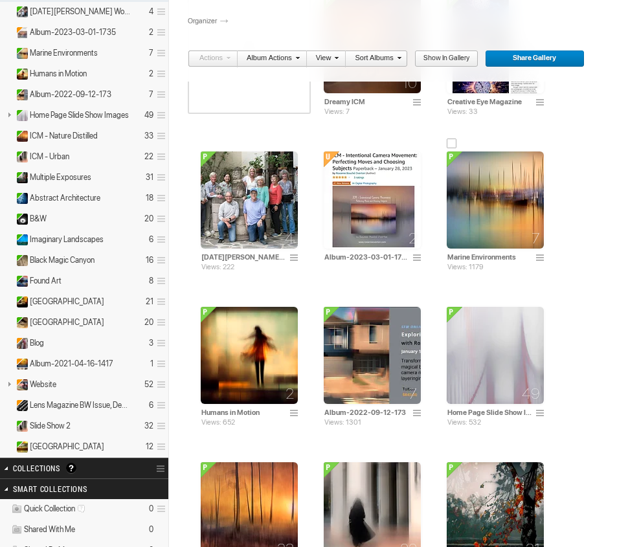
scroll to position [194, 0]
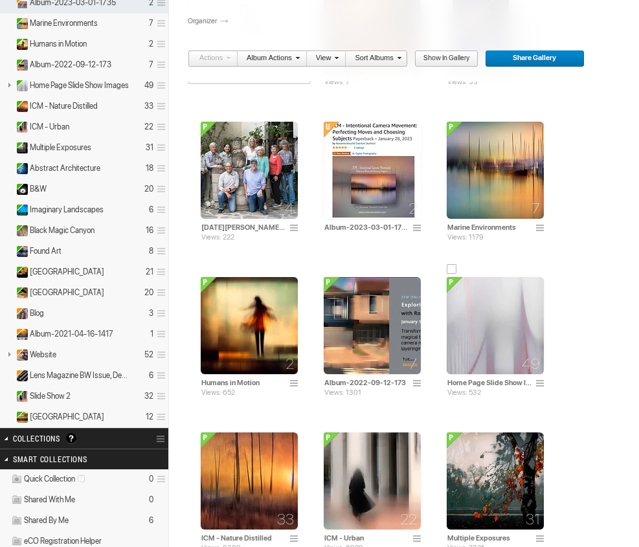
click at [520, 331] on img at bounding box center [494, 325] width 97 height 97
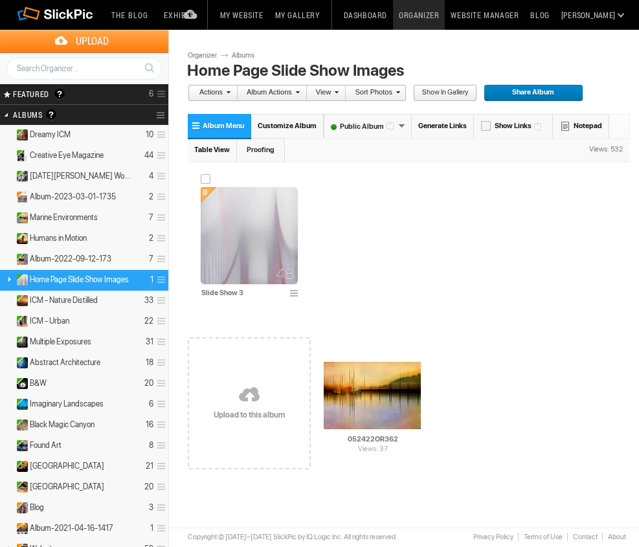
click at [268, 236] on img at bounding box center [249, 235] width 97 height 97
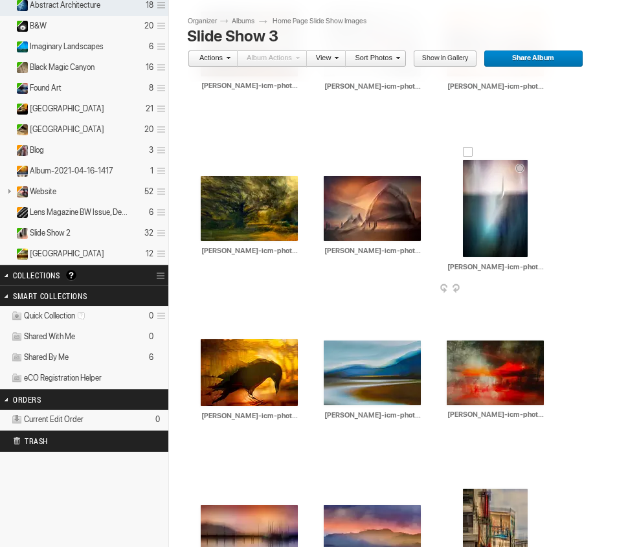
scroll to position [388, 0]
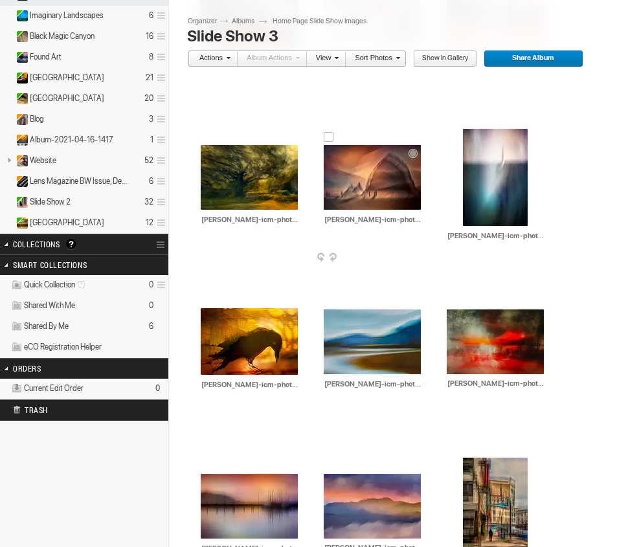
click at [320, 218] on div "AI roxanne-overton-icm-photography-Keepers of the Tide HTML: Direct: Forum: Pho…" at bounding box center [372, 185] width 123 height 164
drag, startPoint x: 324, startPoint y: 218, endPoint x: 361, endPoint y: 222, distance: 37.1
click at [361, 222] on input "roxanne-overton-icm-photography-Keepers of the Tide" at bounding box center [373, 220] width 98 height 12
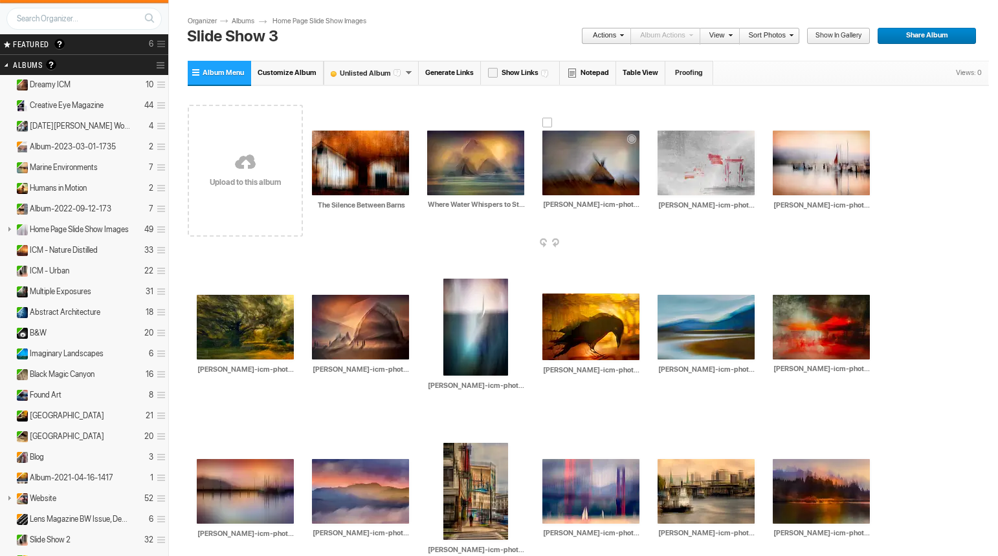
scroll to position [0, 0]
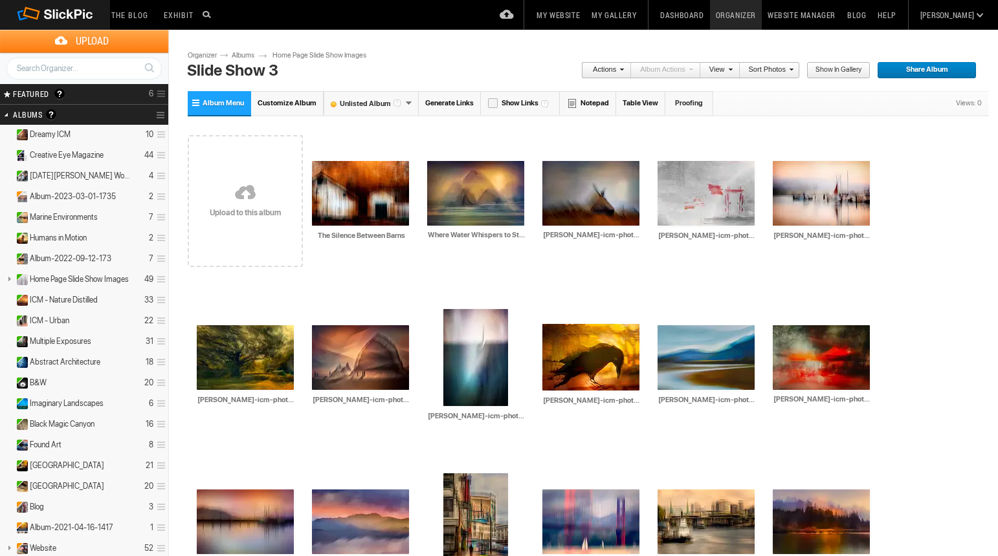
click at [638, 14] on link "Help" at bounding box center [887, 15] width 30 height 30
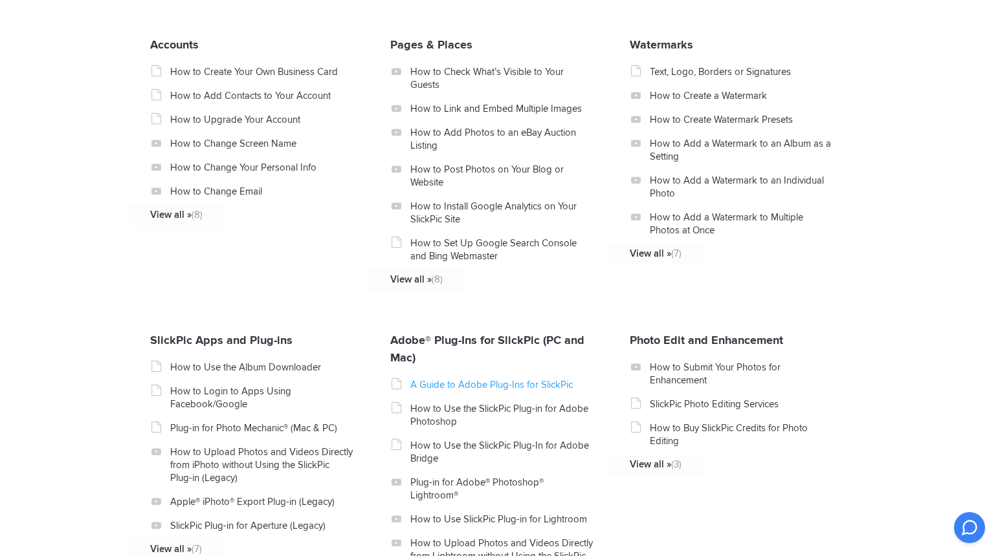
scroll to position [1487, 0]
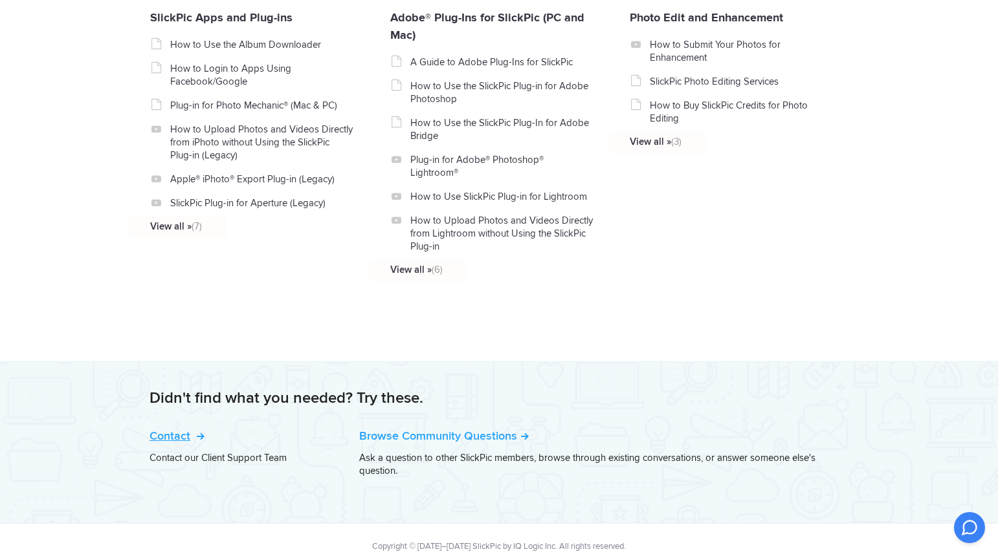
click at [172, 429] on link "Contact" at bounding box center [175, 436] width 52 height 14
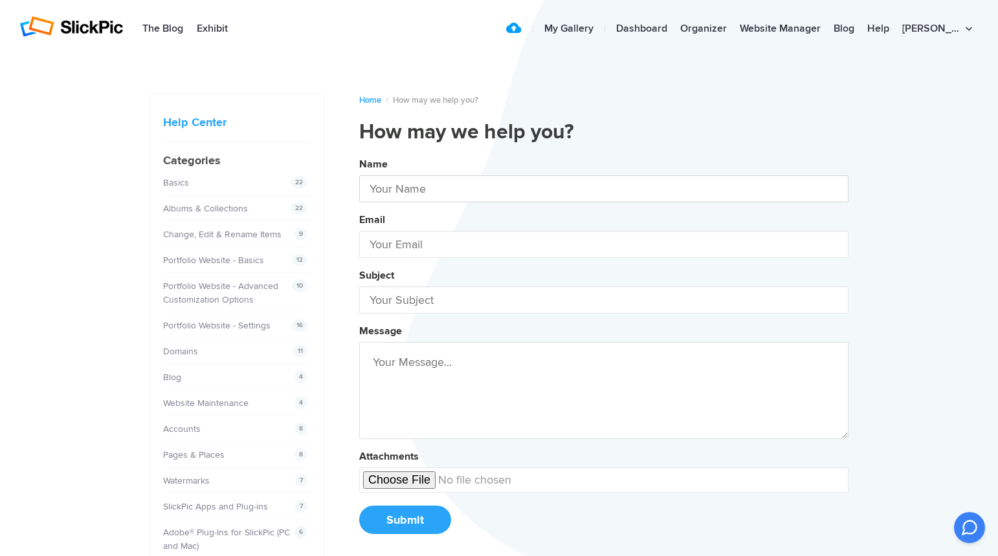
click at [472, 187] on input "text" at bounding box center [603, 188] width 489 height 27
type input "Roxanne Overton"
type input "rboverton@gmail.com"
type input "[PERSON_NAME] [PERSON_NAME]"
click at [448, 302] on input "text" at bounding box center [603, 300] width 489 height 27
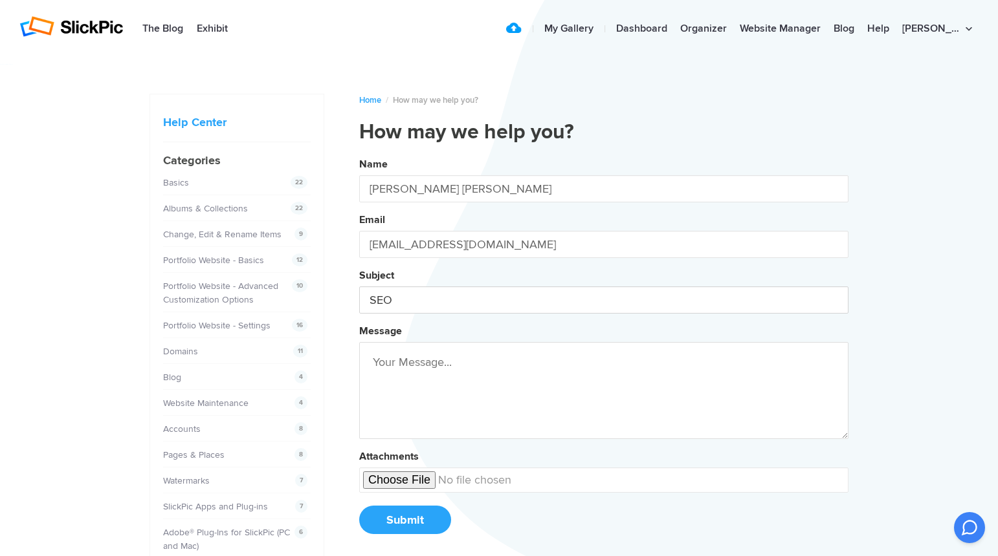
type input "SEO"
click at [551, 384] on textarea at bounding box center [603, 390] width 489 height 97
paste textarea "I’d like to optimize my homepage so that my name is strongly linked with “ICM p…"
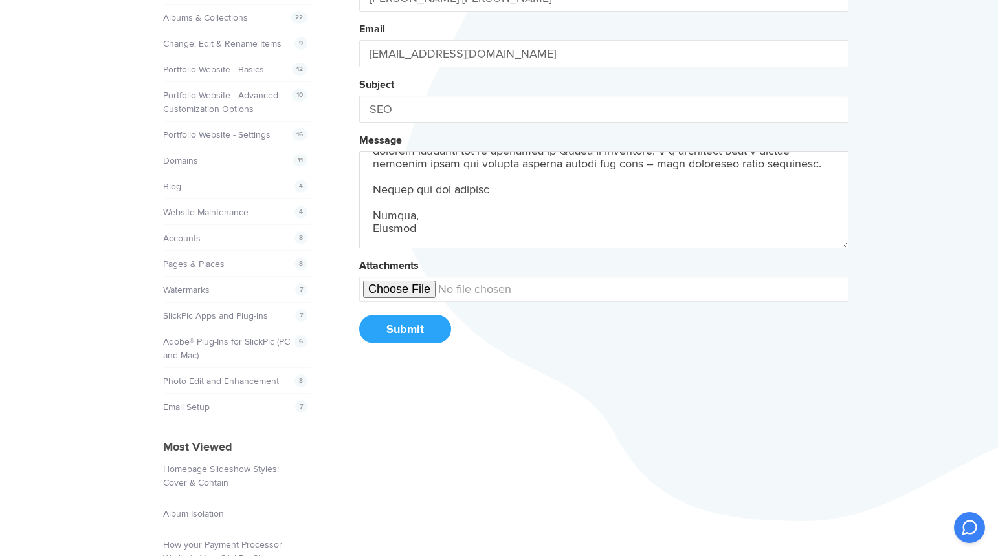
scroll to position [194, 0]
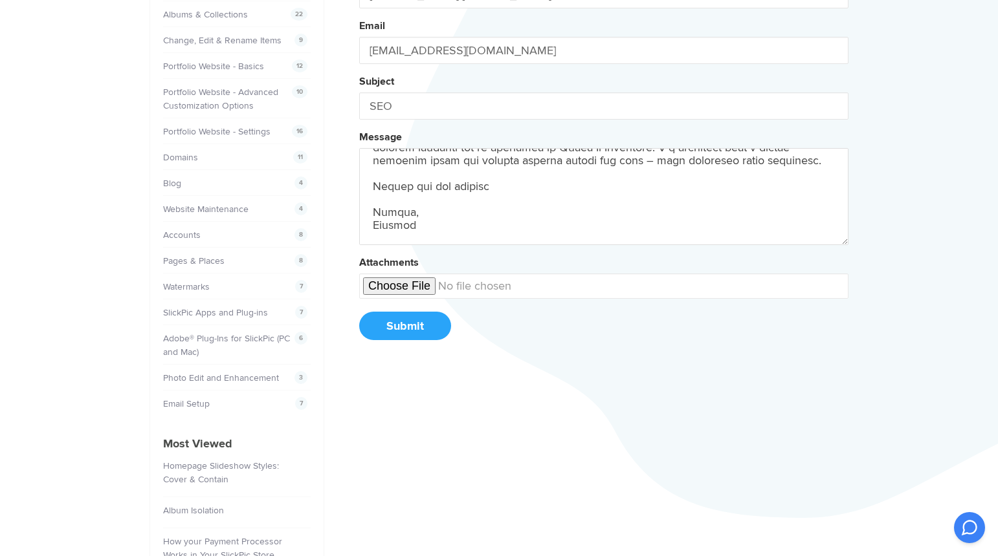
type textarea "I’d like to optimize my homepage so that my name is strongly linked with “ICM p…"
click at [399, 324] on button "Submit" at bounding box center [405, 326] width 92 height 28
